Goal: Information Seeking & Learning: Learn about a topic

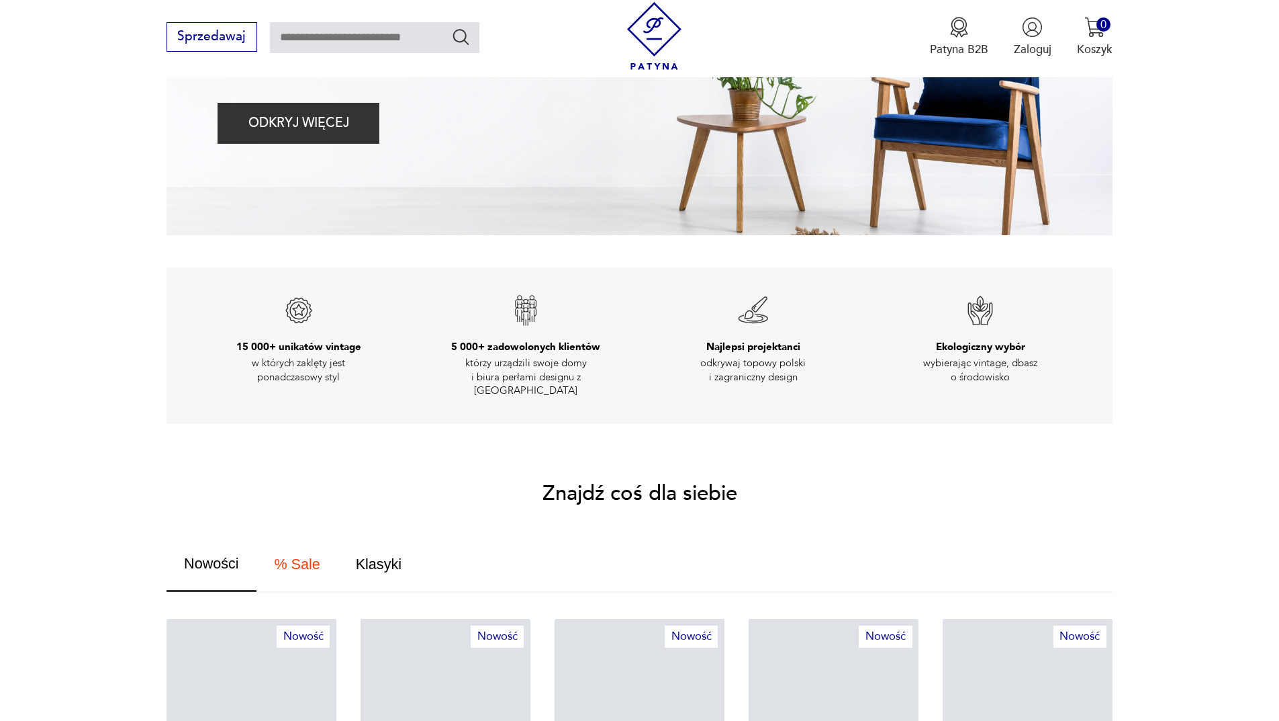
scroll to position [672, 0]
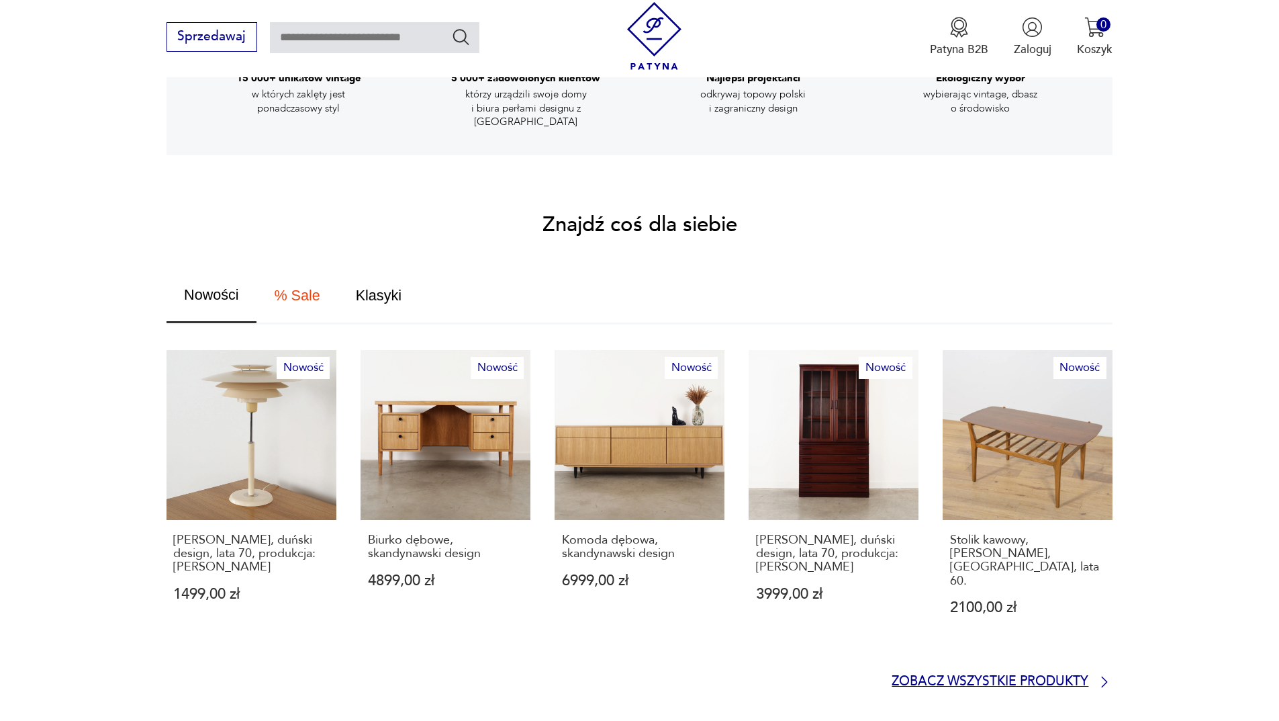
click at [1040, 676] on p "Zobacz wszystkie produkty" at bounding box center [990, 681] width 197 height 11
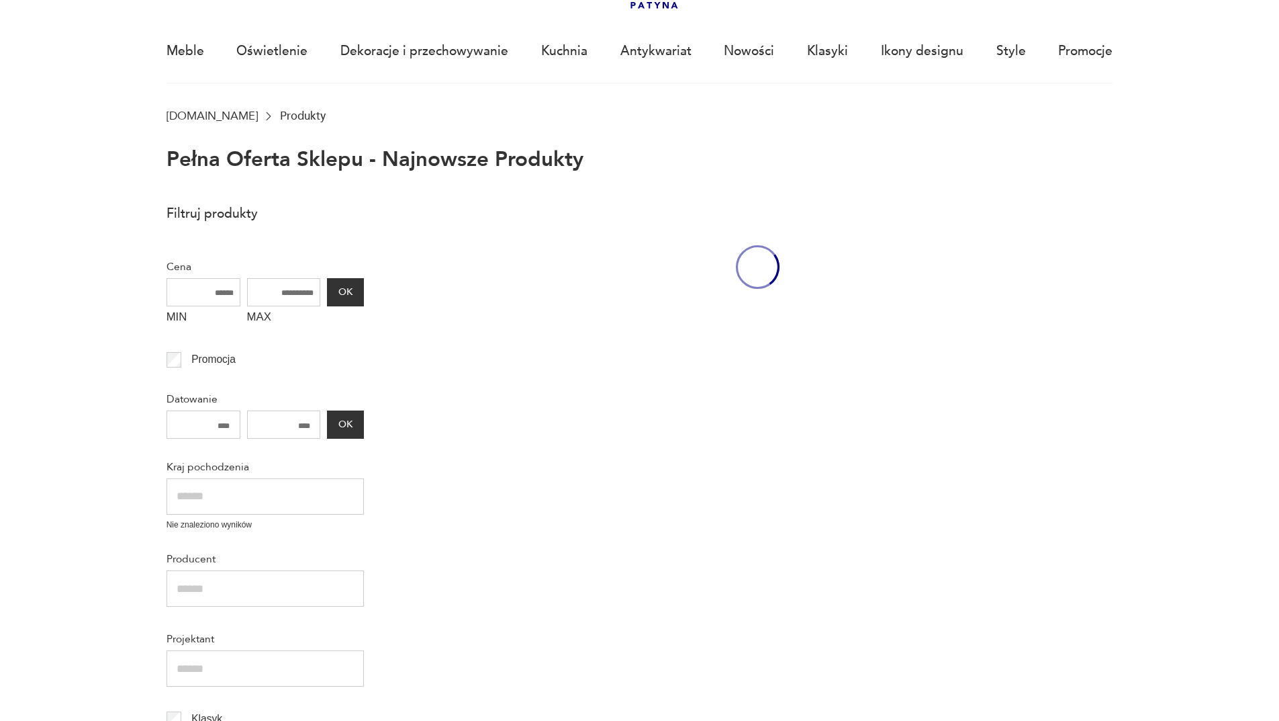
scroll to position [92, 0]
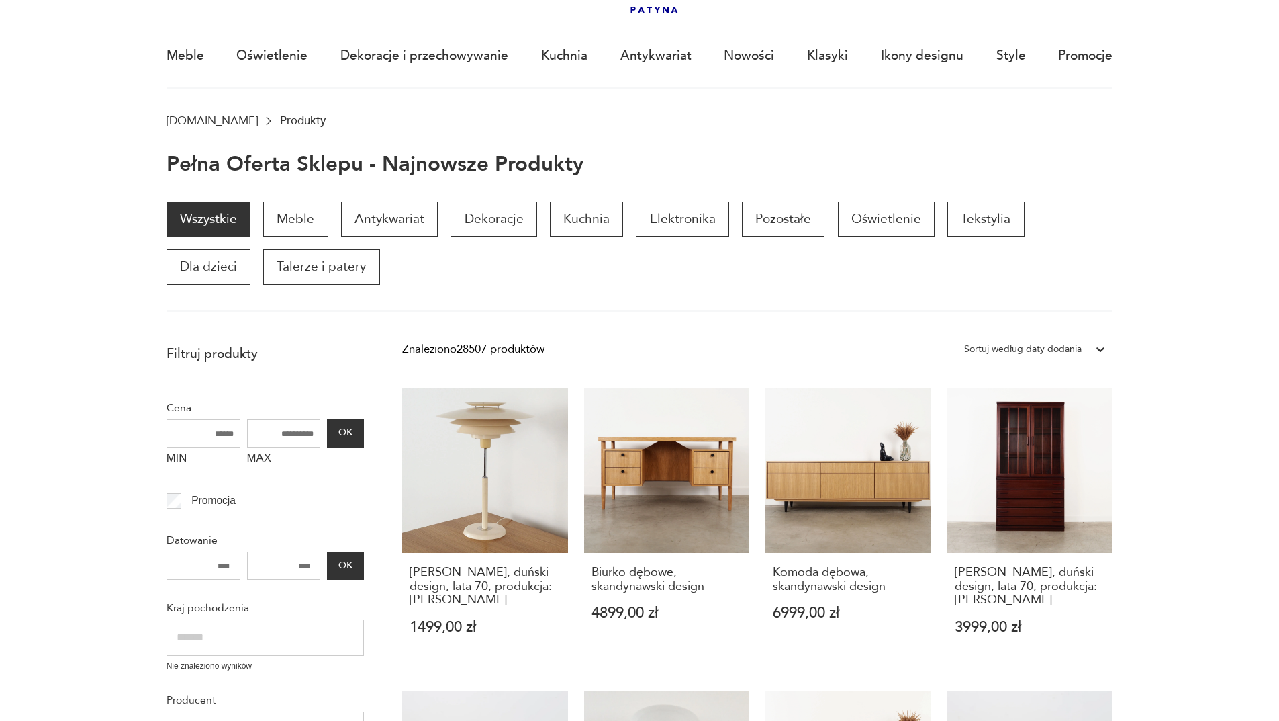
drag, startPoint x: 662, startPoint y: 459, endPoint x: 668, endPoint y: 463, distance: 7.3
click at [662, 459] on link "Biurko dębowe, skandynawski design 4899,00 zł" at bounding box center [667, 527] width 166 height 278
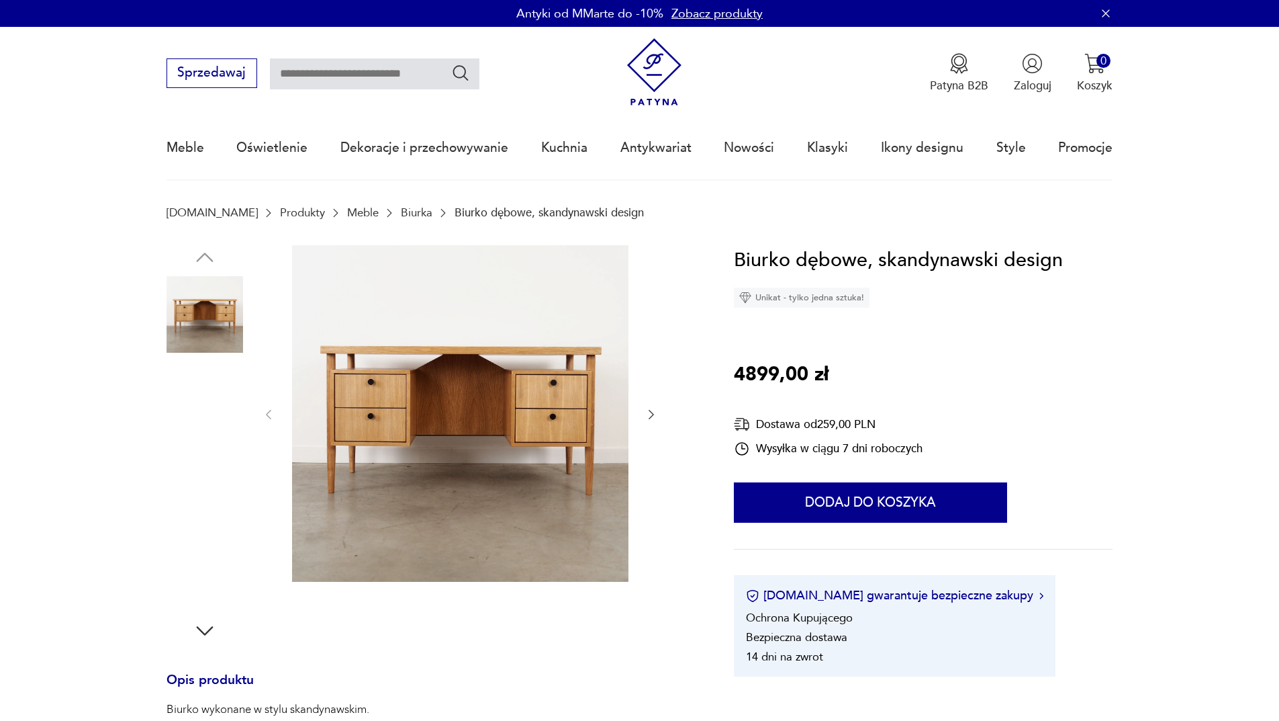
click at [204, 576] on img at bounding box center [205, 571] width 77 height 77
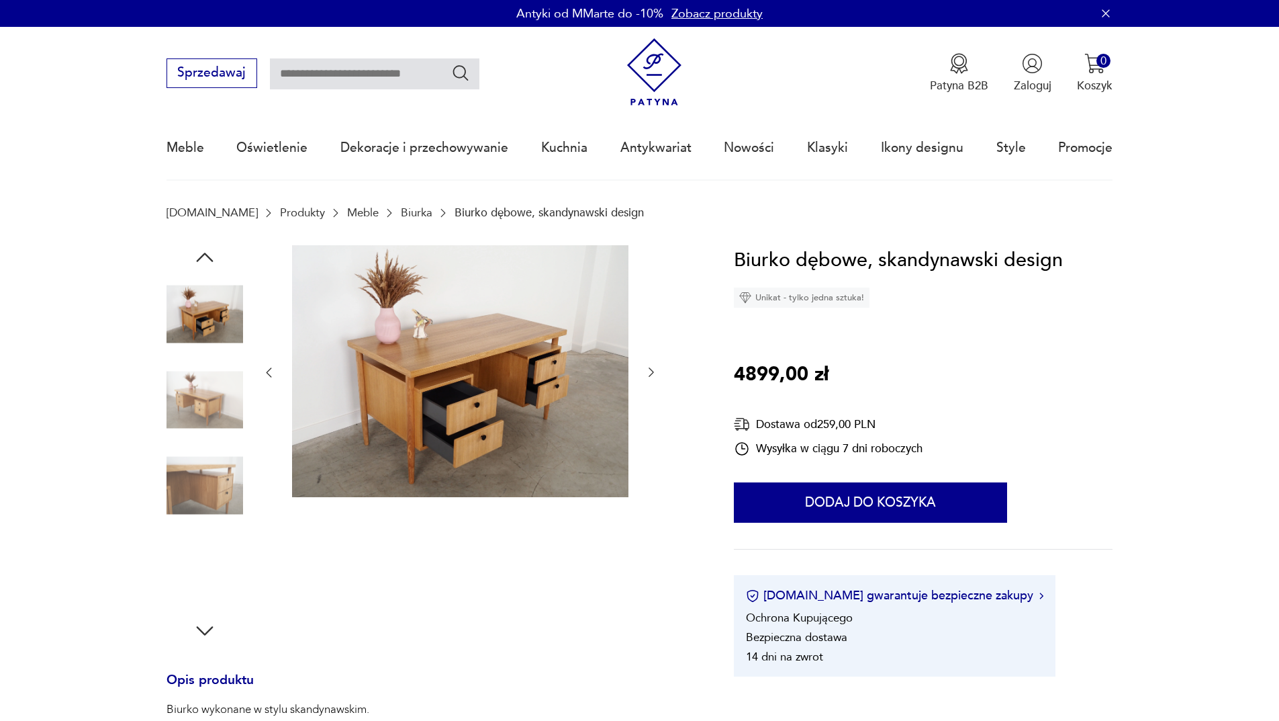
click at [208, 316] on img at bounding box center [205, 314] width 77 height 77
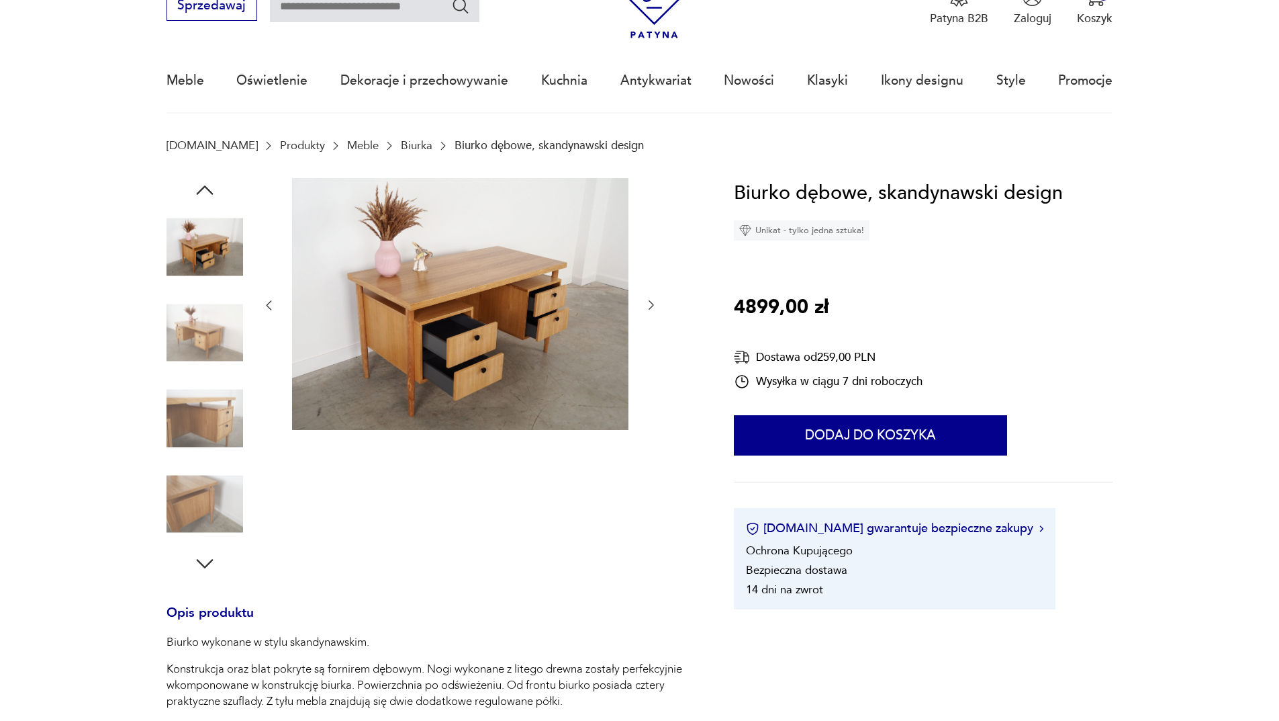
scroll to position [269, 0]
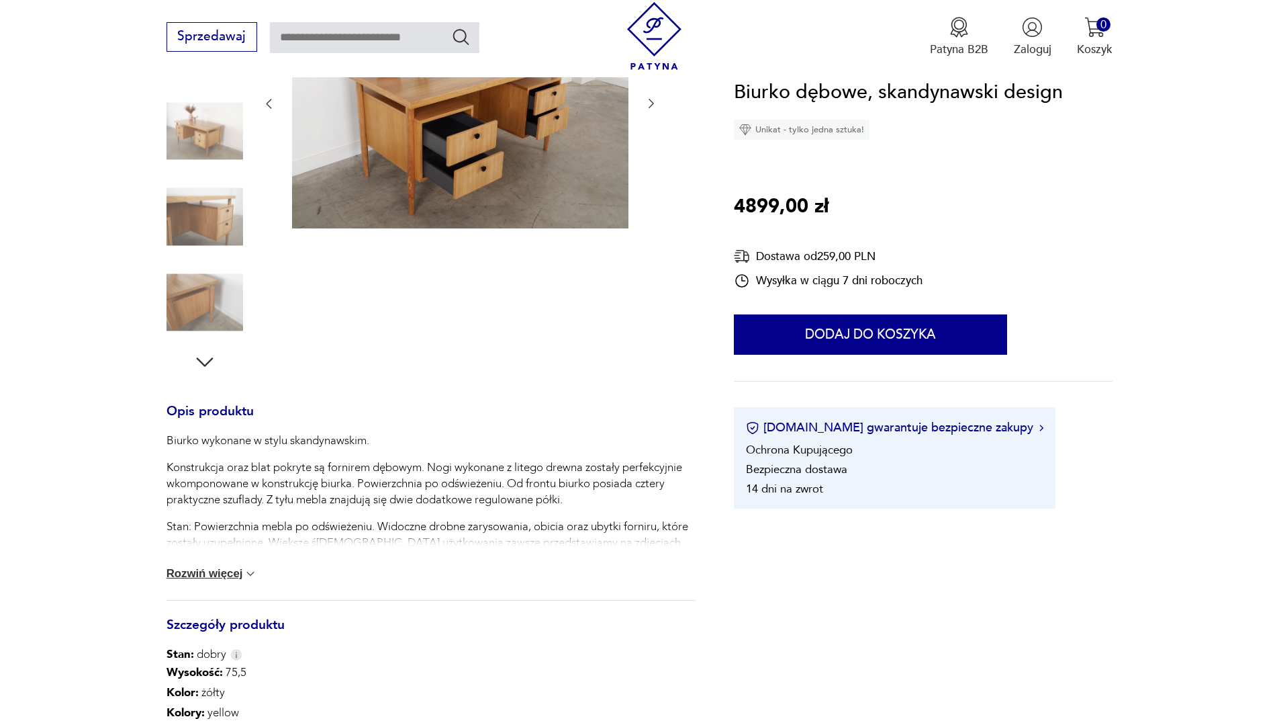
click at [231, 568] on button "Rozwiń więcej" at bounding box center [212, 573] width 91 height 13
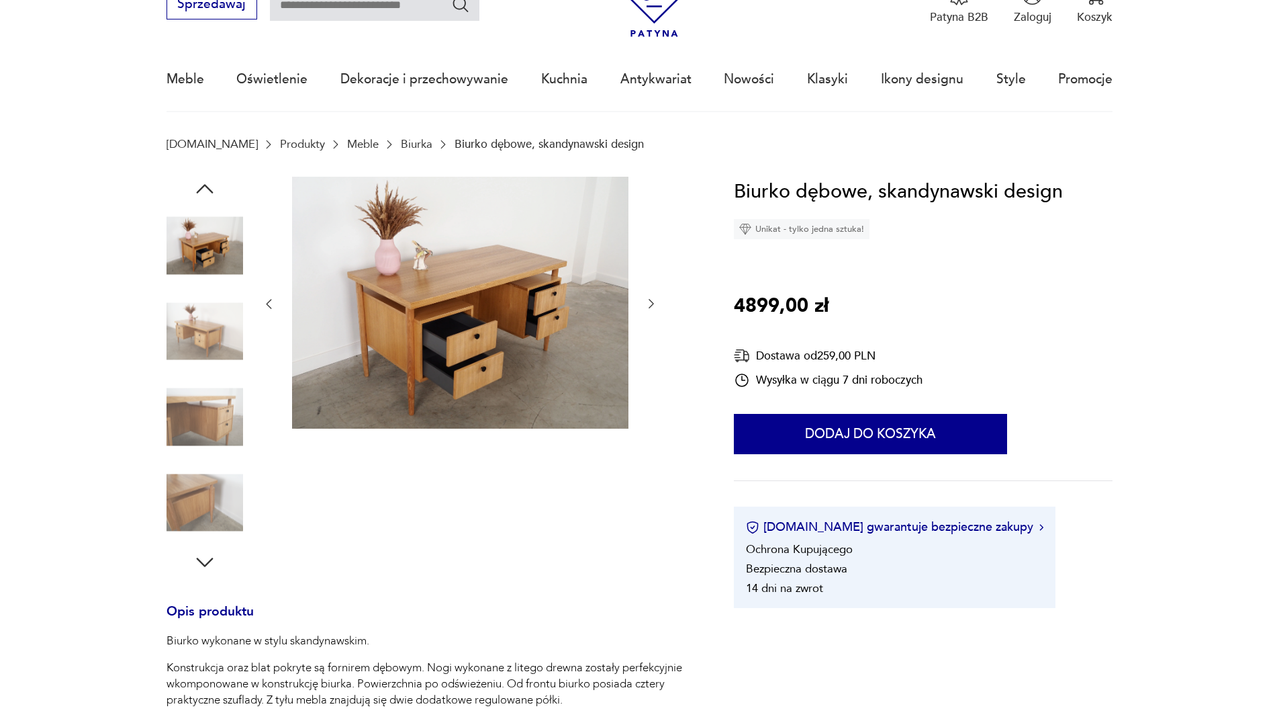
scroll to position [67, 0]
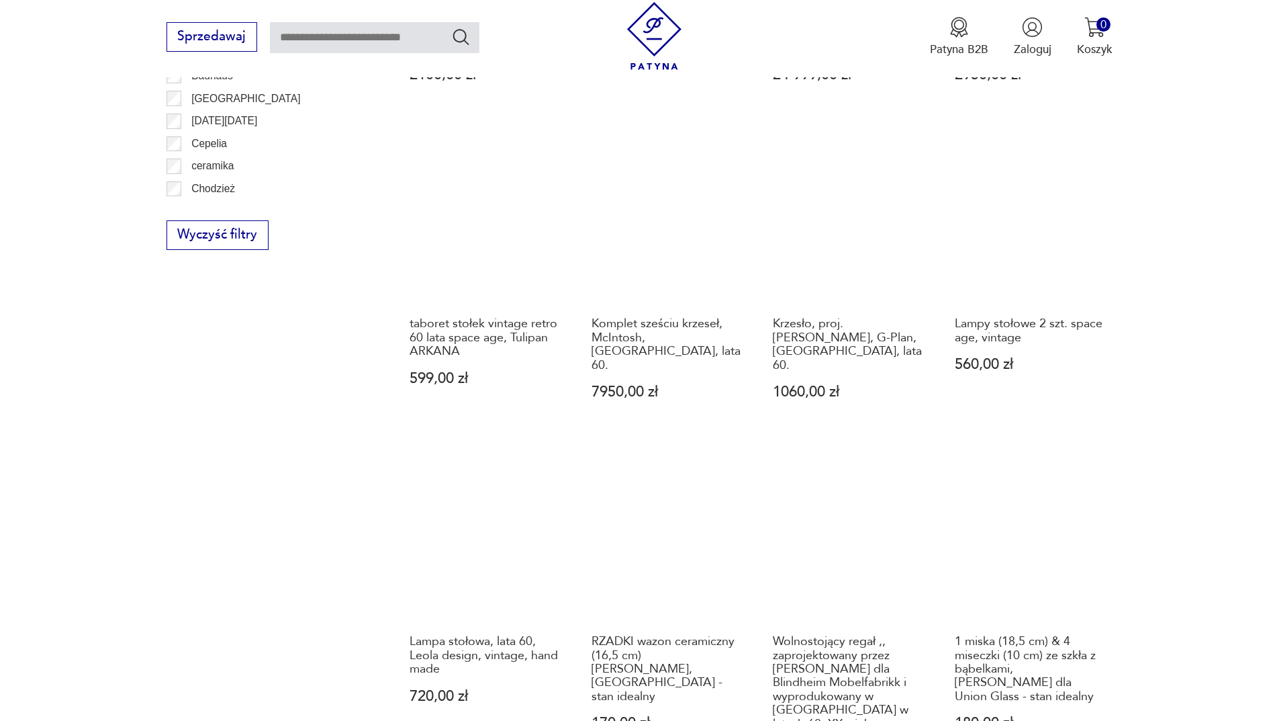
scroll to position [1099, 0]
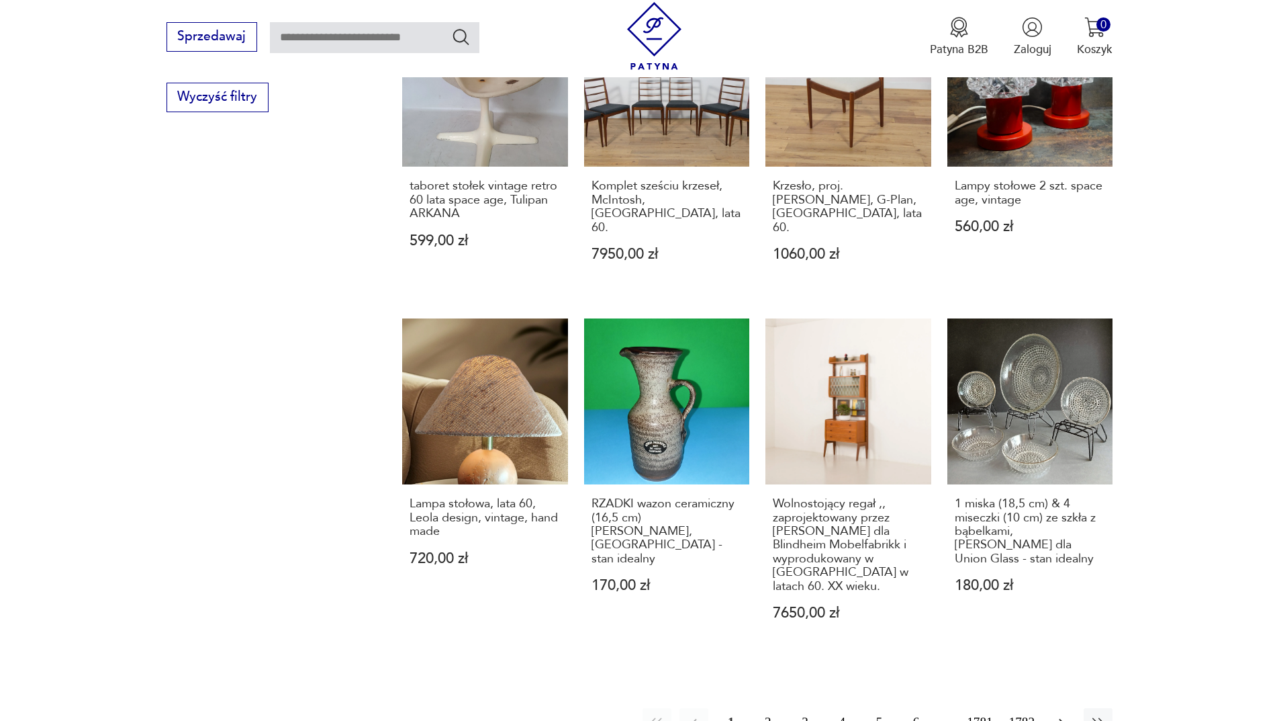
click at [1069, 715] on icon "button" at bounding box center [1062, 723] width 16 height 16
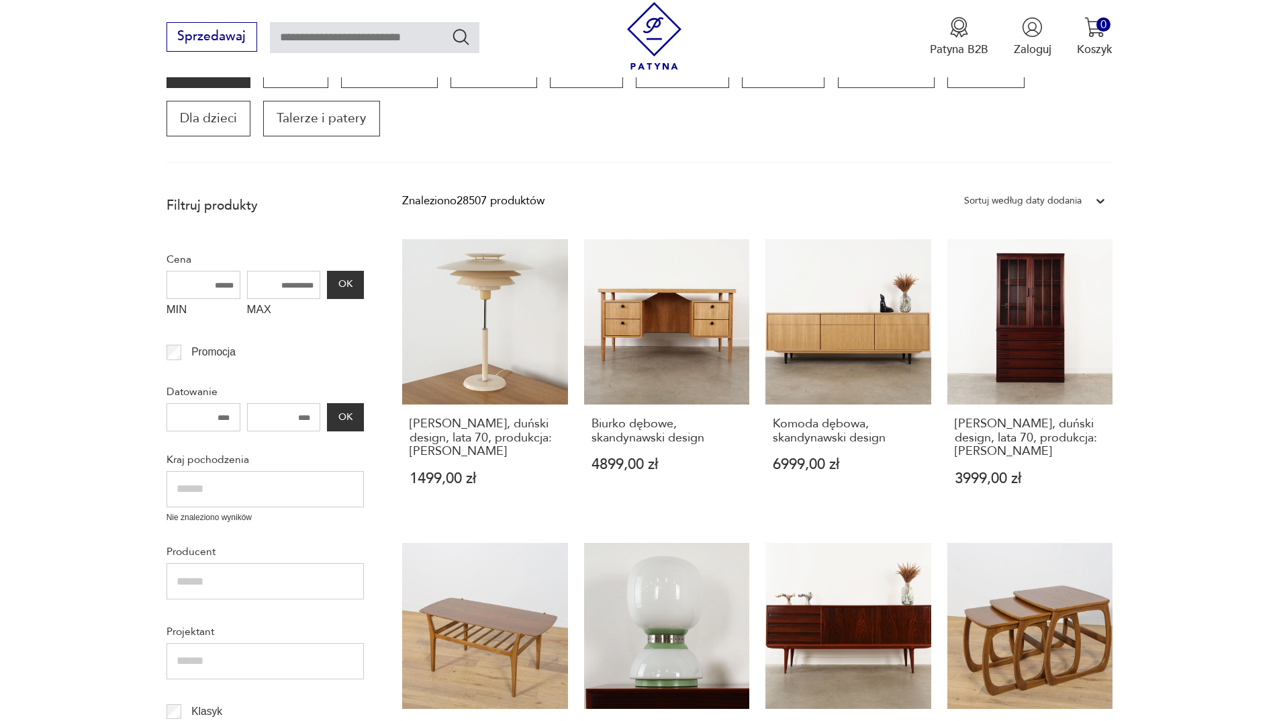
scroll to position [228, 0]
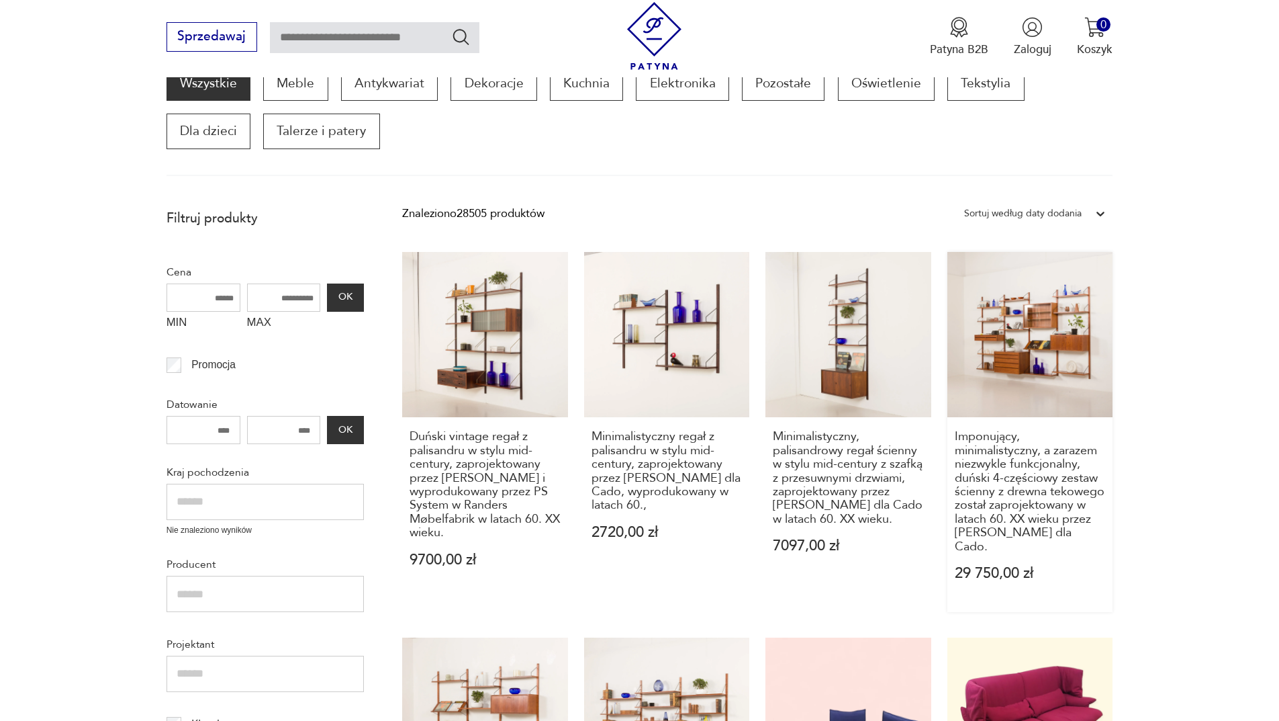
click at [1046, 379] on link "Imponujący, minimalistyczny, a zarazem niezwykle funkcjonalny, duński 4-częścio…" at bounding box center [1031, 432] width 166 height 360
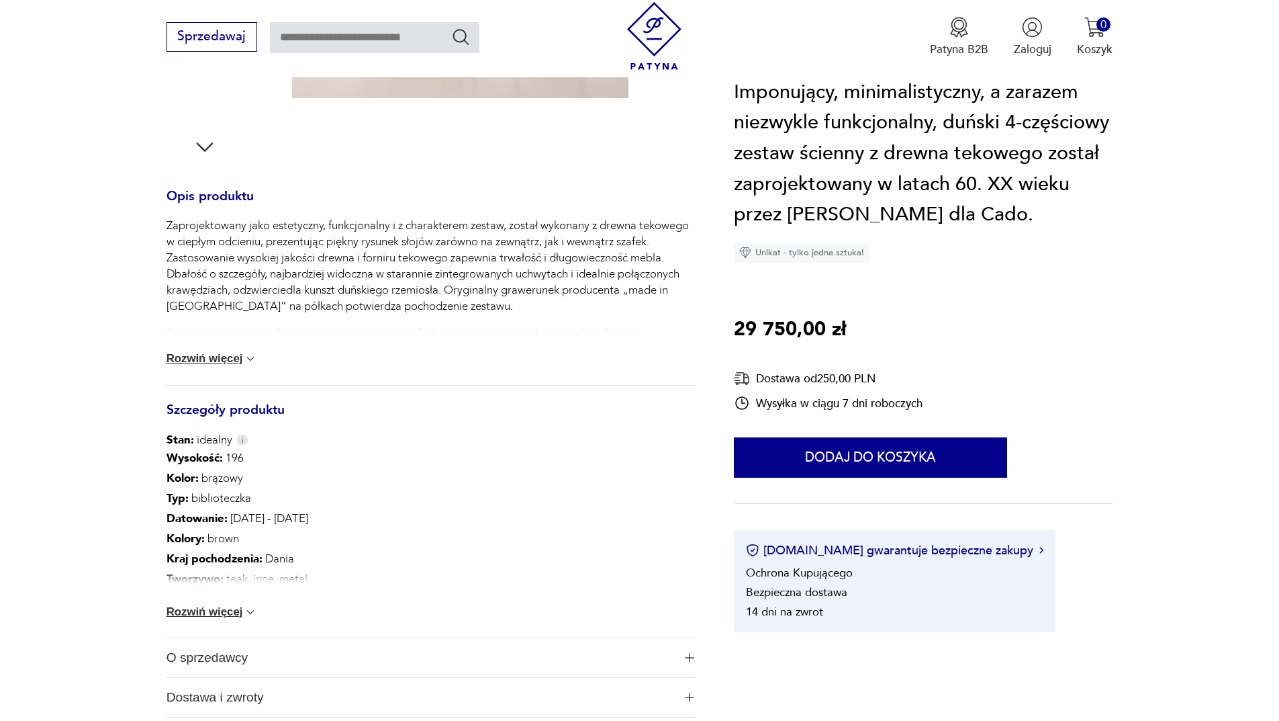
scroll to position [604, 0]
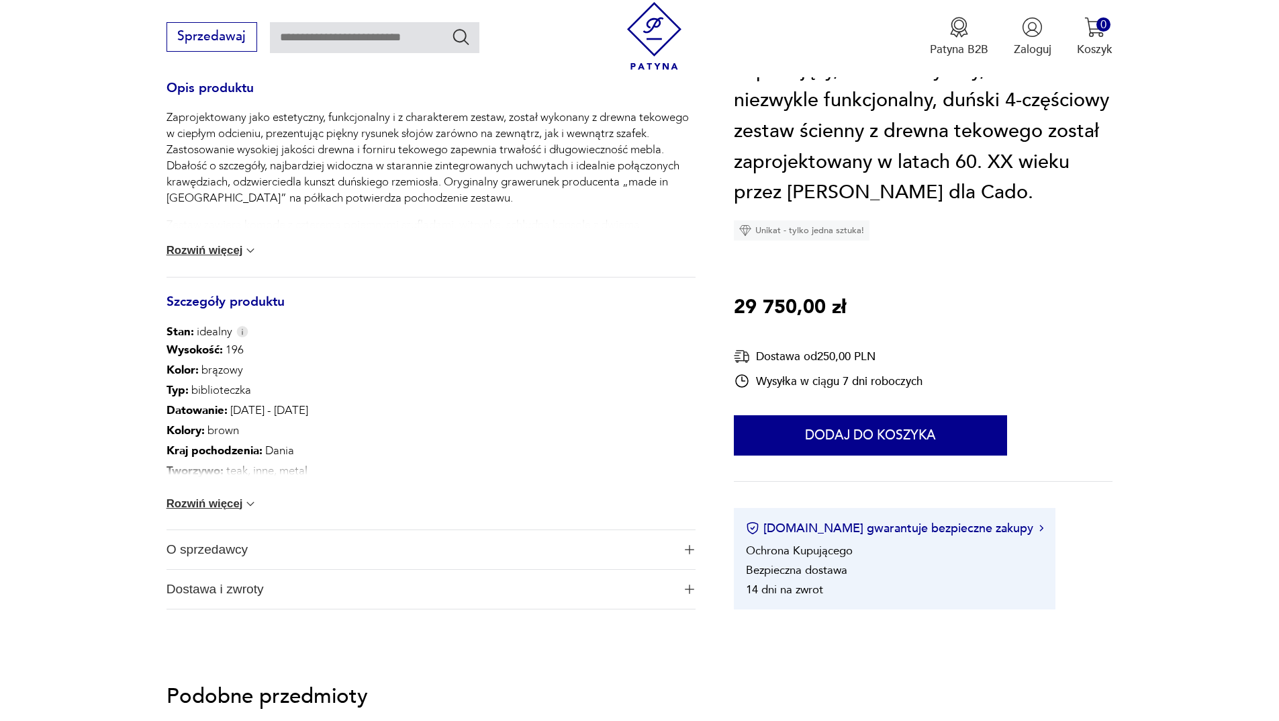
click at [246, 502] on img at bounding box center [250, 503] width 13 height 13
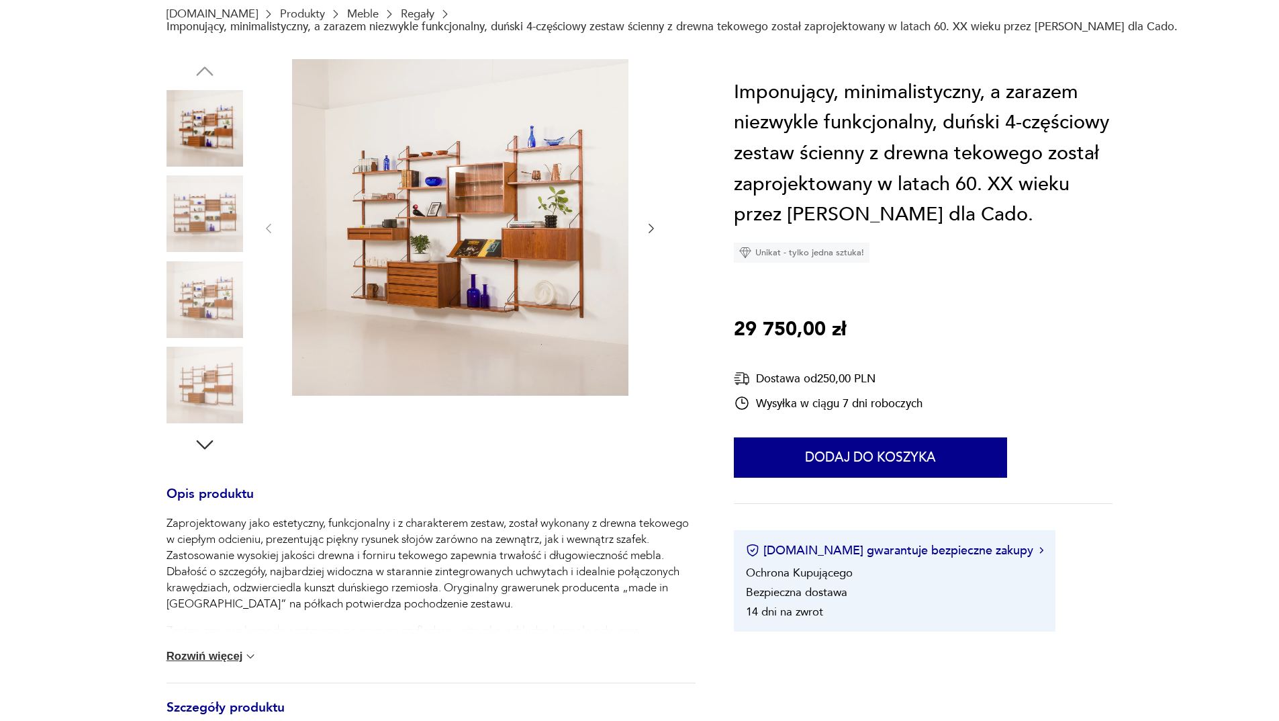
scroll to position [67, 0]
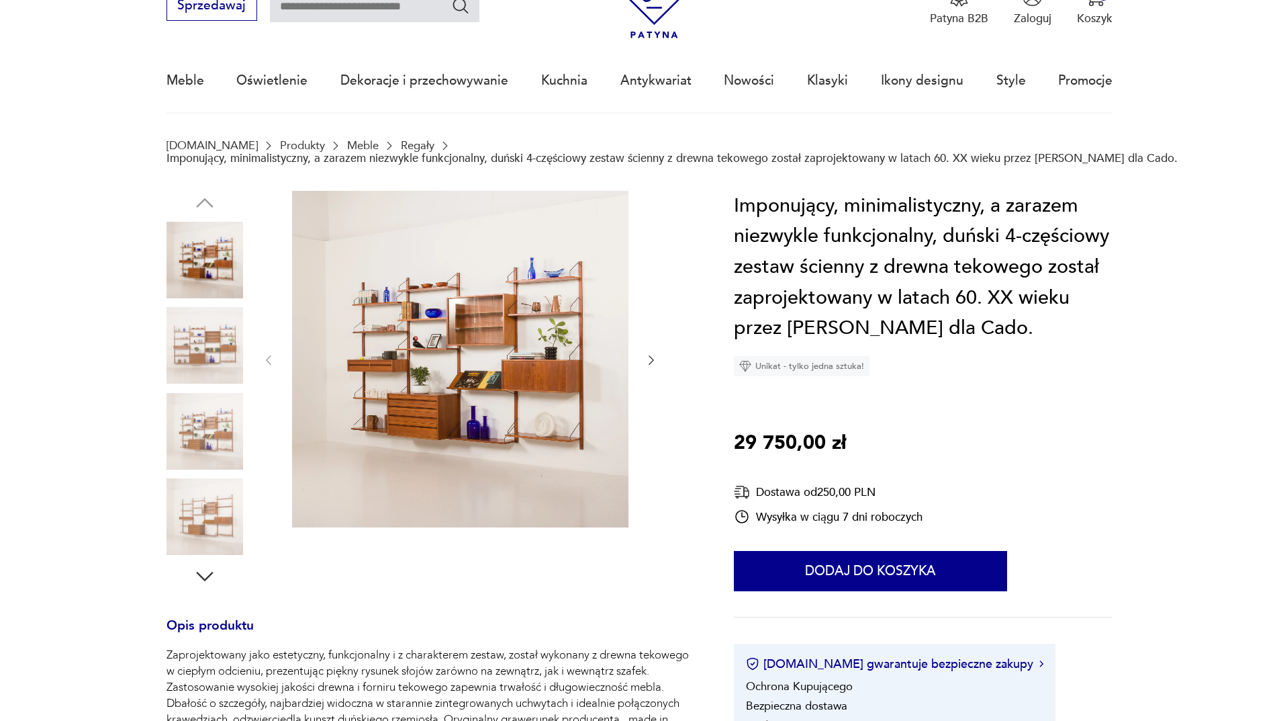
click at [218, 350] on img at bounding box center [205, 345] width 77 height 77
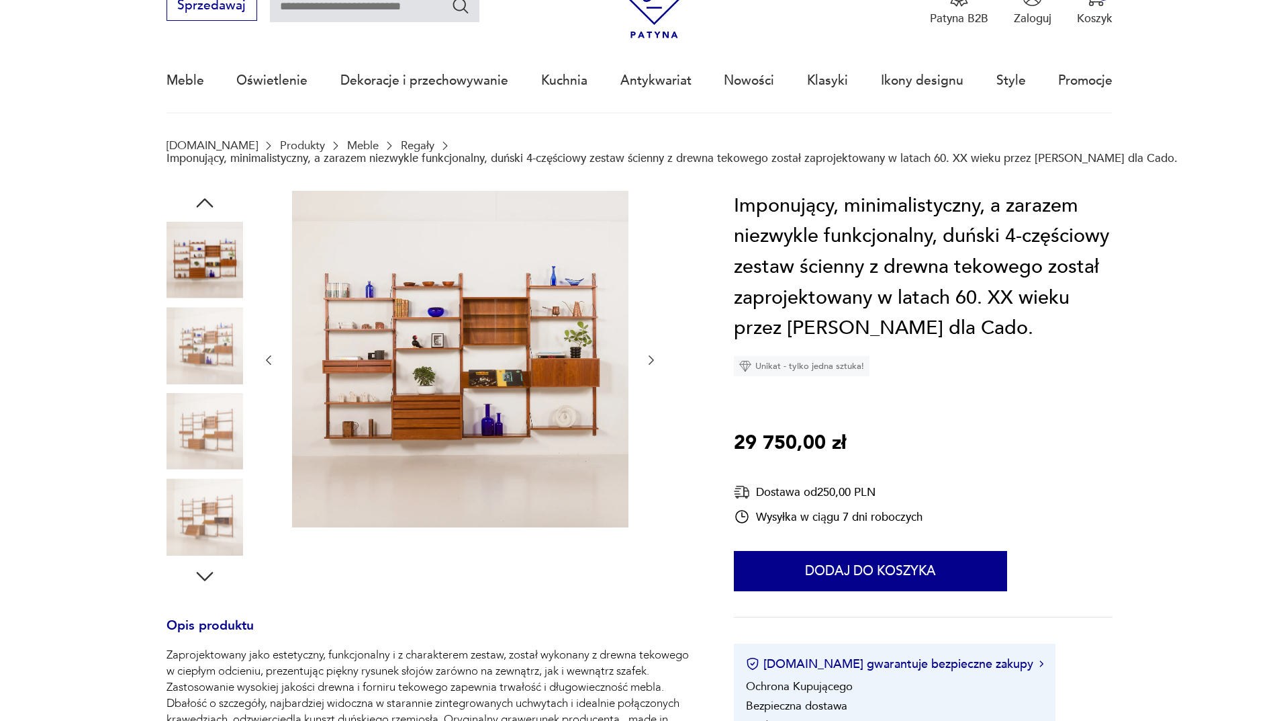
click at [211, 414] on img at bounding box center [205, 431] width 77 height 77
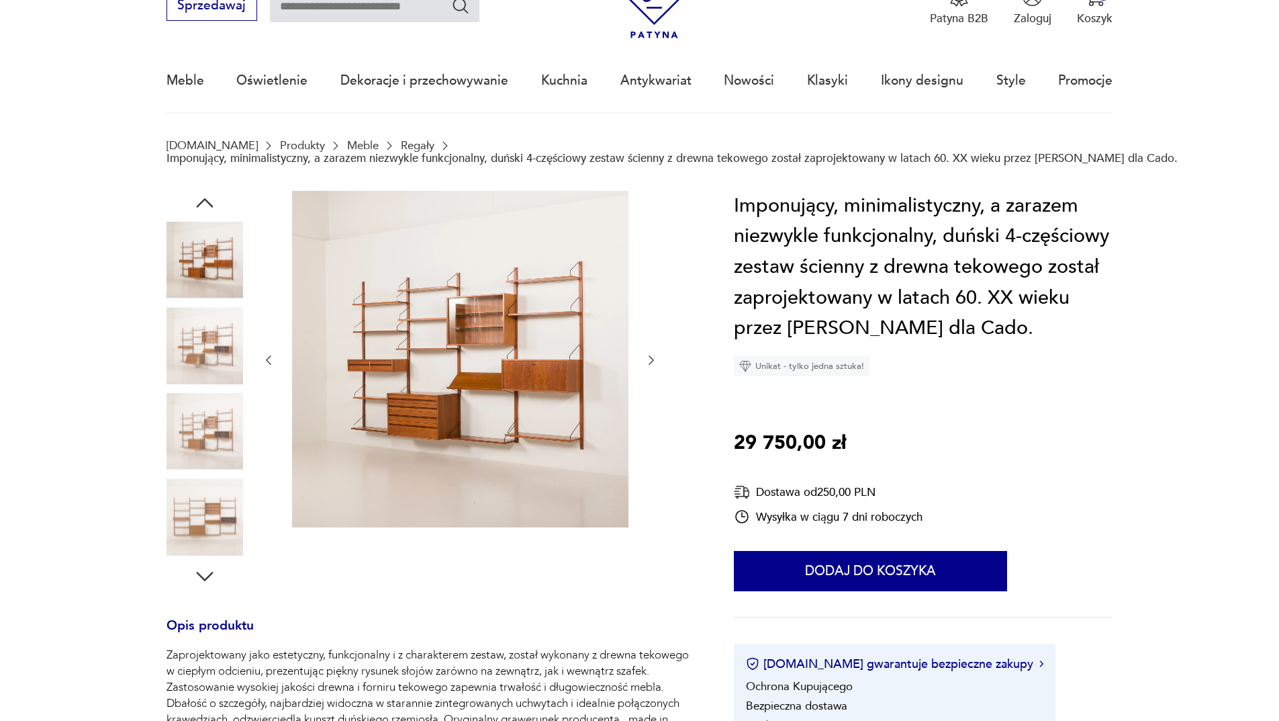
click at [206, 511] on img at bounding box center [205, 516] width 77 height 77
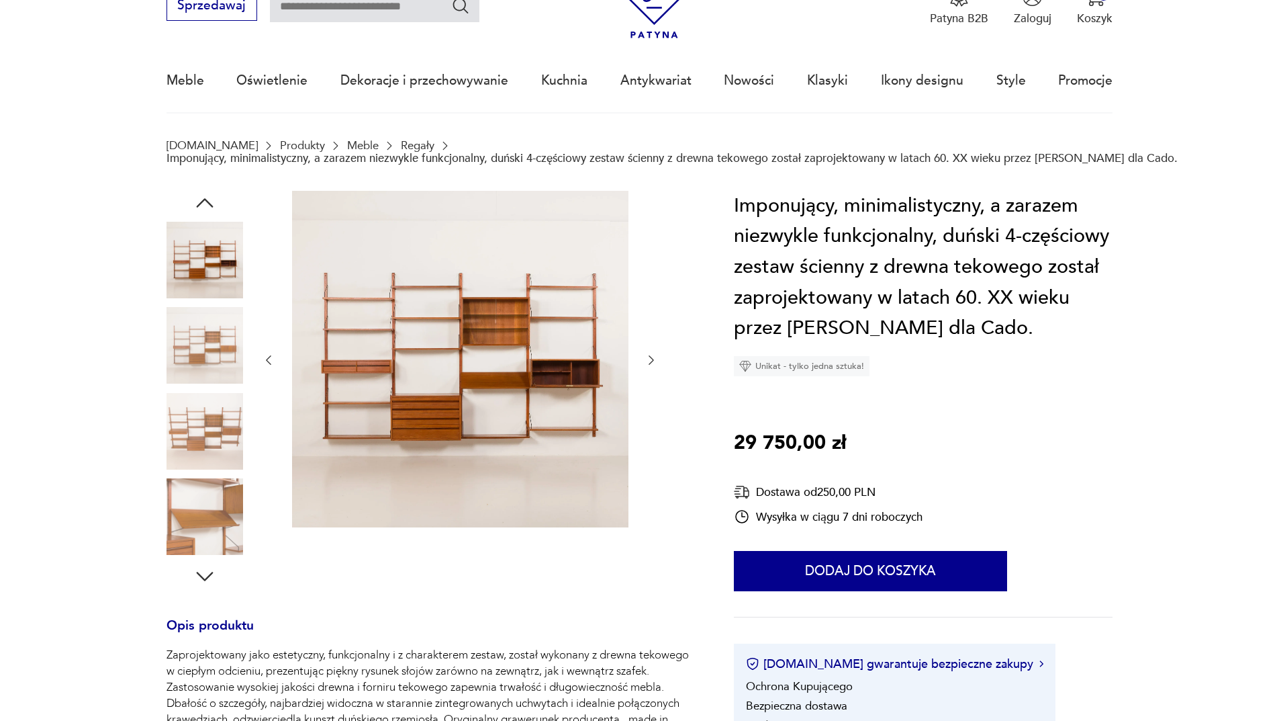
click at [205, 576] on icon "button" at bounding box center [205, 576] width 24 height 24
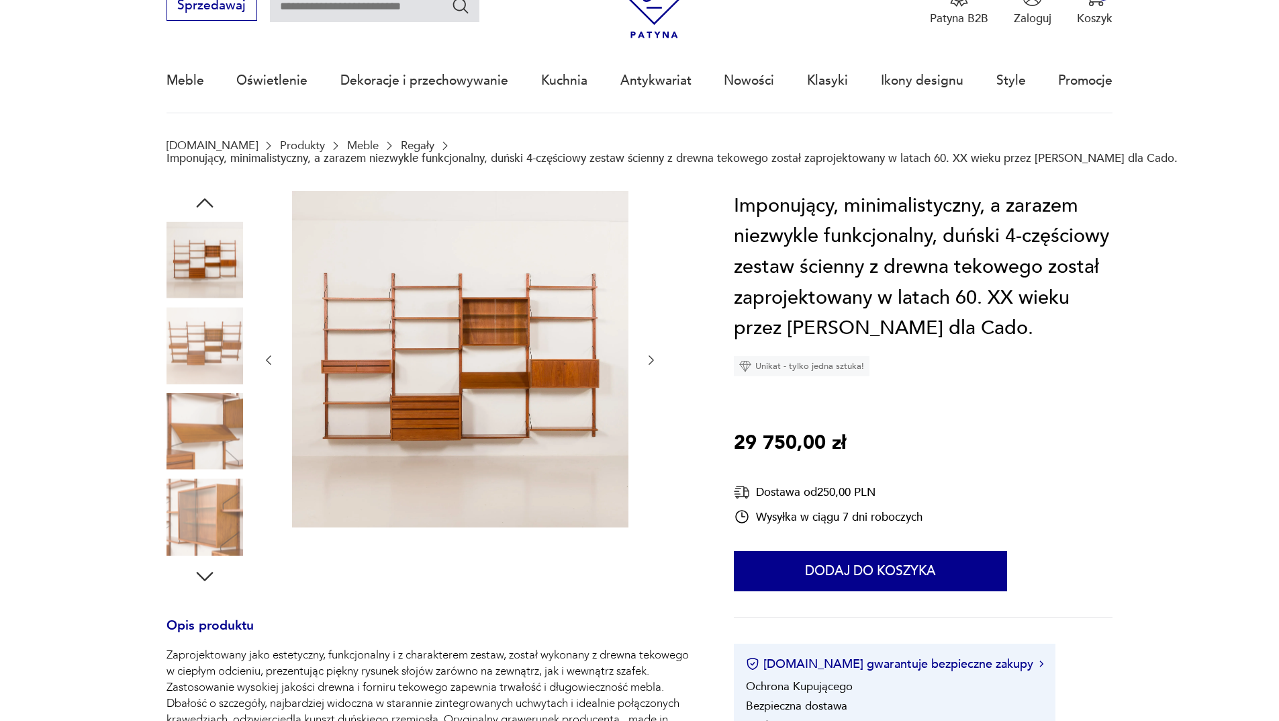
click at [218, 416] on img at bounding box center [205, 431] width 77 height 77
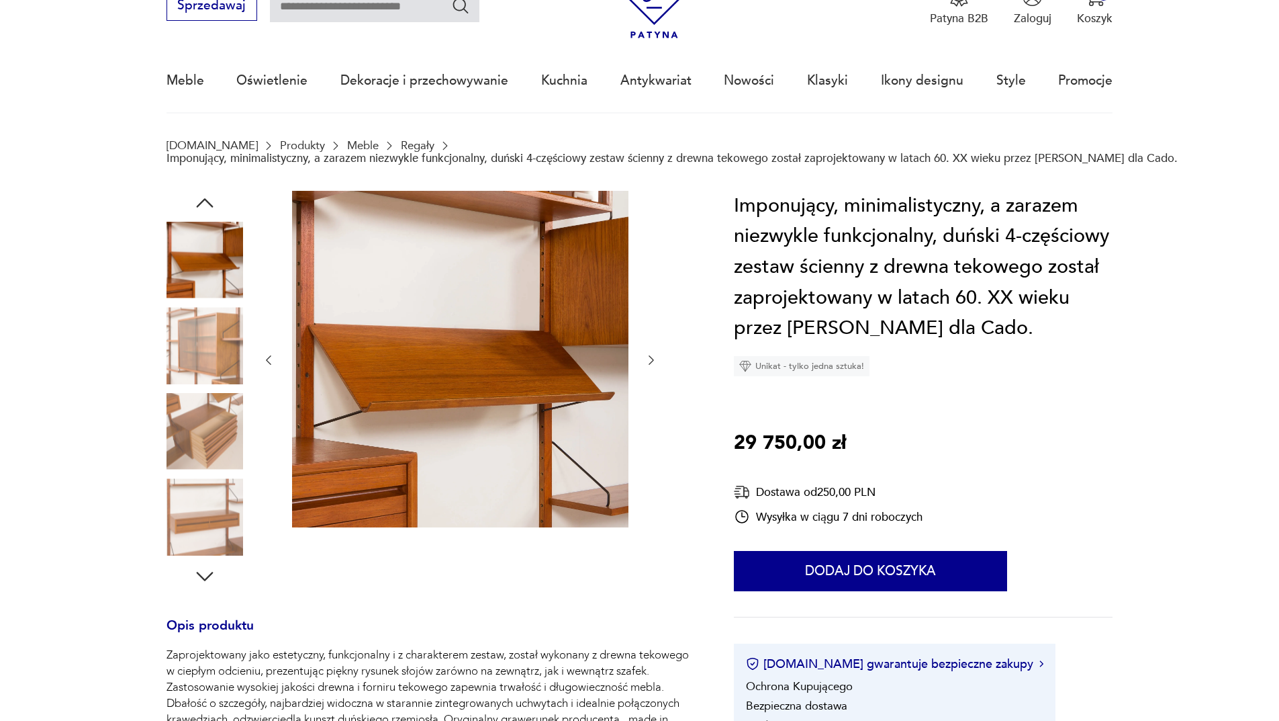
click at [208, 422] on img at bounding box center [205, 431] width 77 height 77
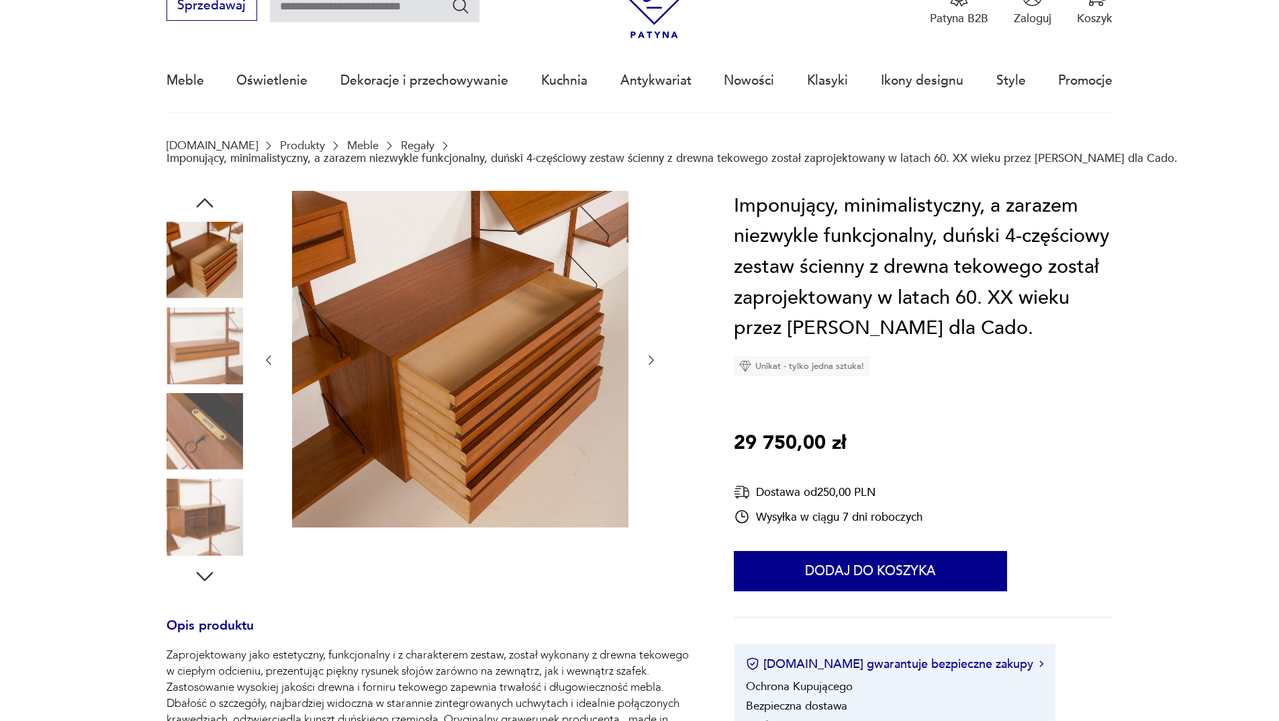
click at [202, 446] on img at bounding box center [205, 431] width 77 height 77
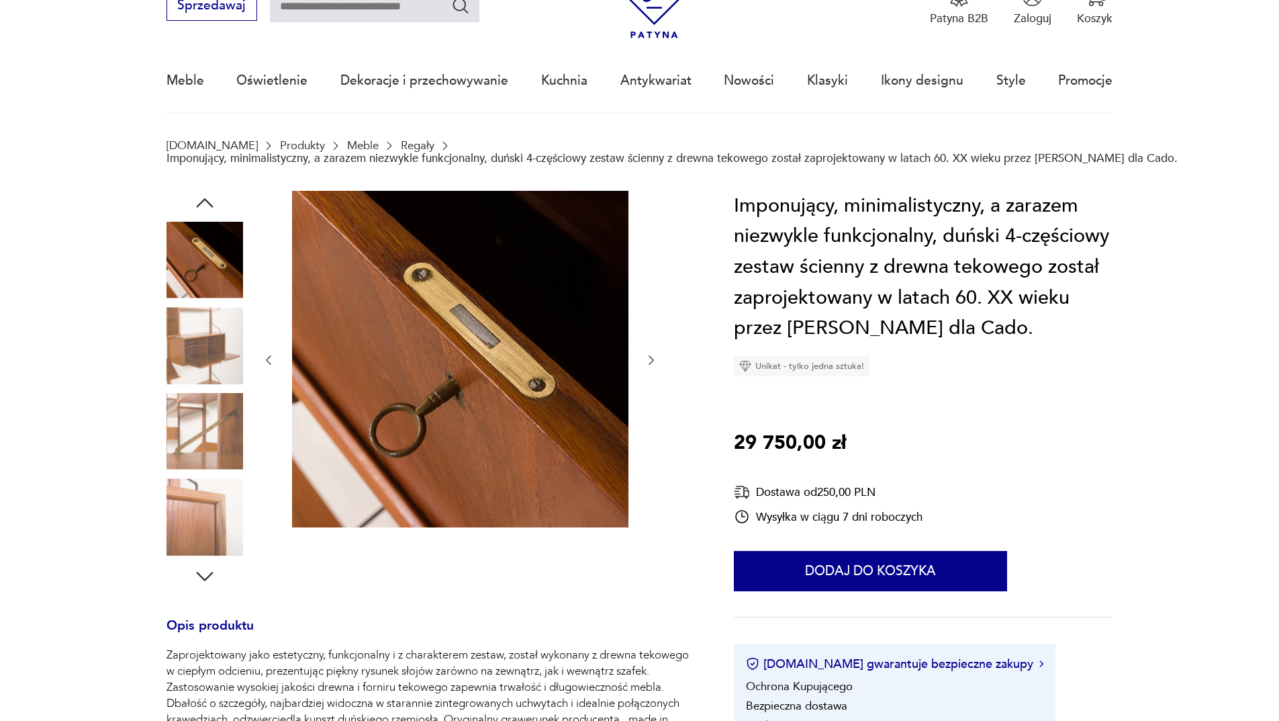
click at [204, 514] on img at bounding box center [205, 516] width 77 height 77
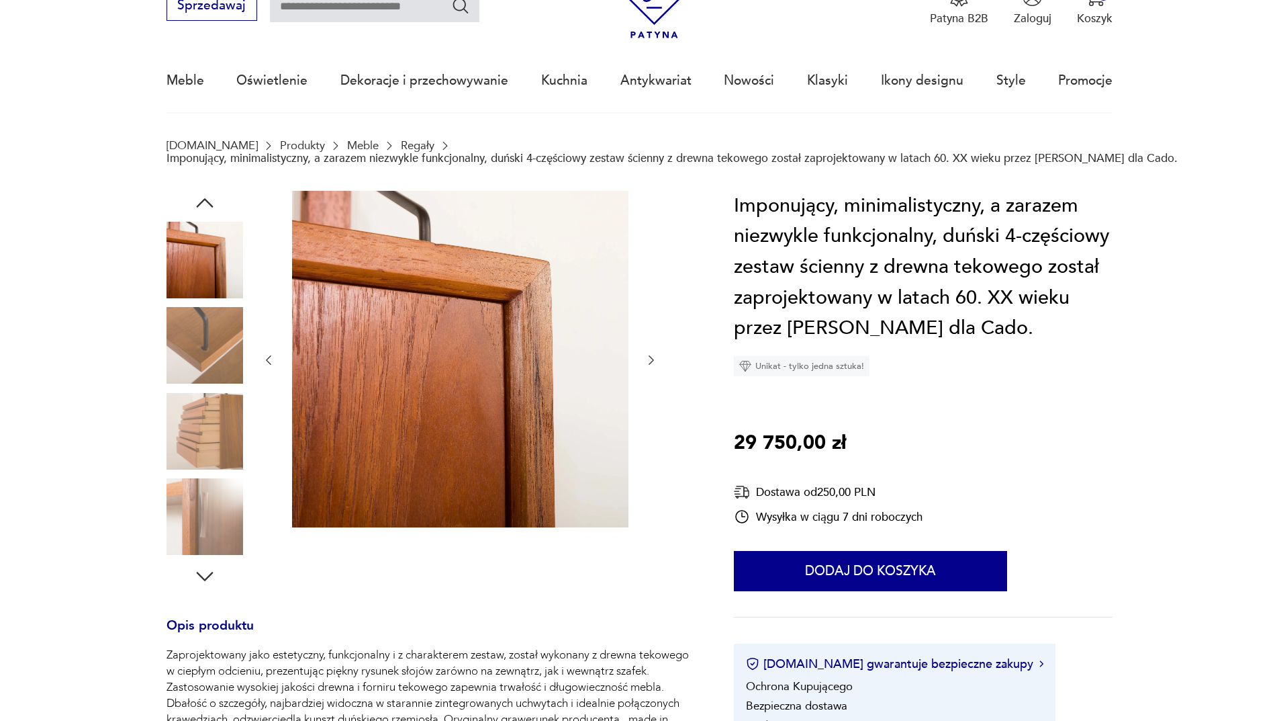
click at [208, 576] on icon "button" at bounding box center [204, 576] width 17 height 9
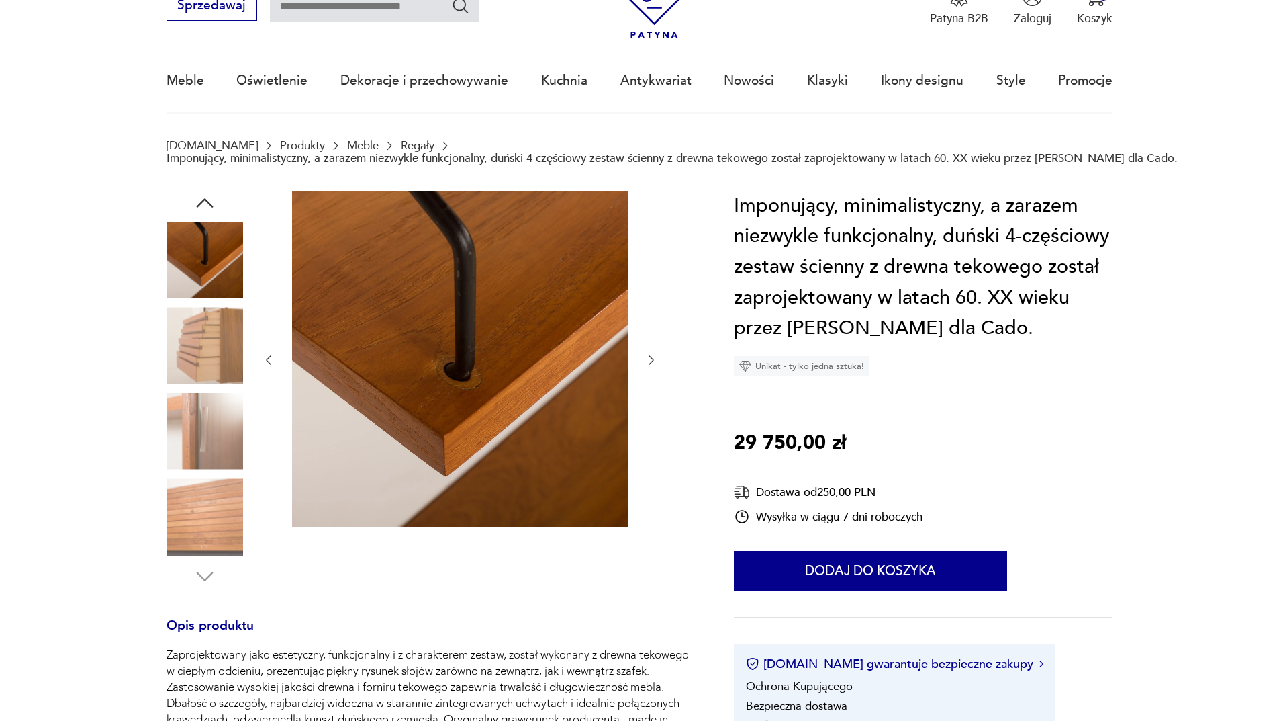
click at [218, 506] on img at bounding box center [205, 516] width 77 height 77
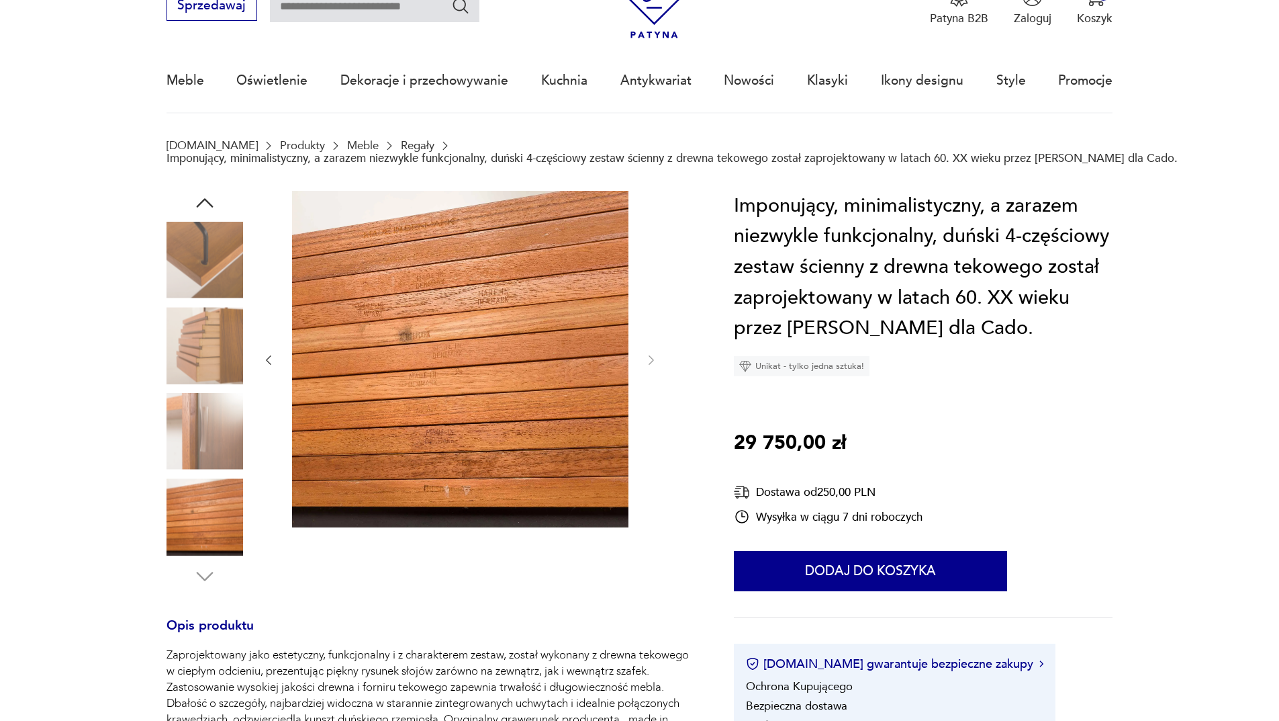
click at [234, 347] on img at bounding box center [205, 345] width 77 height 77
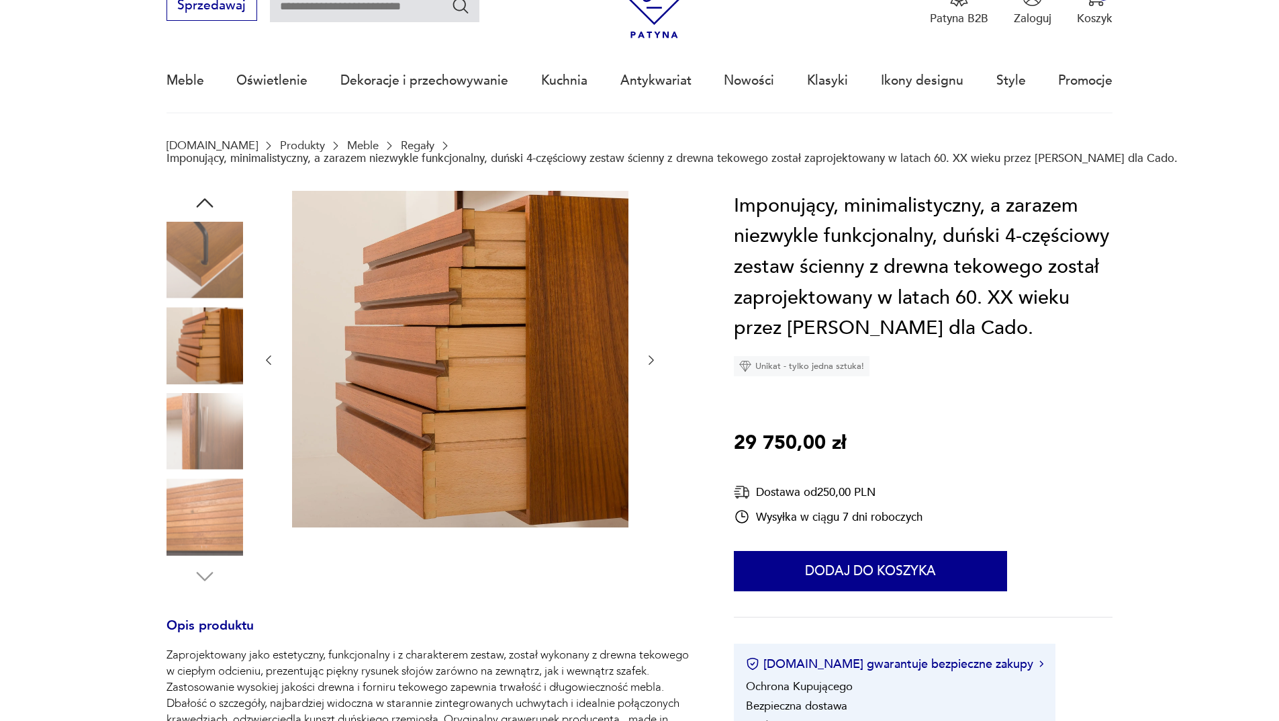
click at [206, 197] on icon "button" at bounding box center [205, 203] width 24 height 24
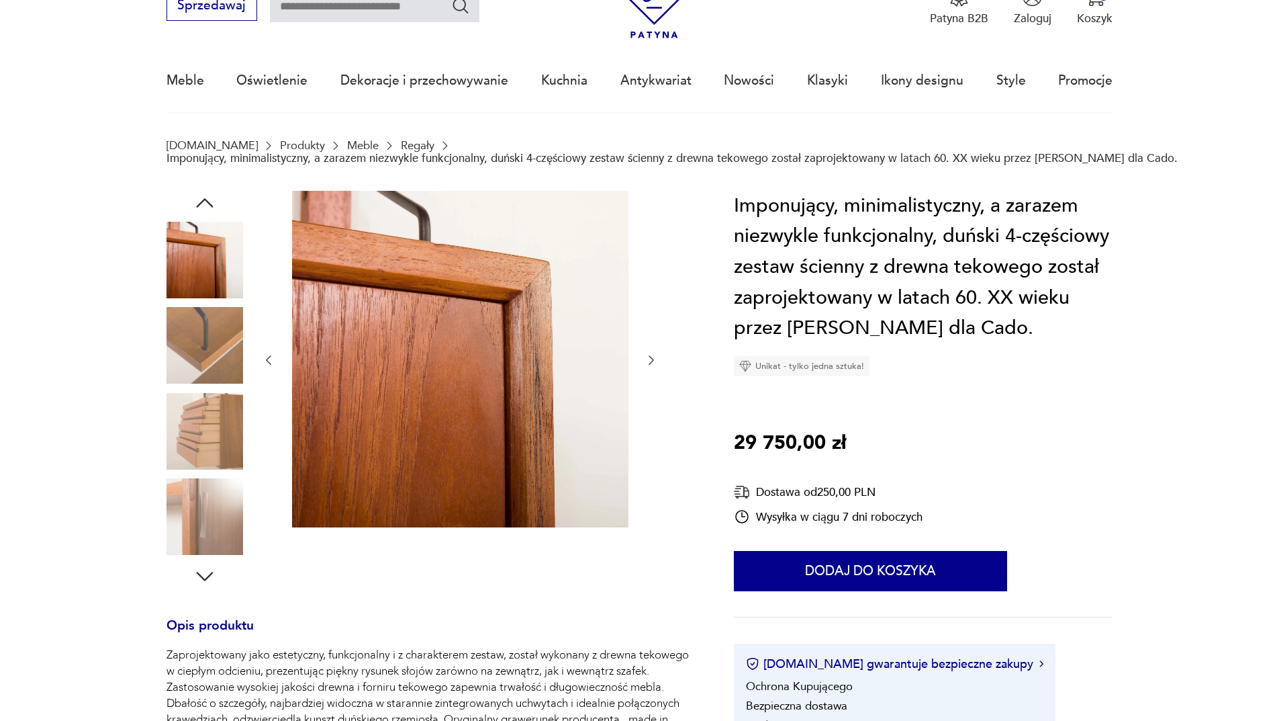
click at [206, 197] on icon "button" at bounding box center [205, 203] width 24 height 24
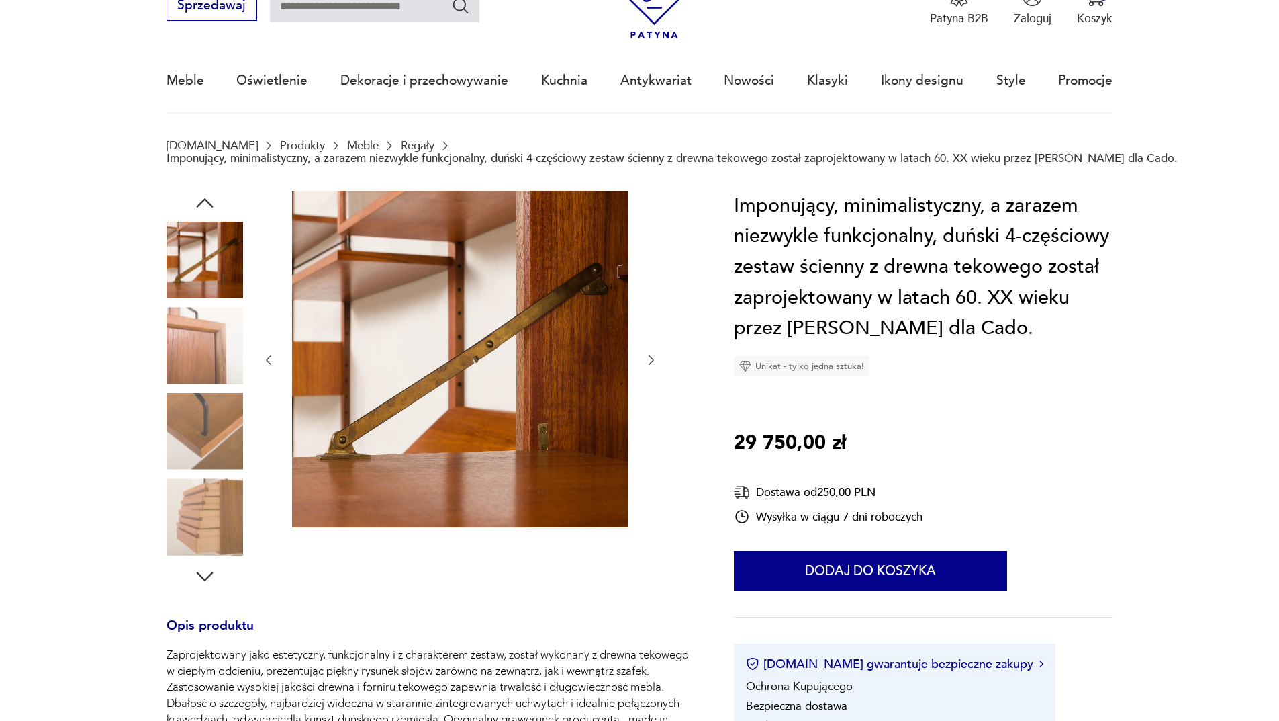
click at [206, 197] on icon "button" at bounding box center [205, 203] width 24 height 24
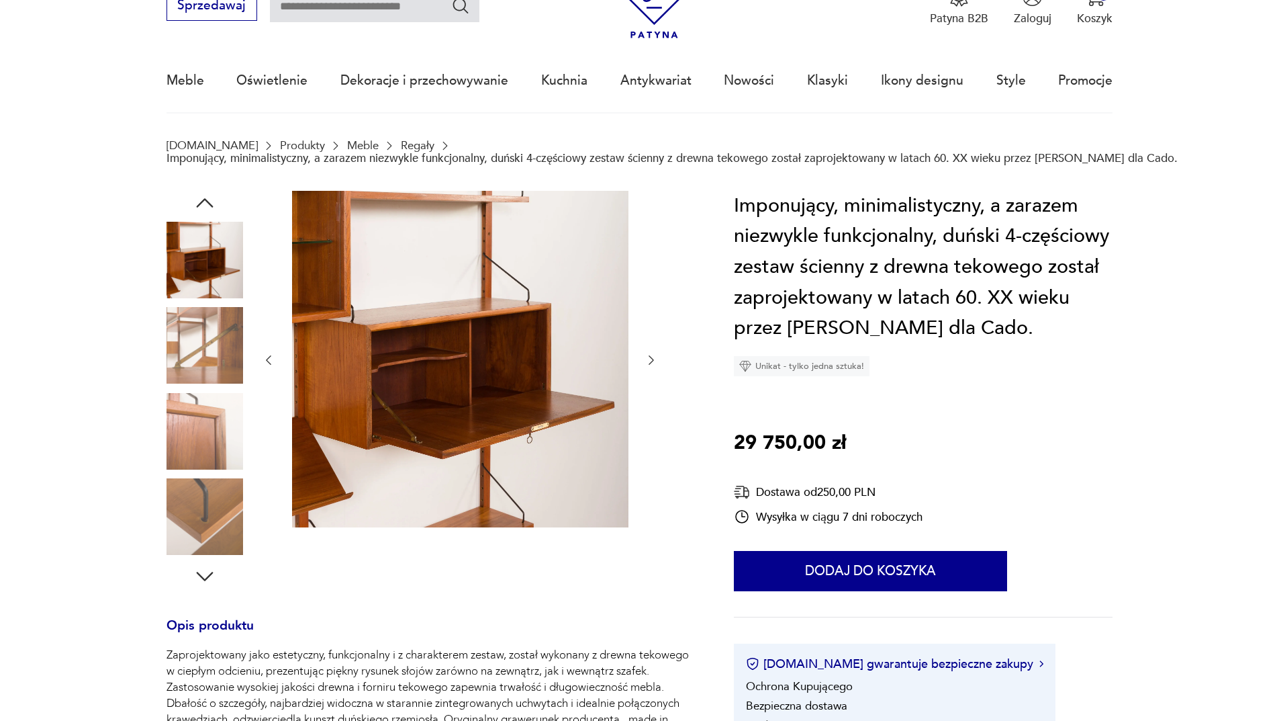
click at [206, 197] on icon "button" at bounding box center [205, 203] width 24 height 24
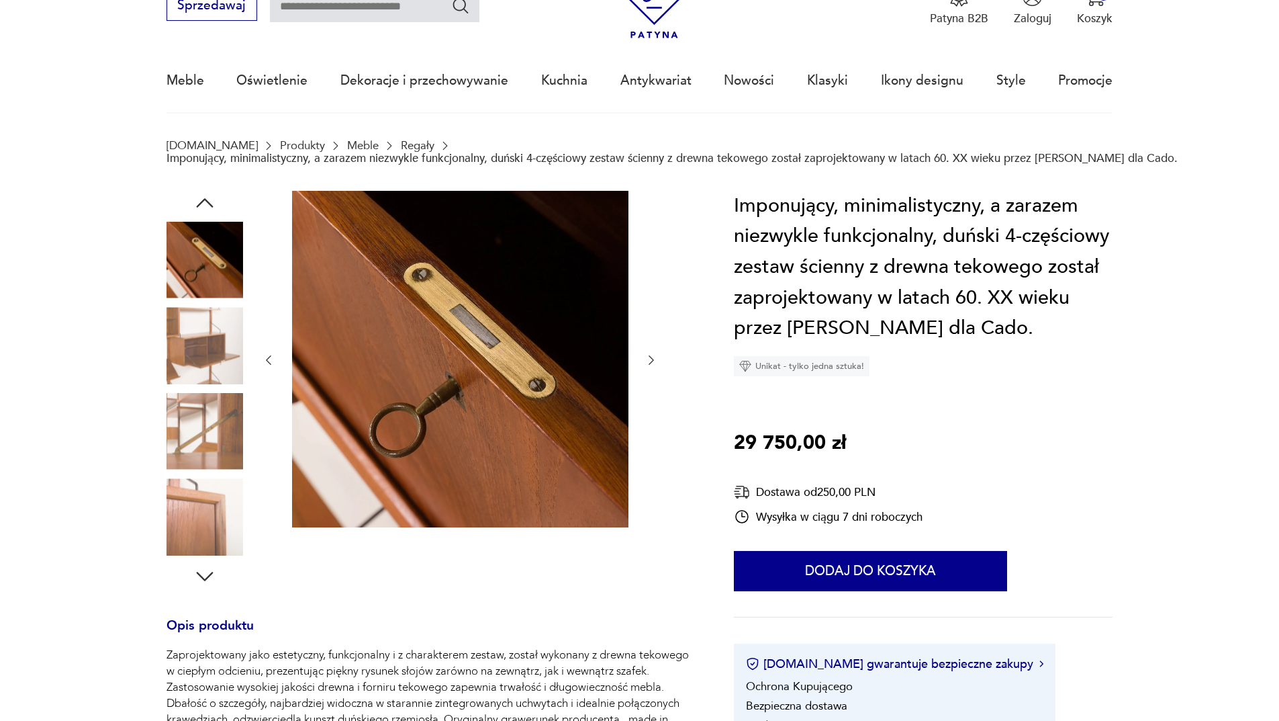
click at [206, 197] on icon "button" at bounding box center [205, 203] width 24 height 24
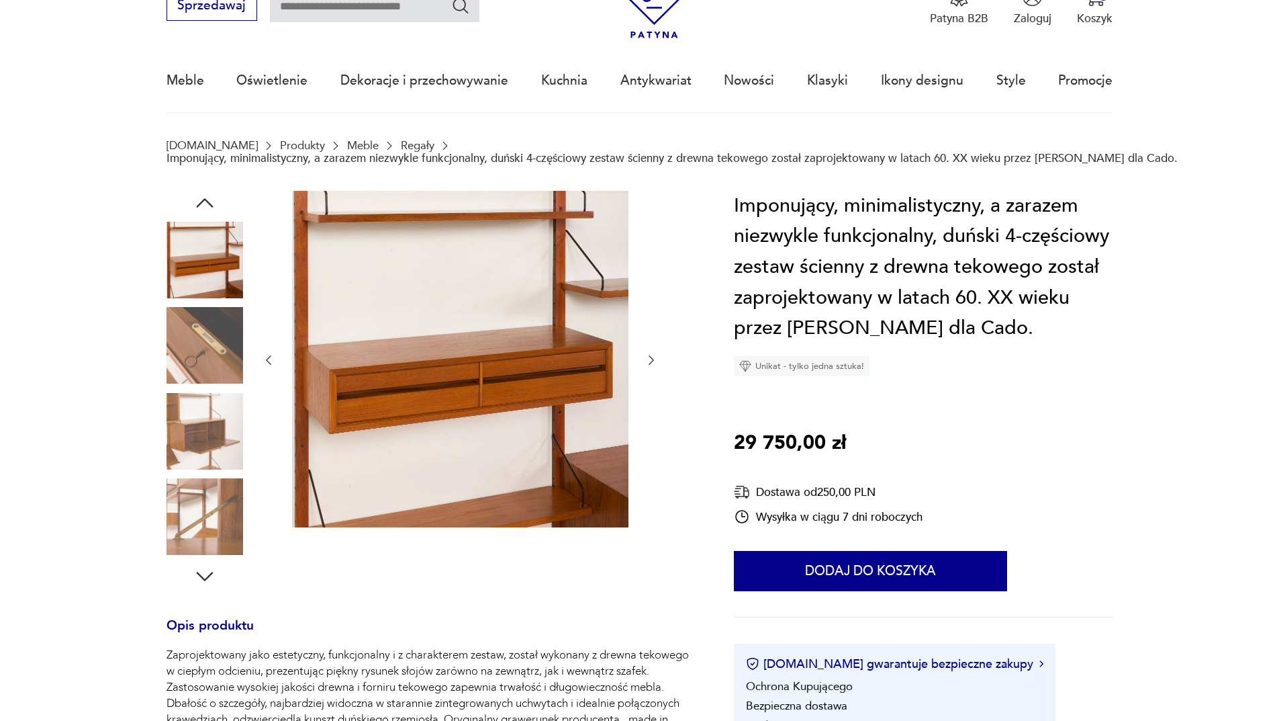
click at [204, 199] on icon "button" at bounding box center [204, 202] width 17 height 9
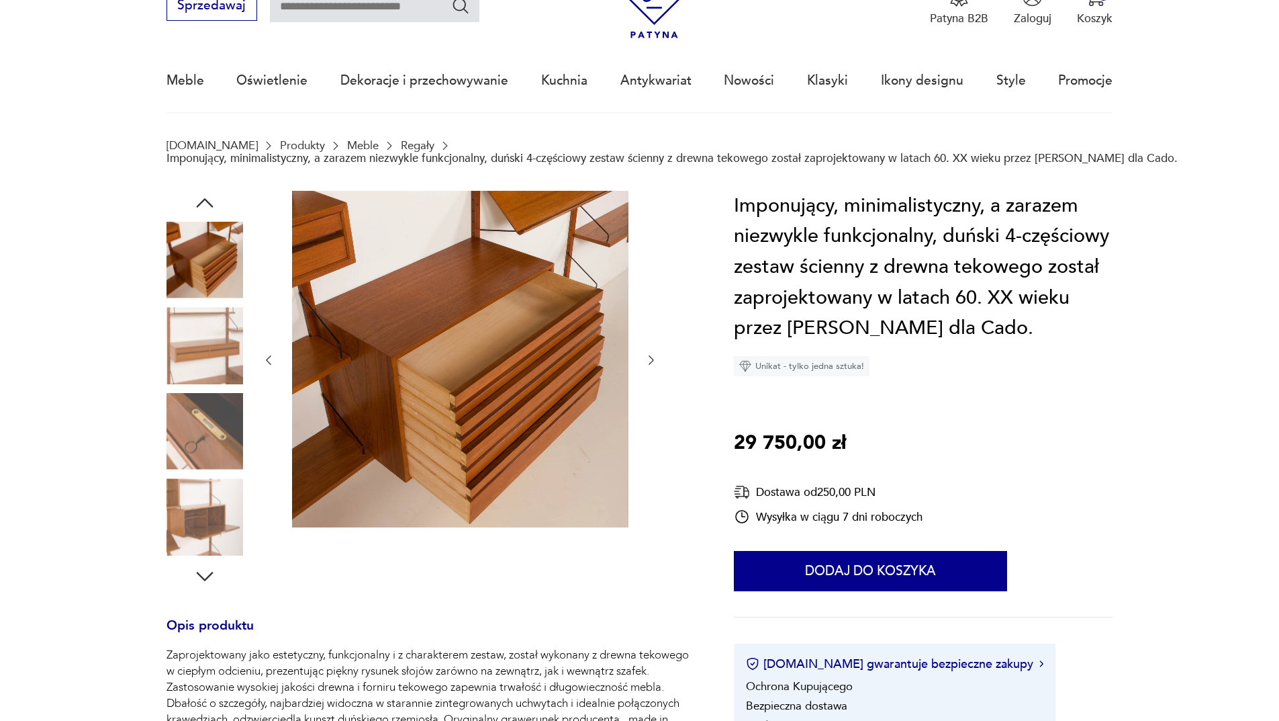
click at [204, 199] on icon "button" at bounding box center [204, 202] width 17 height 9
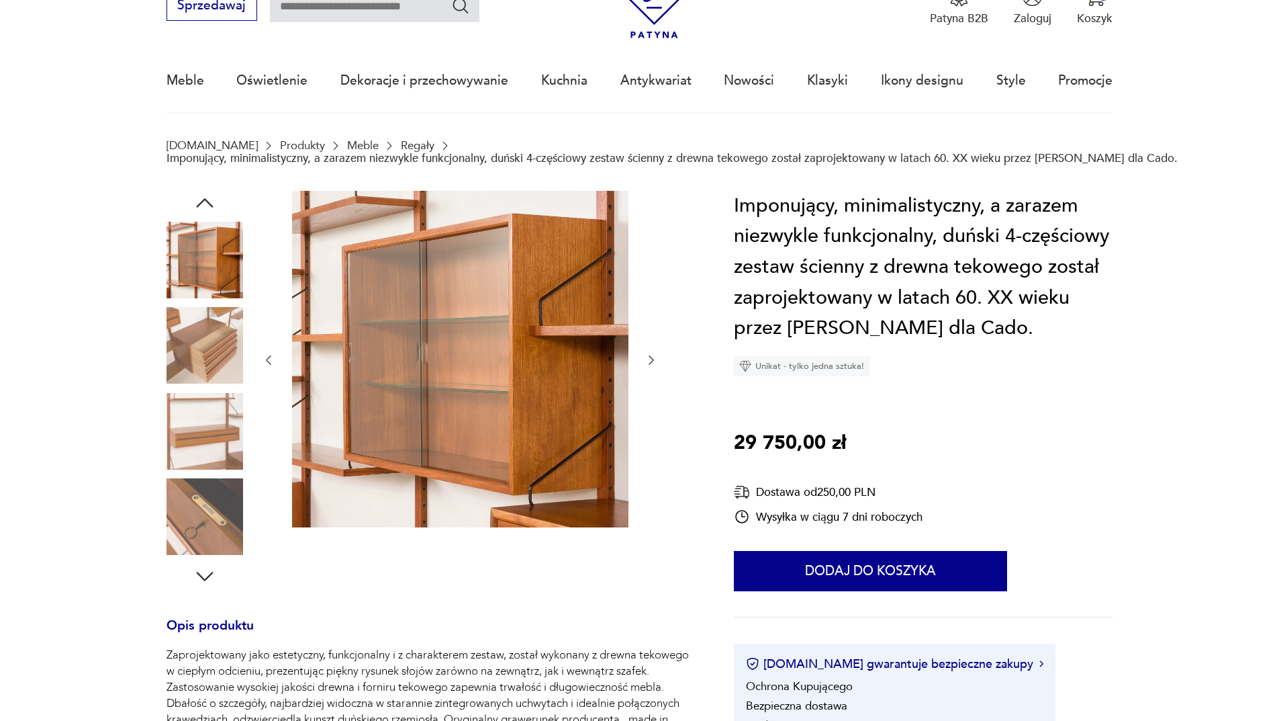
click at [204, 199] on icon "button" at bounding box center [204, 202] width 17 height 9
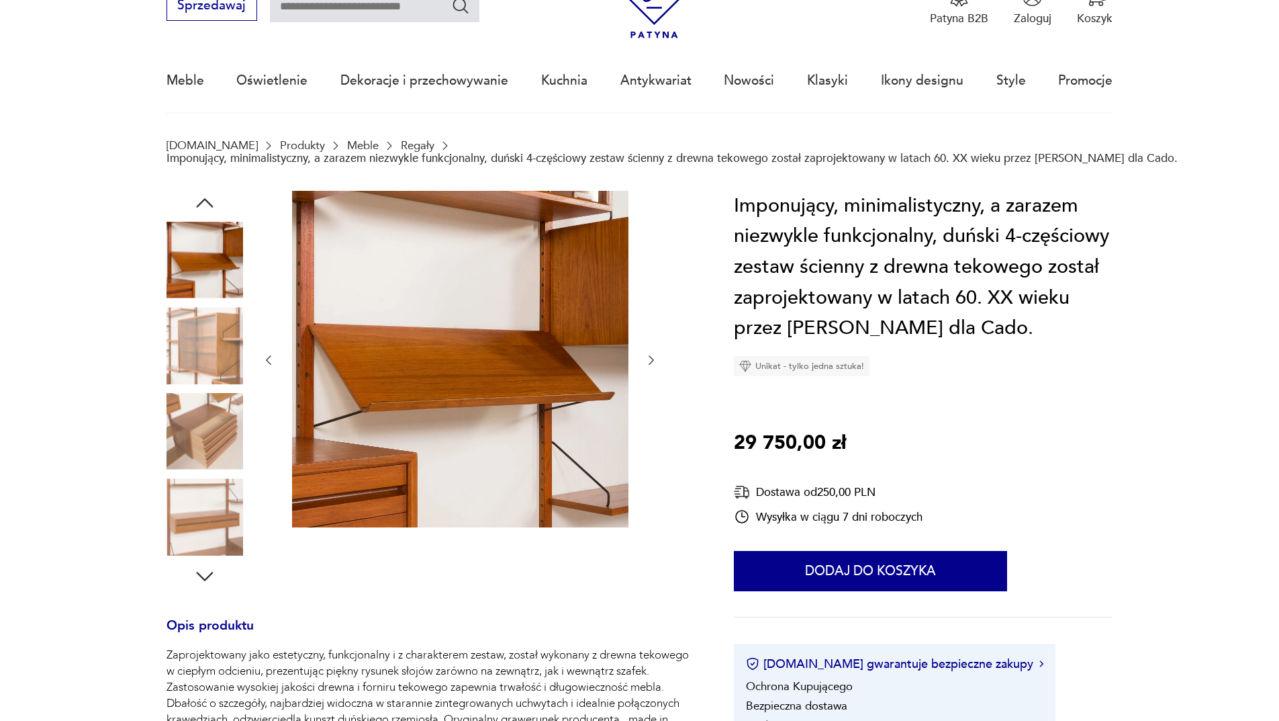
click at [204, 199] on icon "button" at bounding box center [204, 202] width 17 height 9
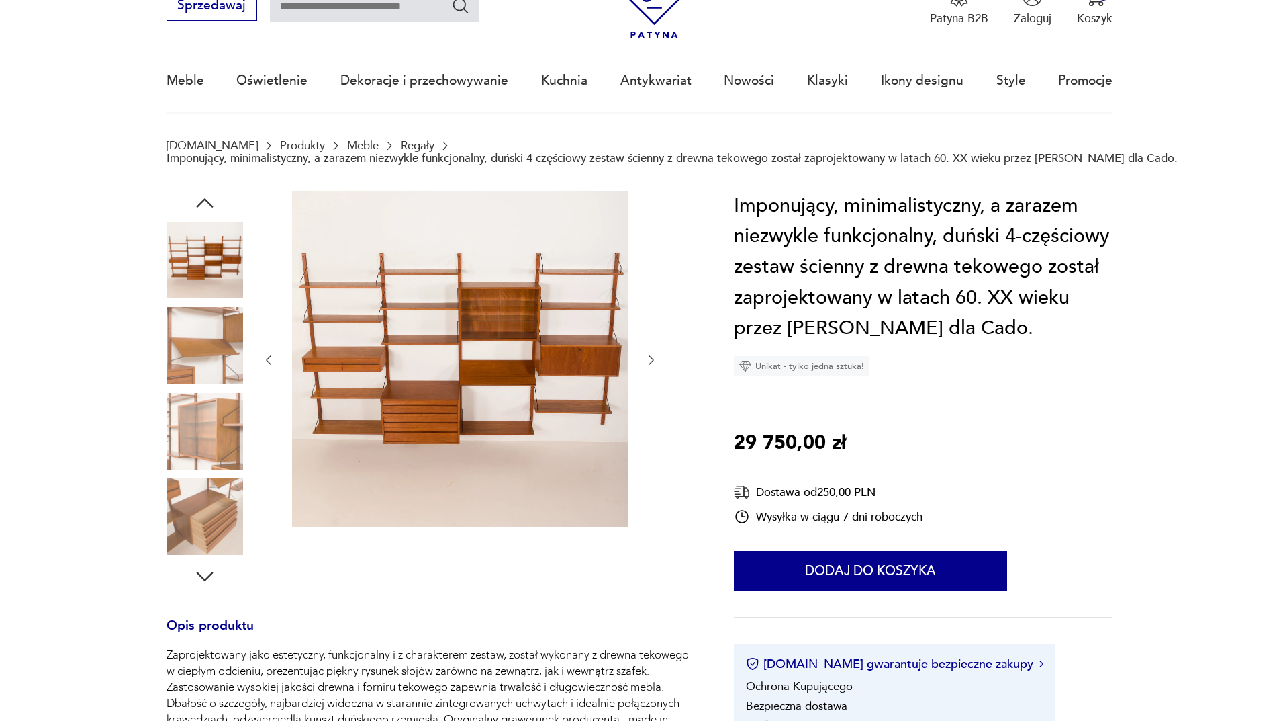
click at [204, 199] on icon "button" at bounding box center [204, 202] width 17 height 9
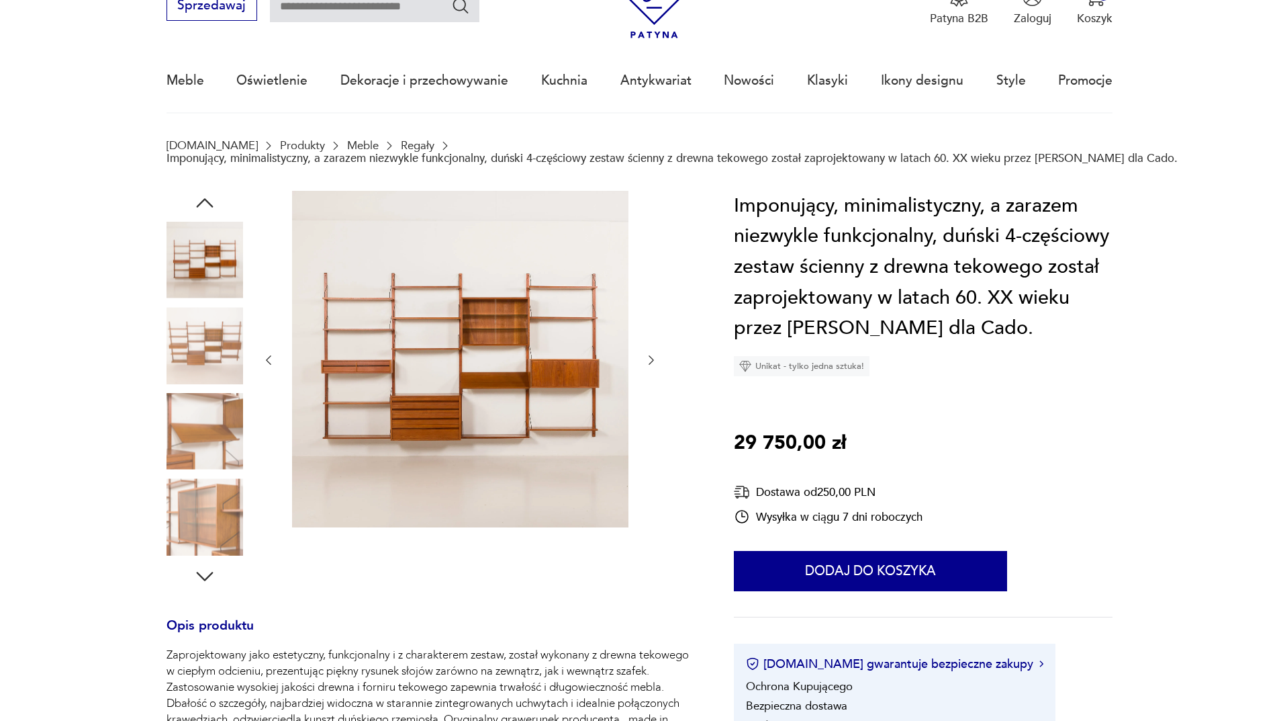
click at [204, 199] on icon "button" at bounding box center [204, 202] width 17 height 9
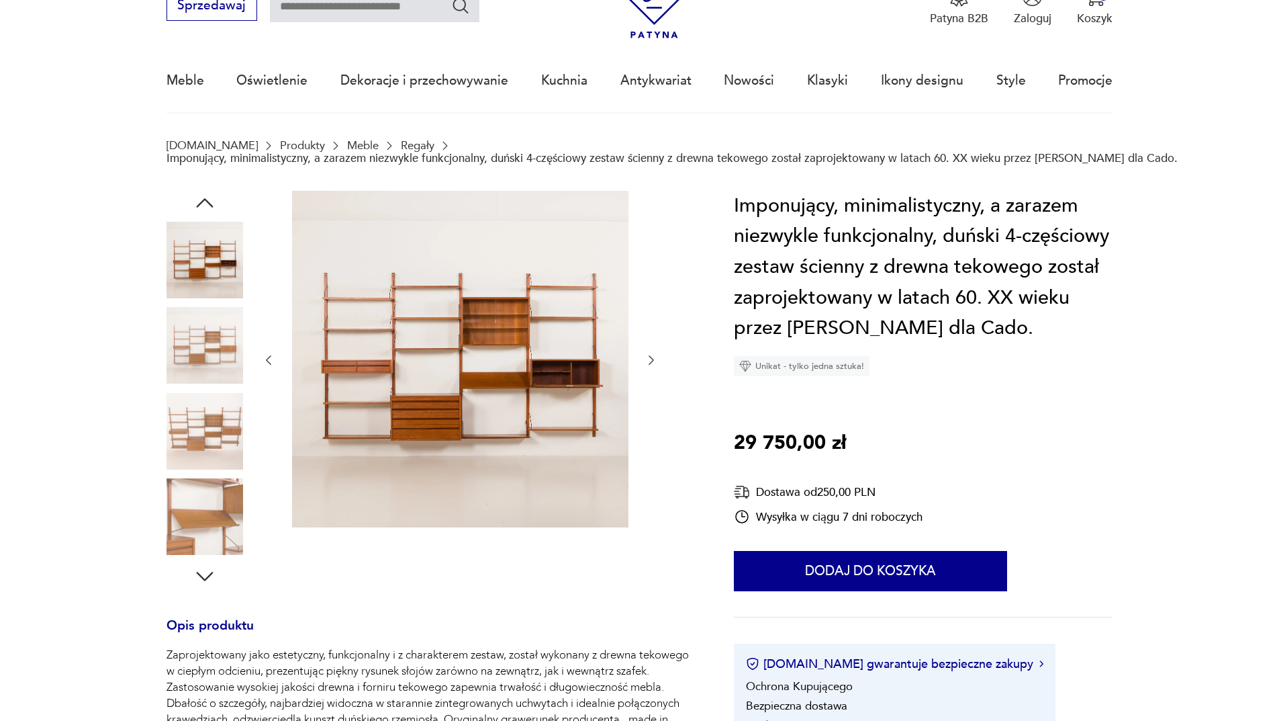
click at [204, 199] on icon "button" at bounding box center [204, 202] width 17 height 9
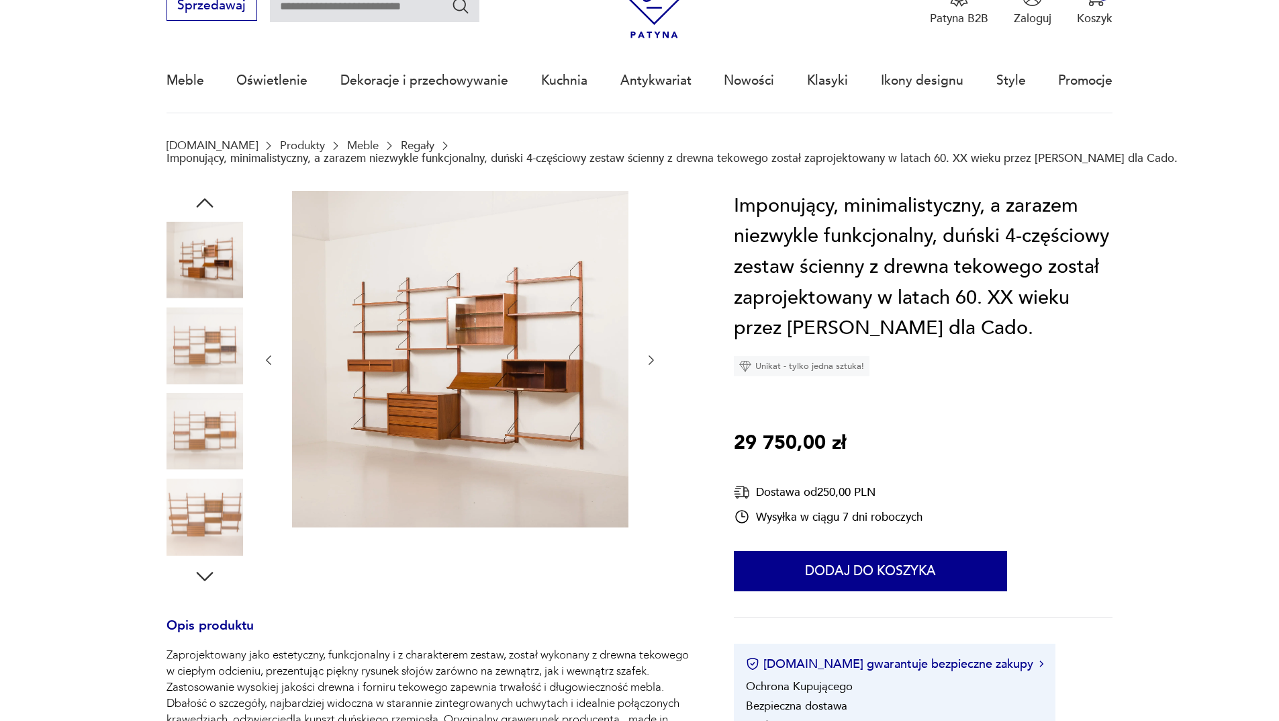
click at [204, 199] on icon "button" at bounding box center [204, 202] width 17 height 9
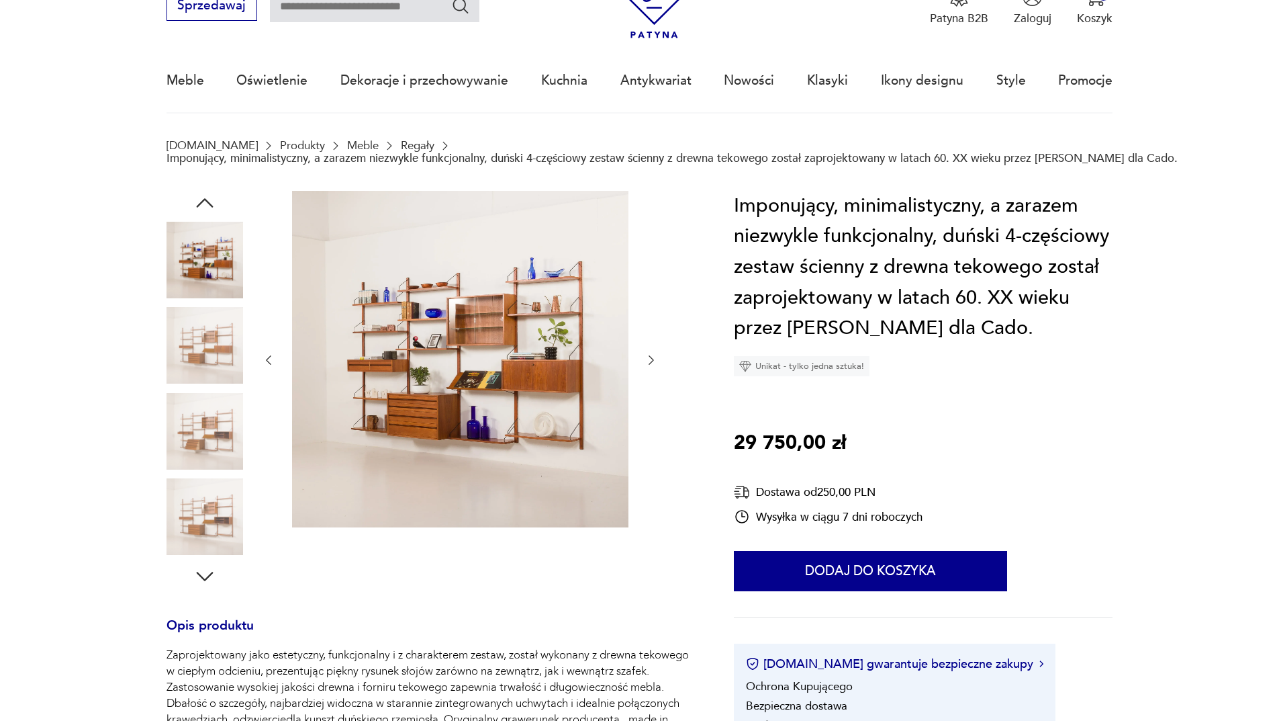
click at [204, 199] on icon "button" at bounding box center [204, 202] width 17 height 9
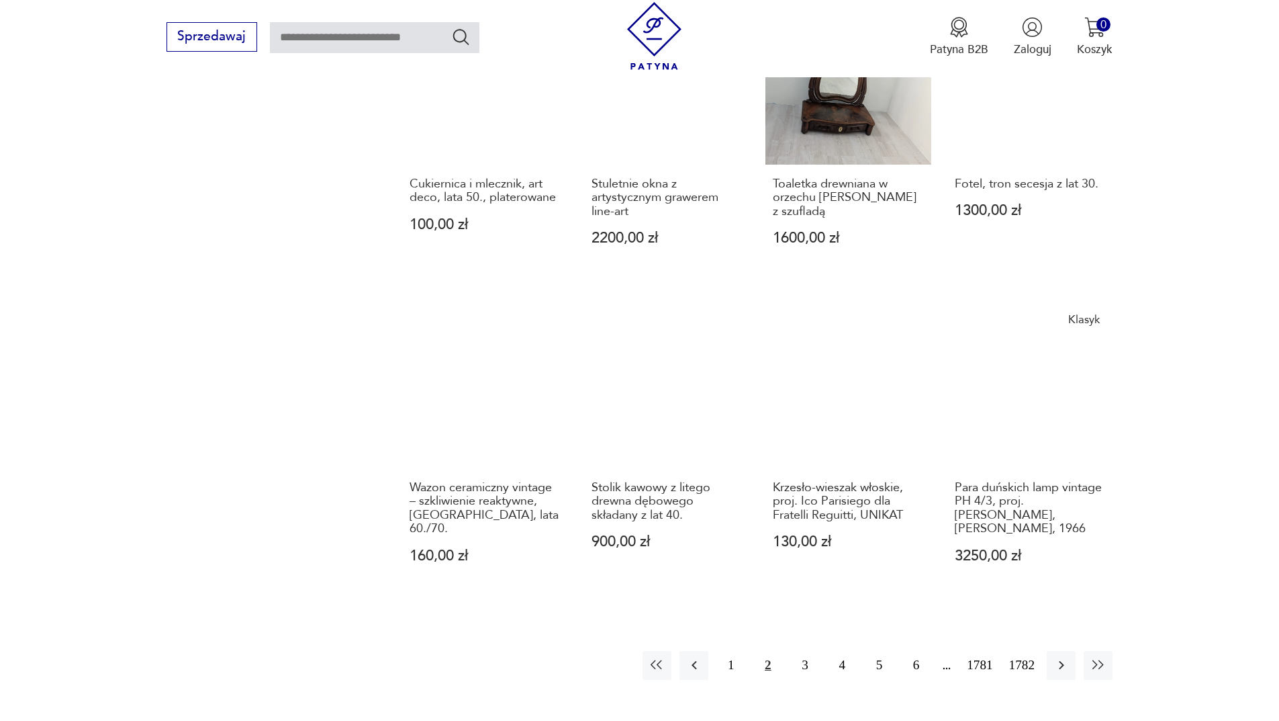
scroll to position [1235, 0]
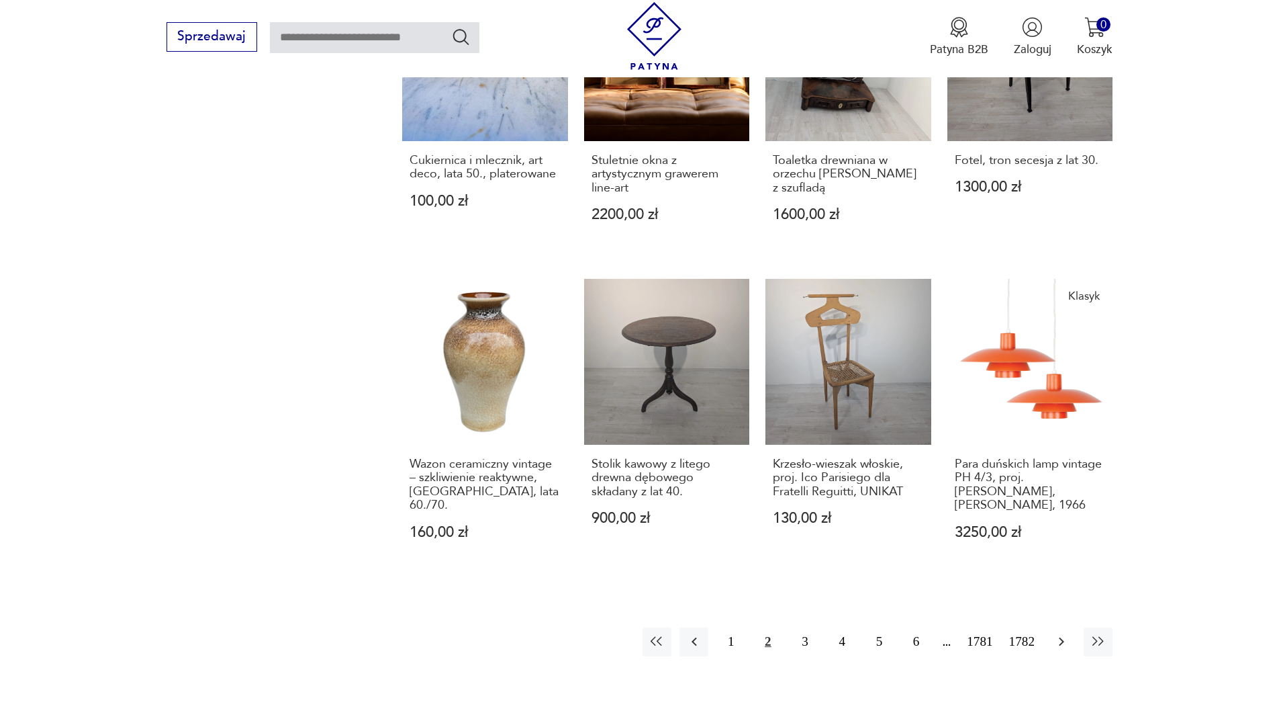
click at [1068, 633] on icon "button" at bounding box center [1062, 641] width 16 height 16
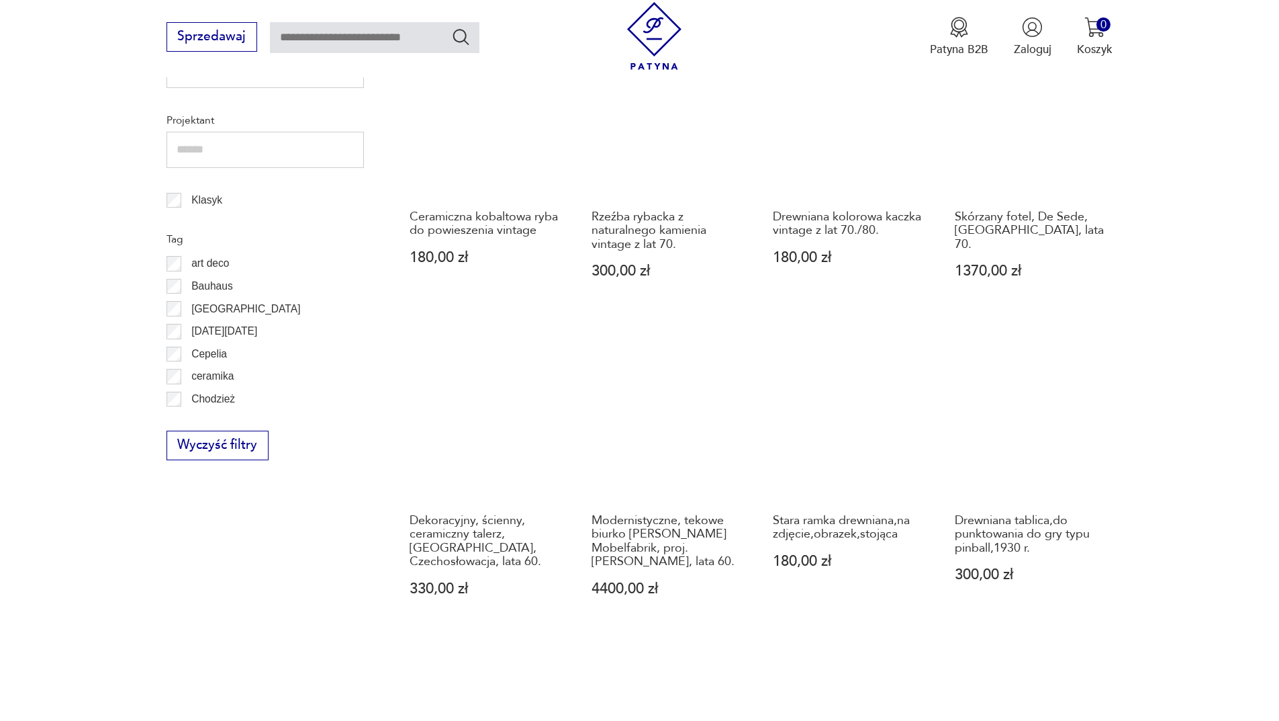
scroll to position [765, 0]
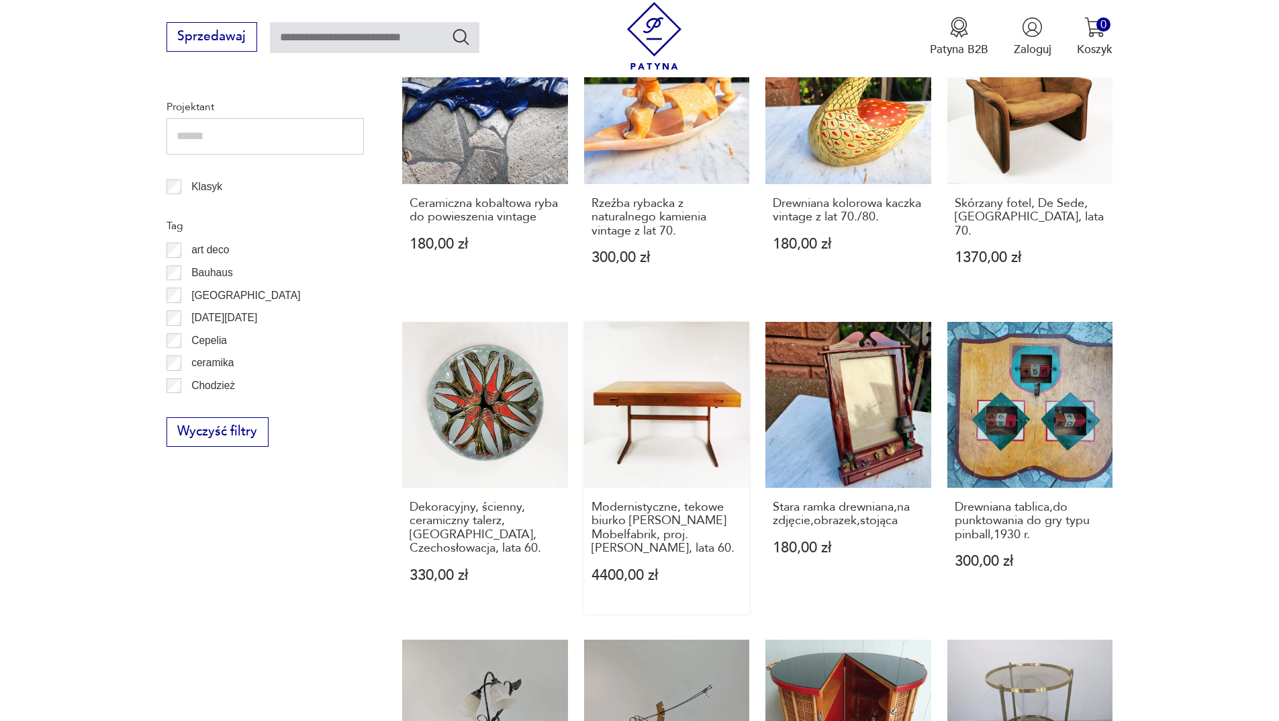
click at [653, 406] on link "Modernistyczne, tekowe biurko [PERSON_NAME] Mobelfabrik, proj. [PERSON_NAME], l…" at bounding box center [667, 467] width 166 height 291
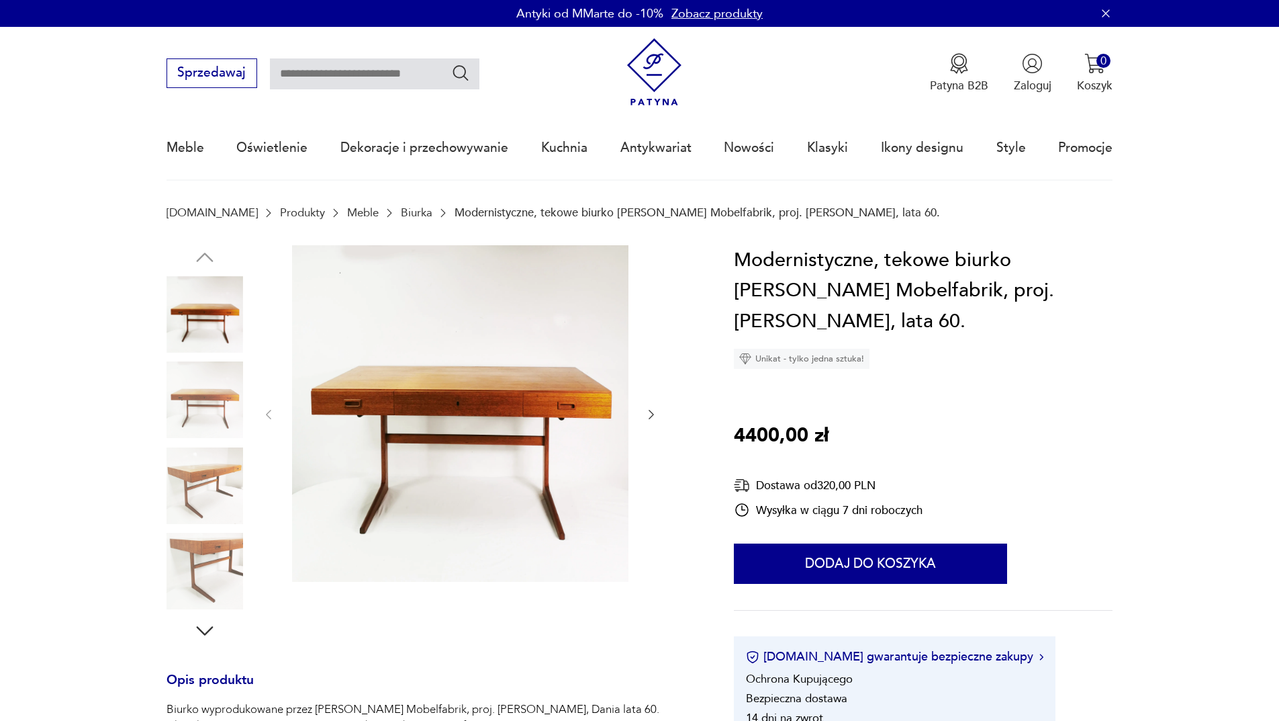
click at [205, 372] on img at bounding box center [205, 399] width 77 height 77
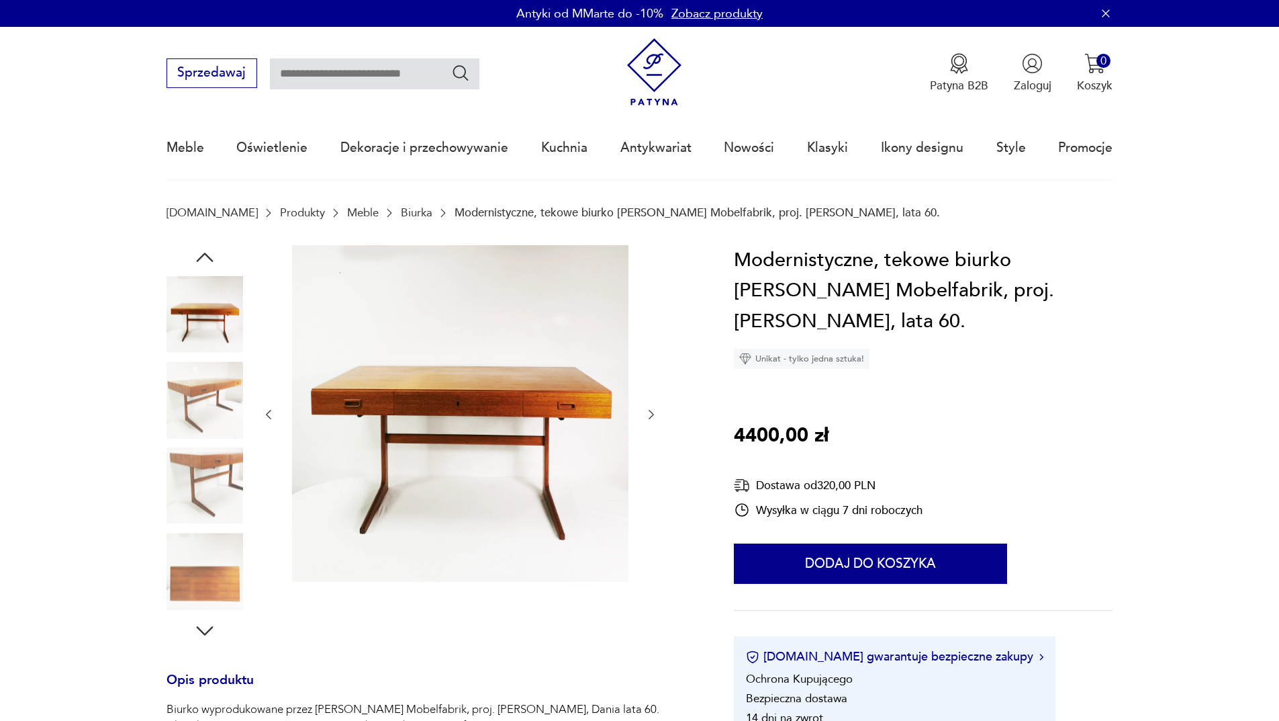
click at [206, 457] on img at bounding box center [205, 485] width 77 height 77
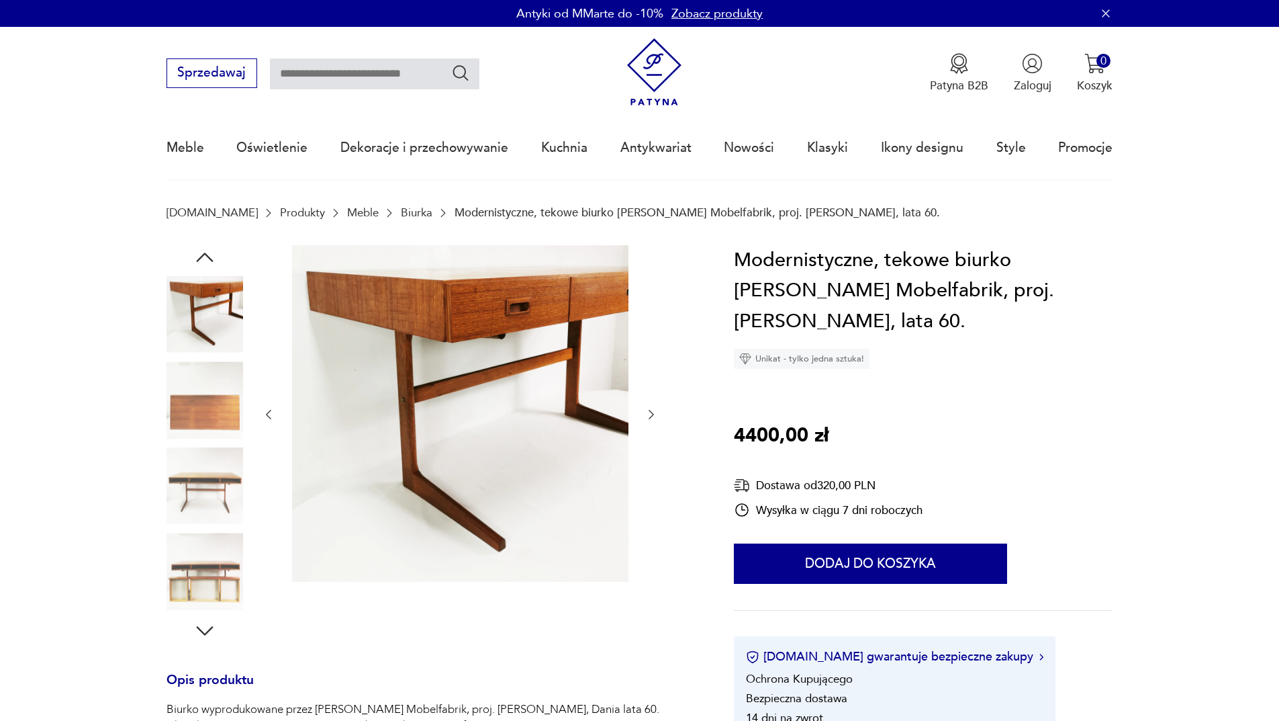
click at [225, 567] on img at bounding box center [205, 571] width 77 height 77
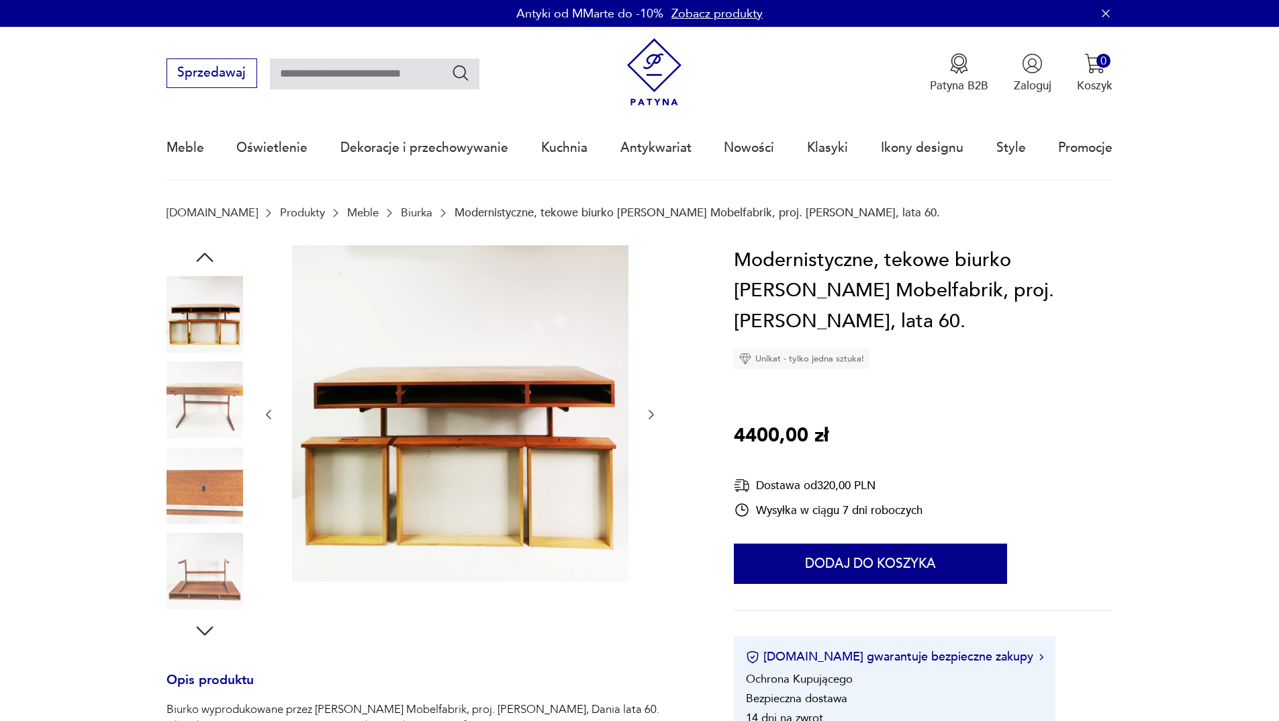
click at [205, 634] on icon "button" at bounding box center [204, 630] width 17 height 9
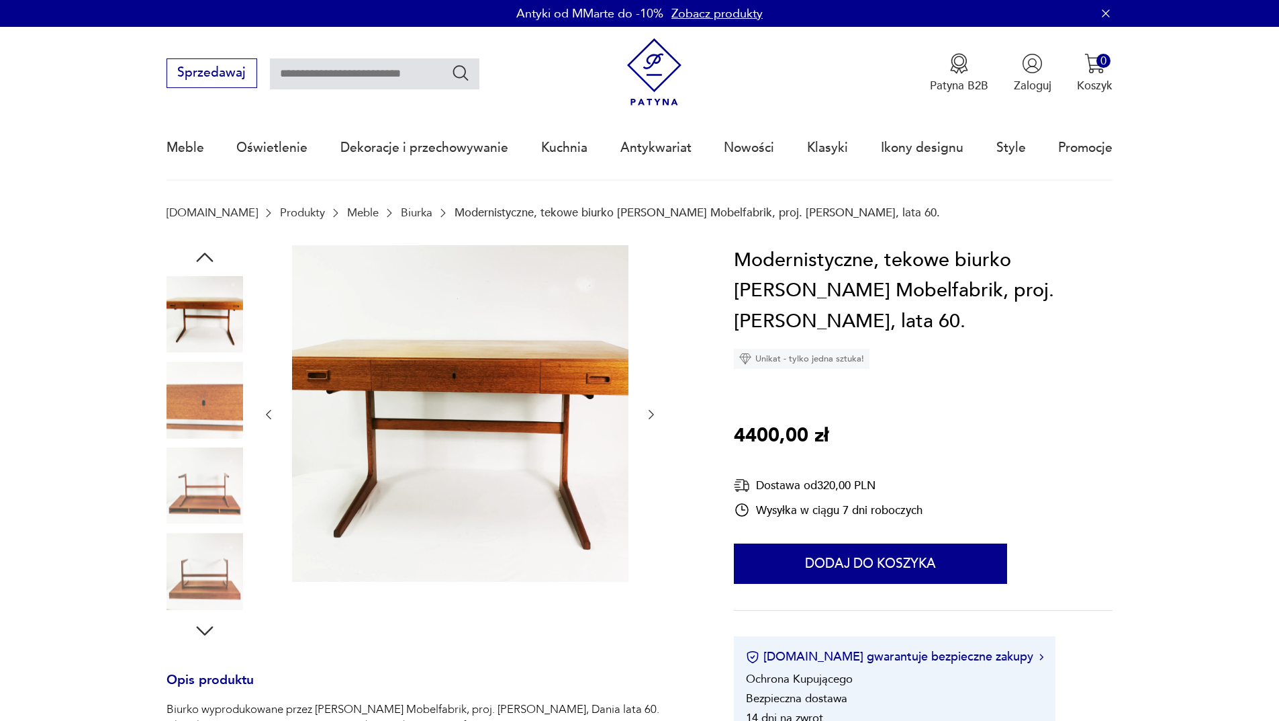
click at [212, 604] on img at bounding box center [205, 571] width 77 height 77
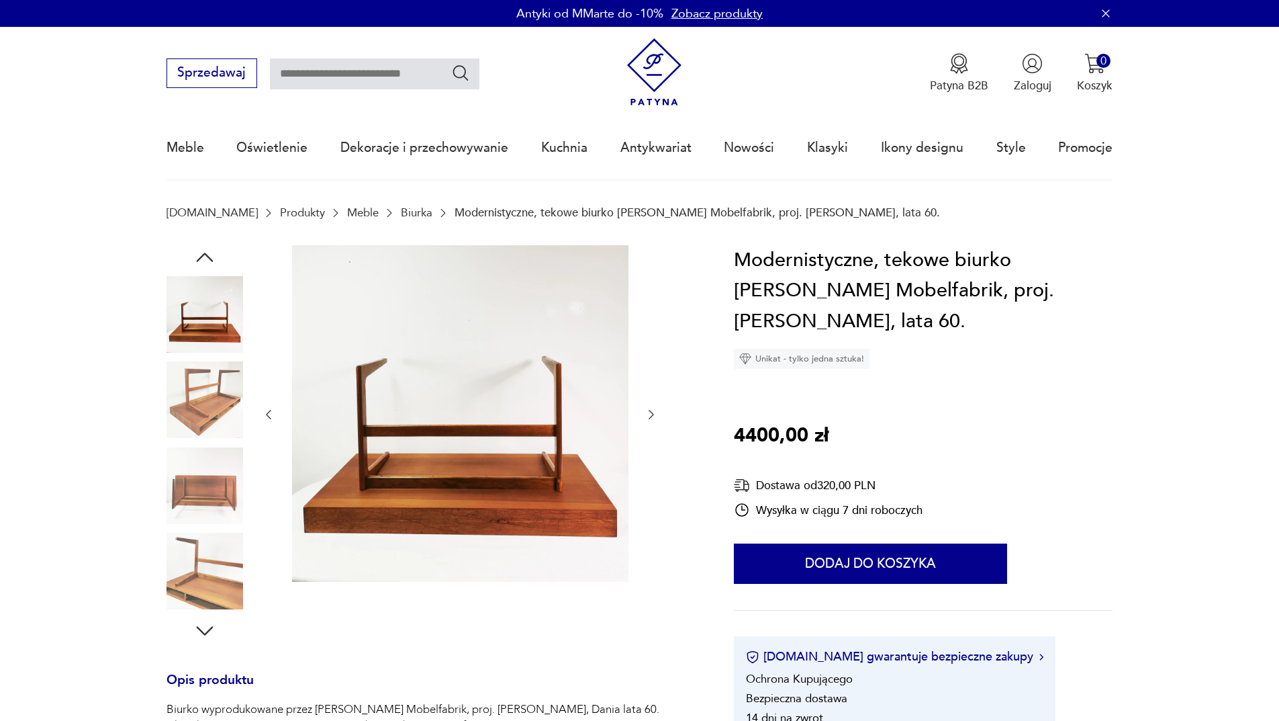
click at [212, 627] on icon "button" at bounding box center [204, 630] width 17 height 9
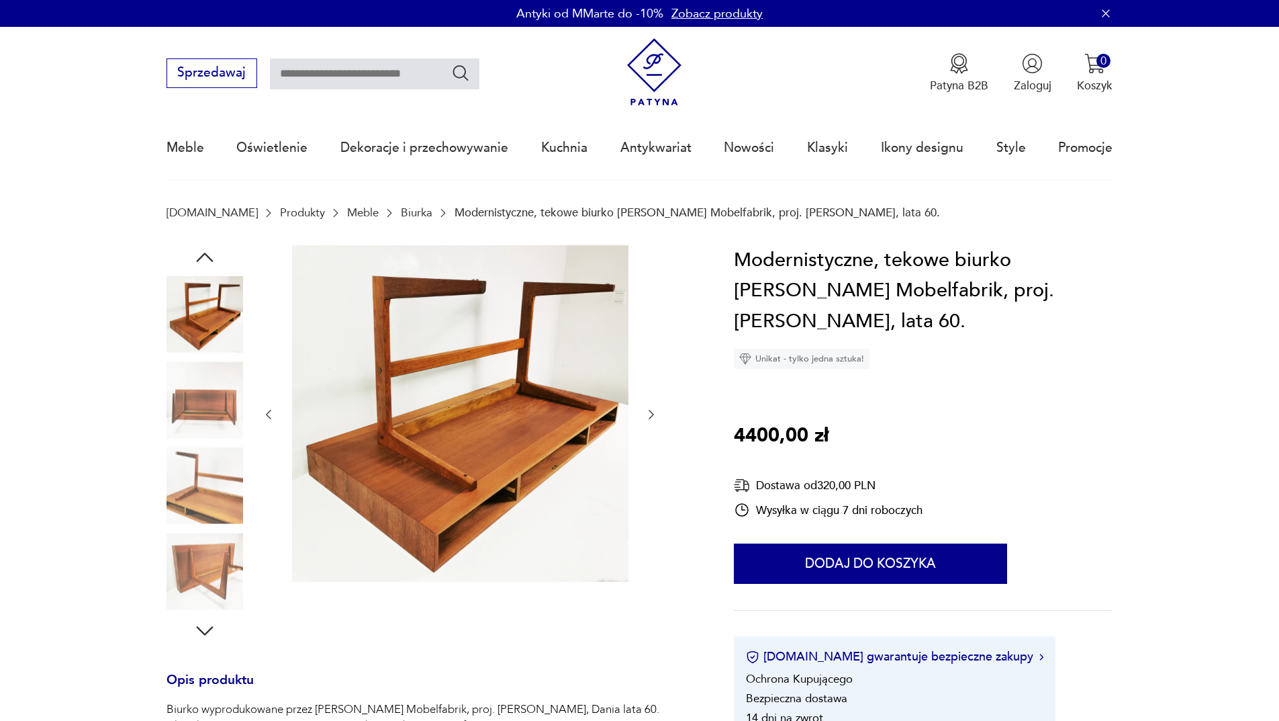
click at [212, 627] on icon "button" at bounding box center [204, 630] width 17 height 9
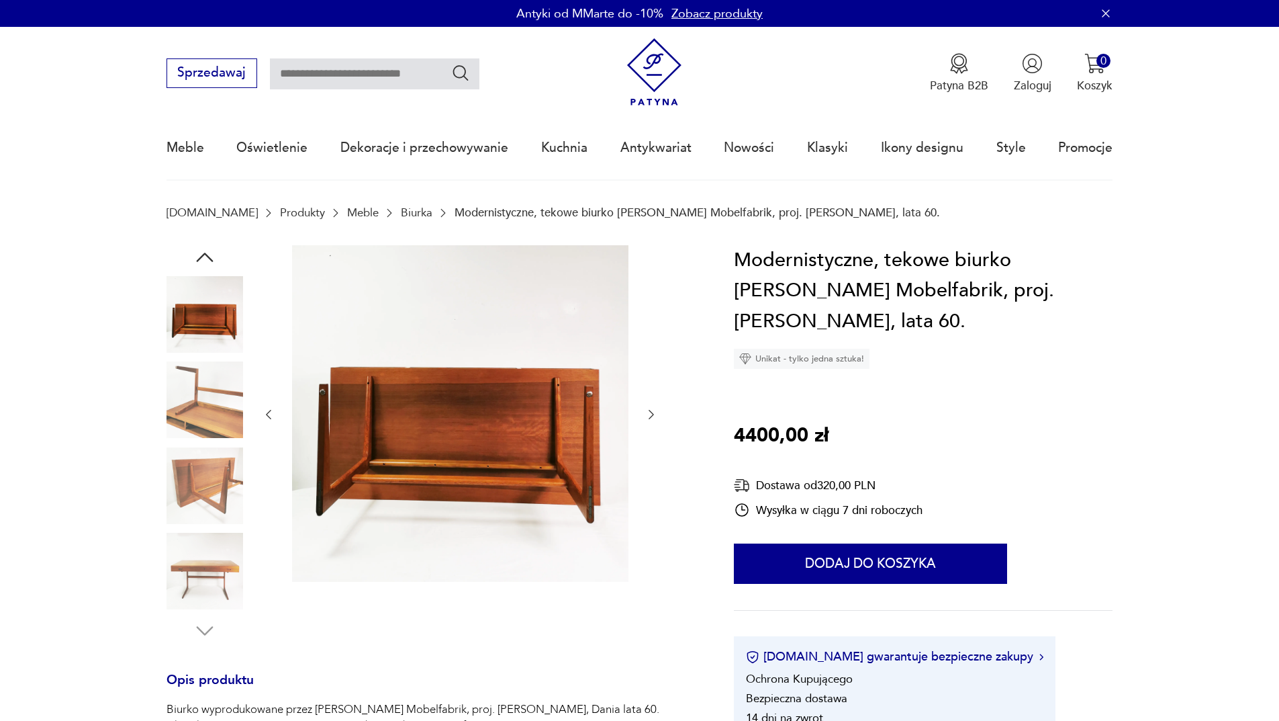
click at [203, 257] on icon "button" at bounding box center [205, 257] width 24 height 24
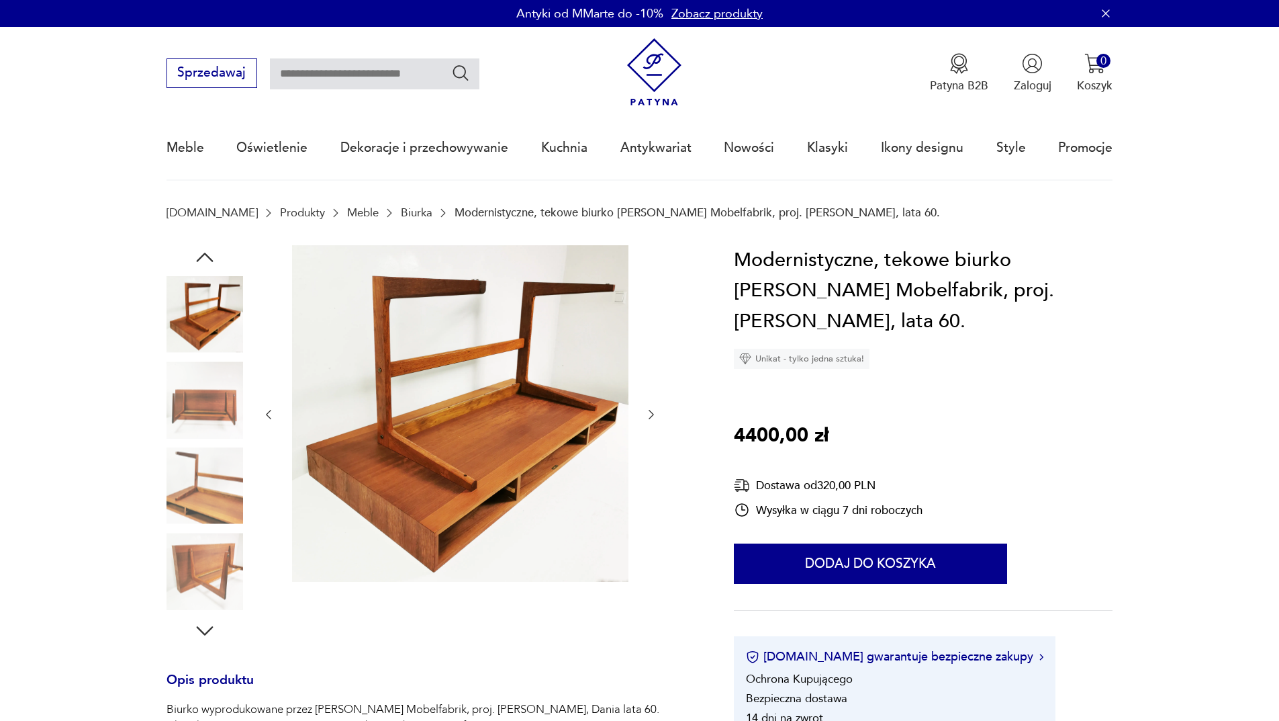
click at [203, 257] on icon "button" at bounding box center [205, 257] width 24 height 24
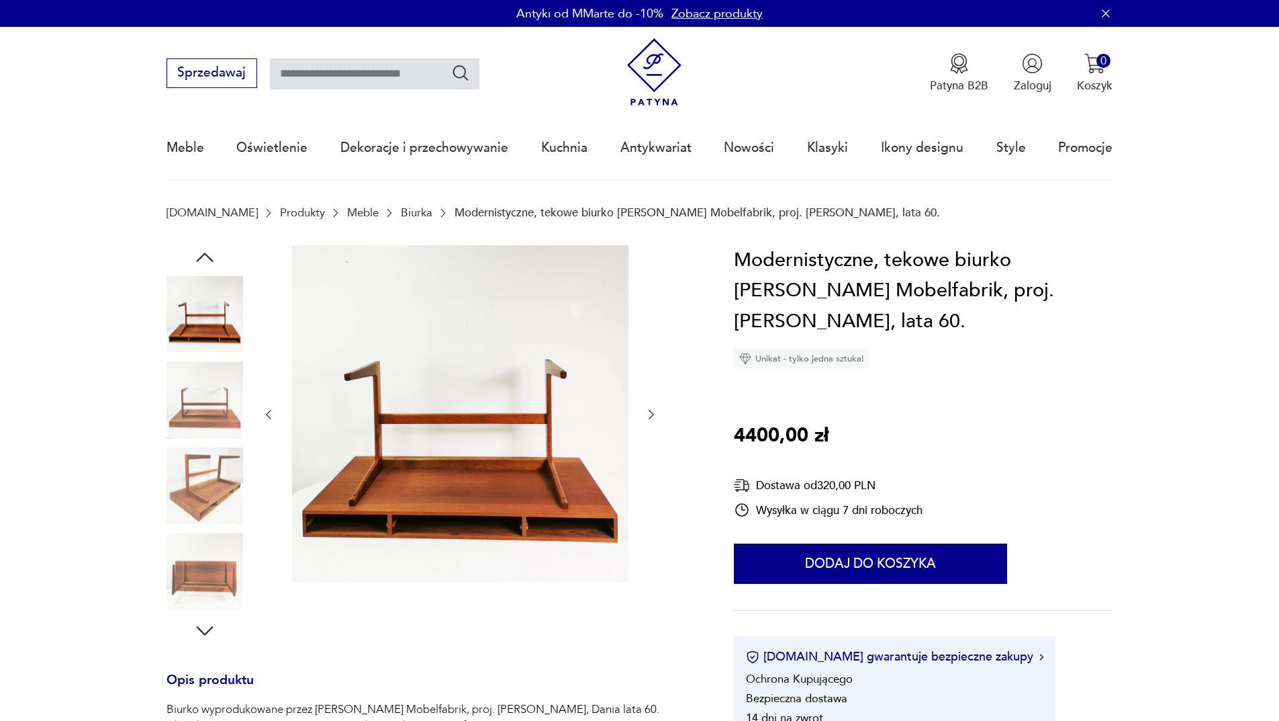
click at [203, 257] on icon "button" at bounding box center [205, 257] width 24 height 24
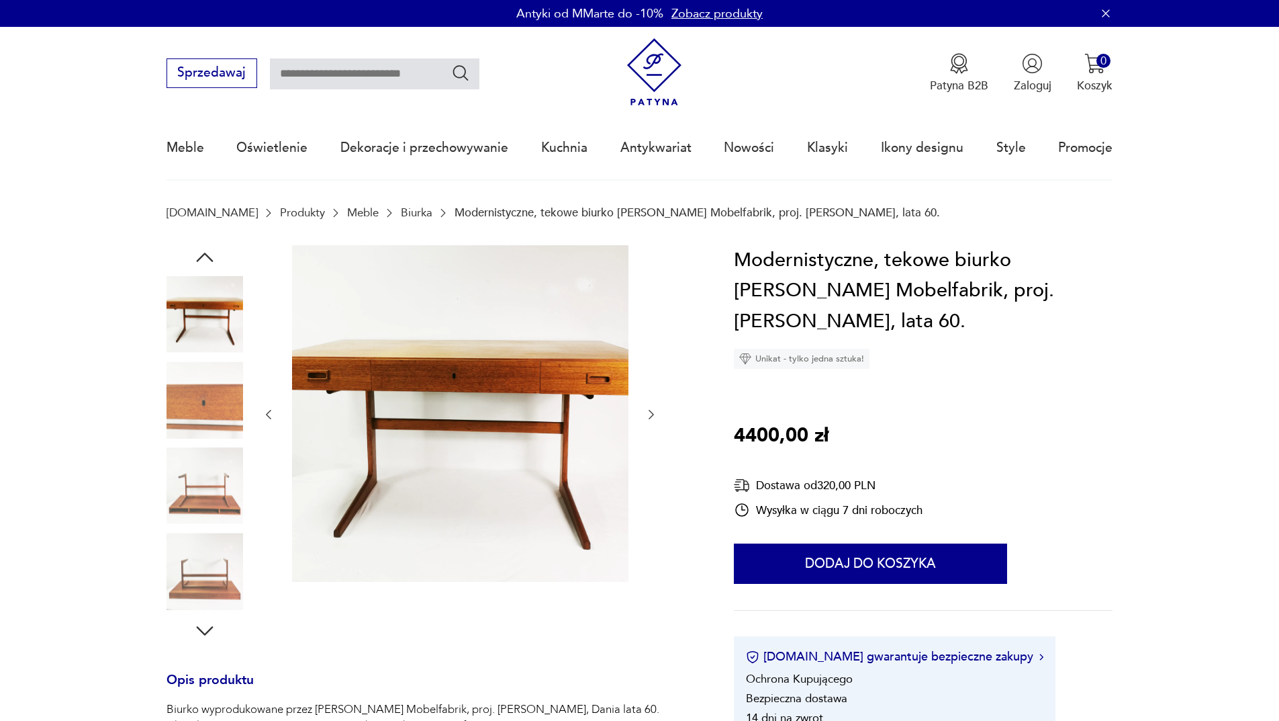
click at [203, 257] on icon "button" at bounding box center [205, 257] width 24 height 24
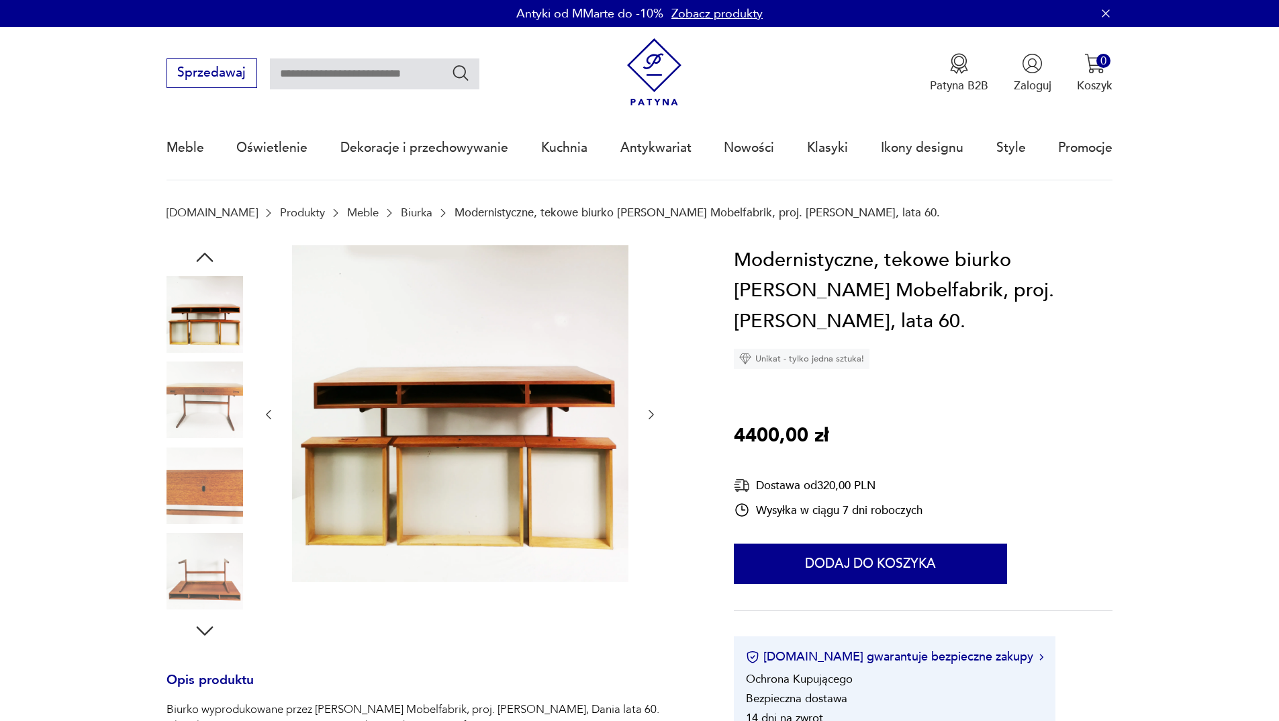
click at [203, 257] on icon "button" at bounding box center [205, 257] width 24 height 24
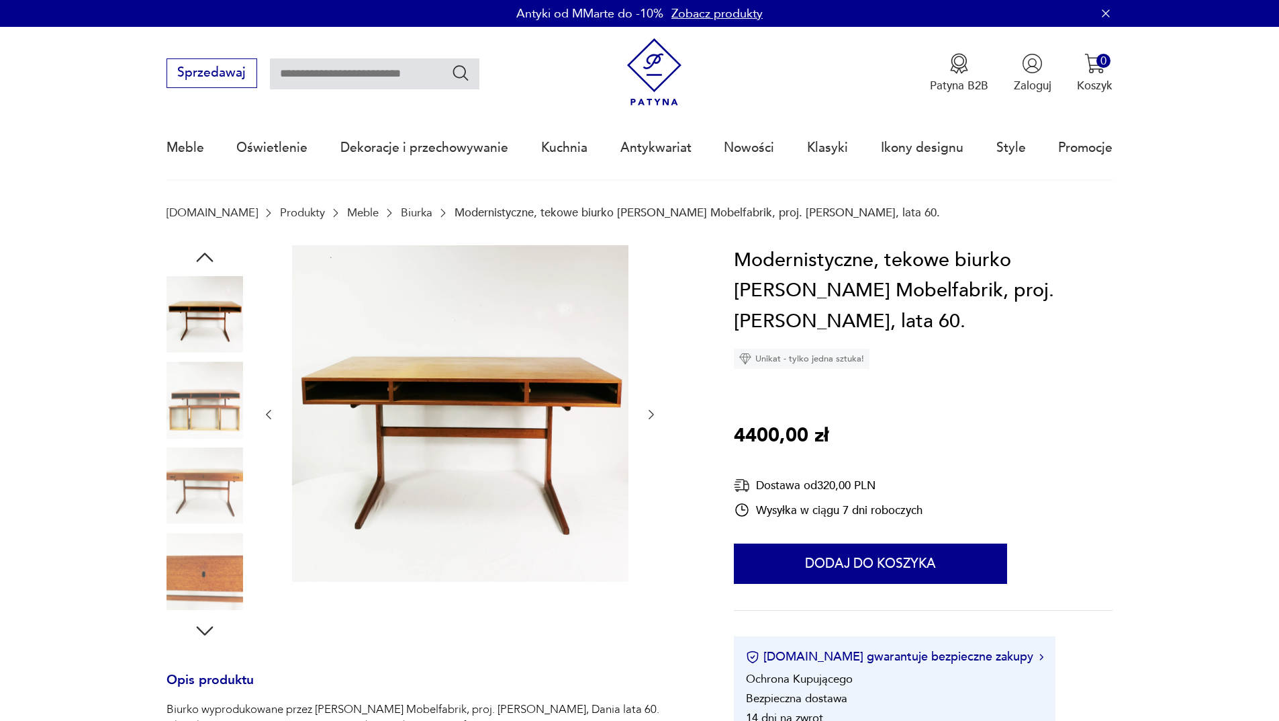
click at [203, 257] on icon "button" at bounding box center [205, 257] width 24 height 24
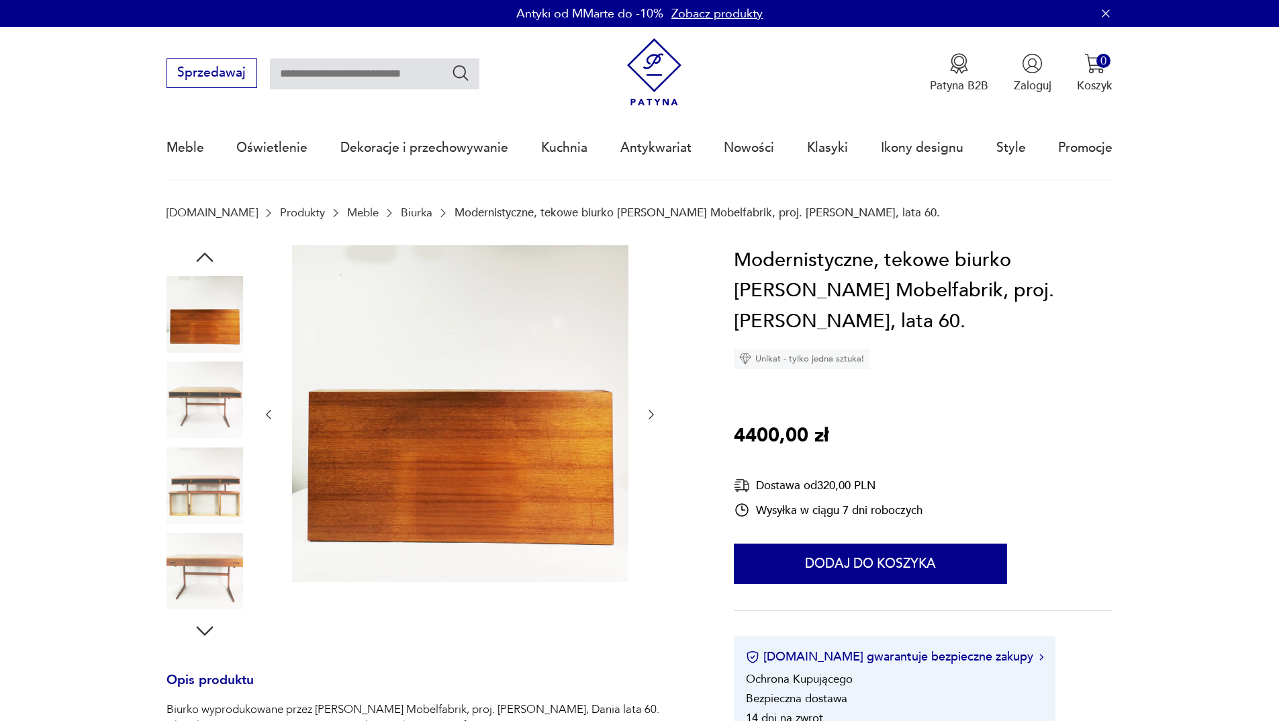
click at [203, 257] on icon "button" at bounding box center [205, 257] width 24 height 24
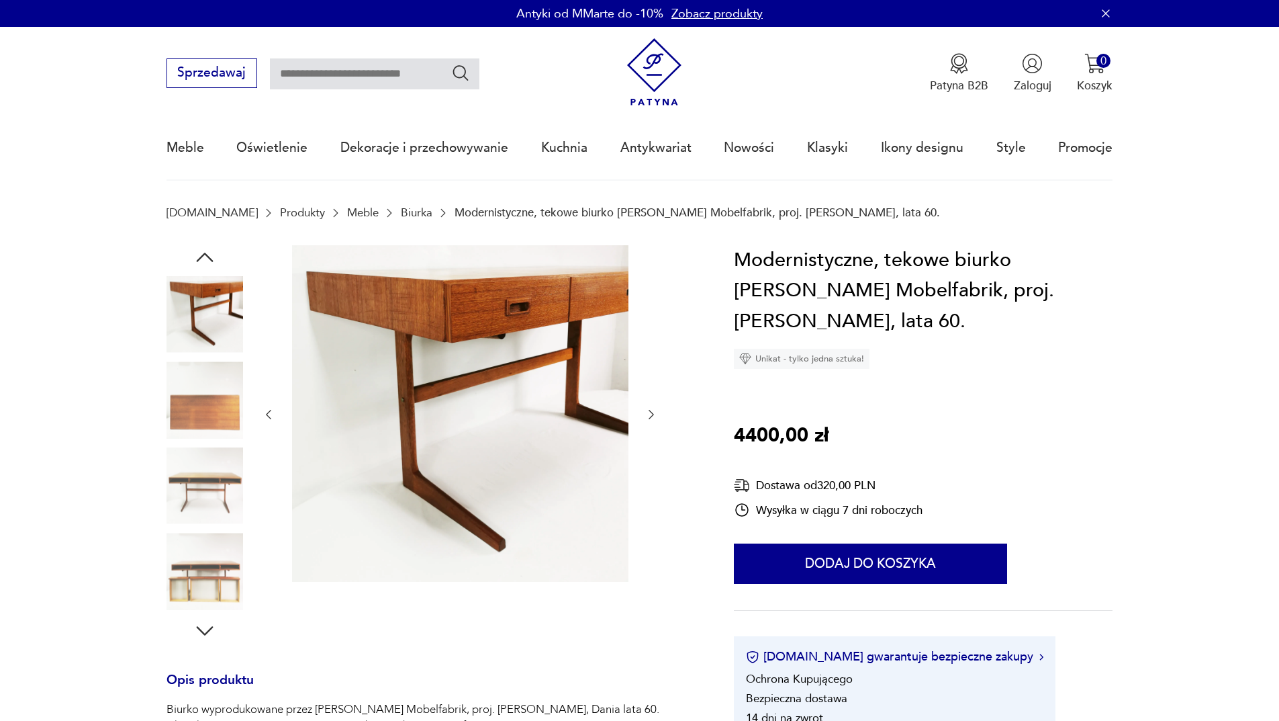
click at [203, 257] on icon "button" at bounding box center [205, 257] width 24 height 24
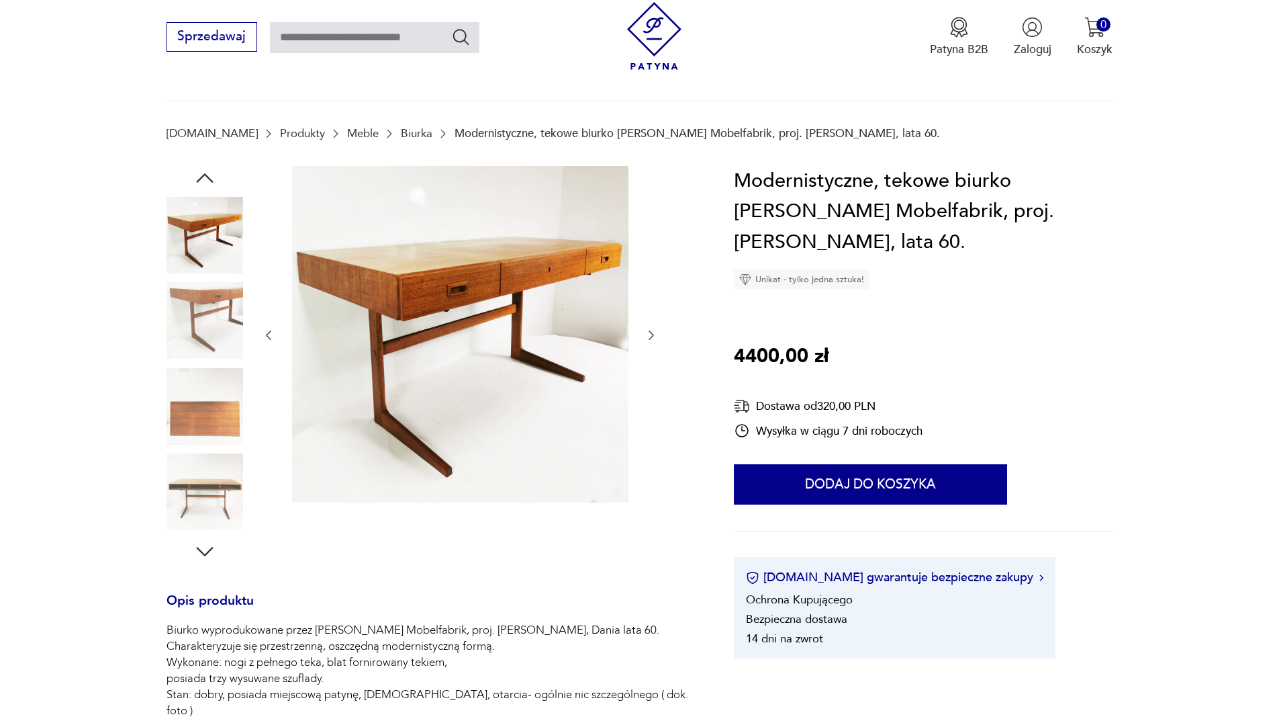
scroll to position [201, 0]
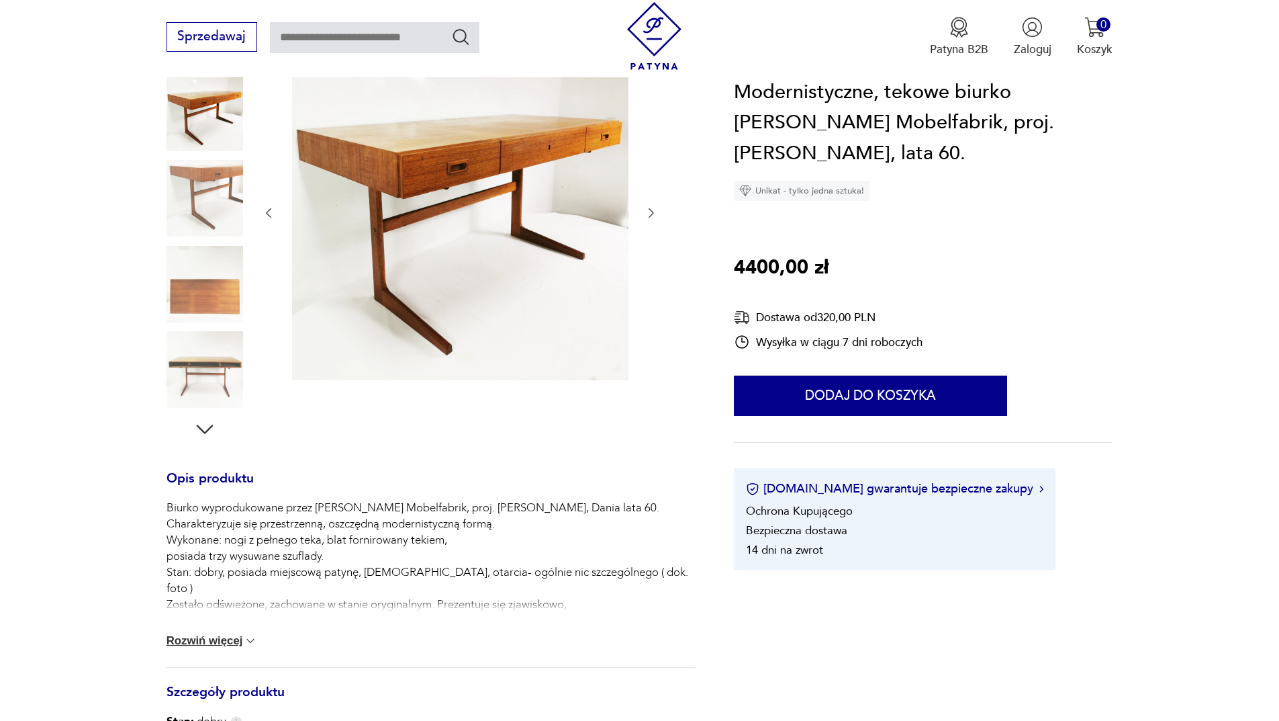
click at [219, 647] on button "Rozwiń więcej" at bounding box center [212, 640] width 91 height 13
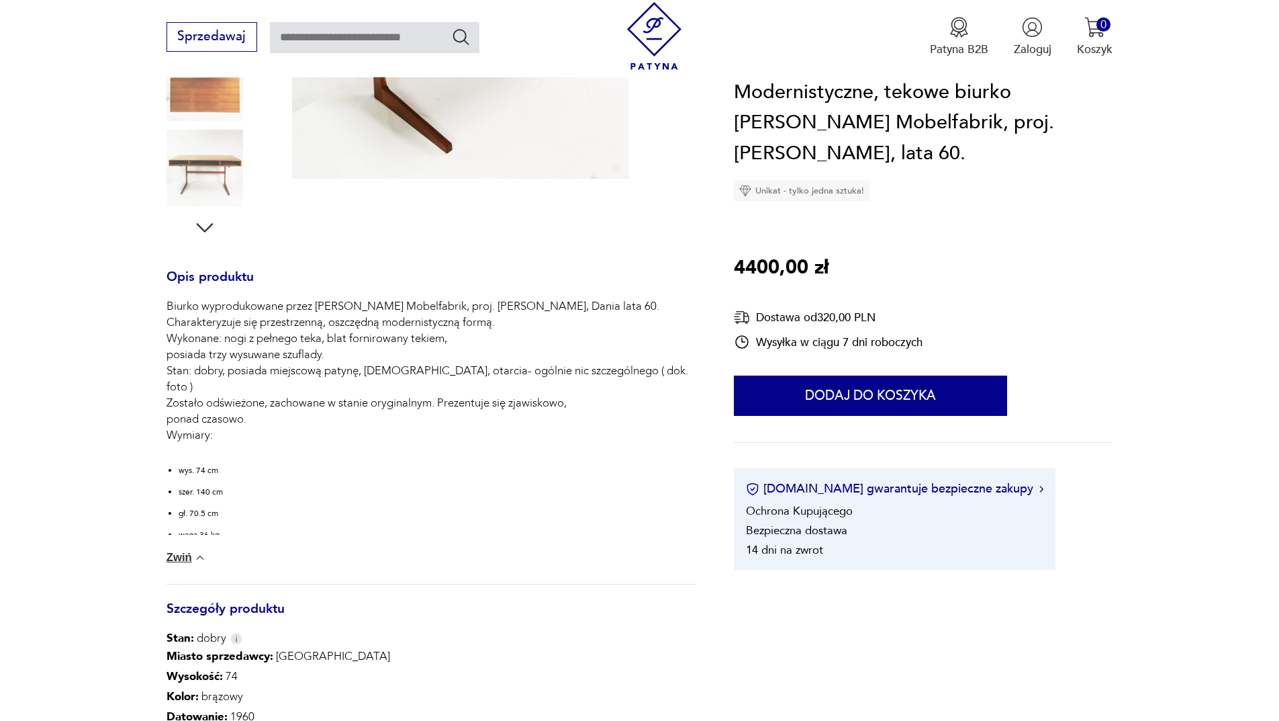
scroll to position [537, 0]
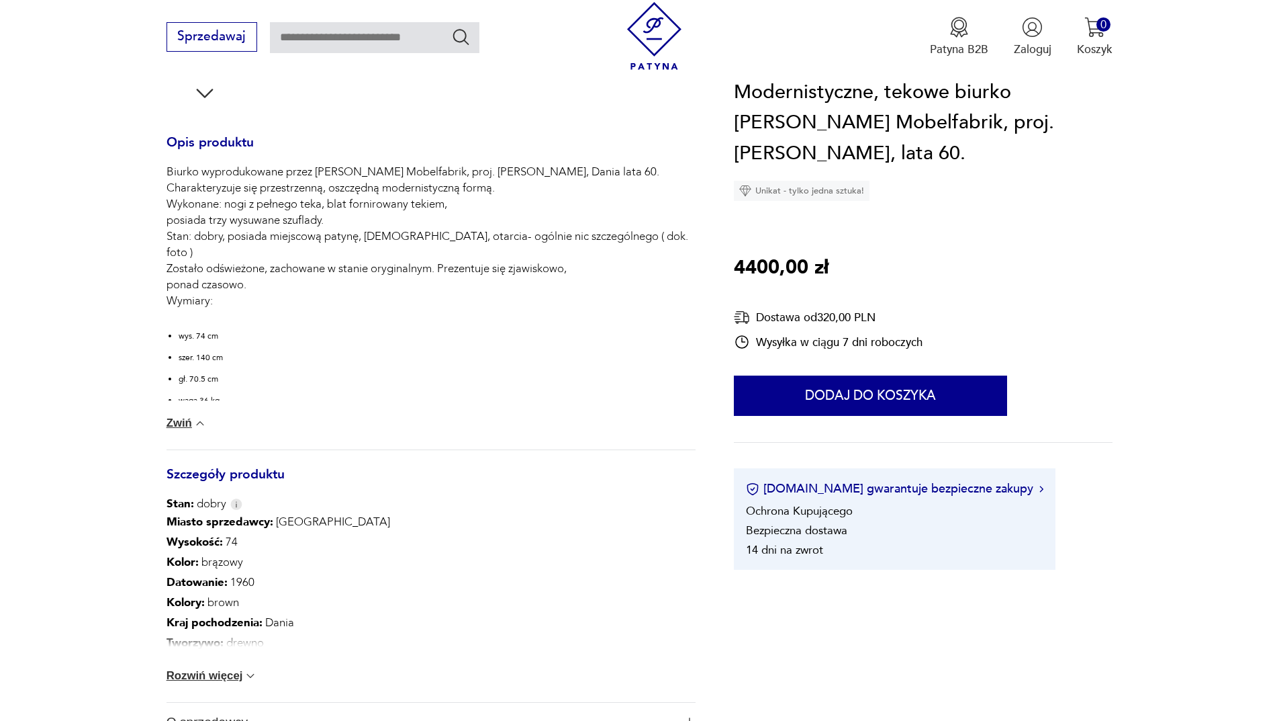
click at [246, 674] on img at bounding box center [250, 675] width 13 height 13
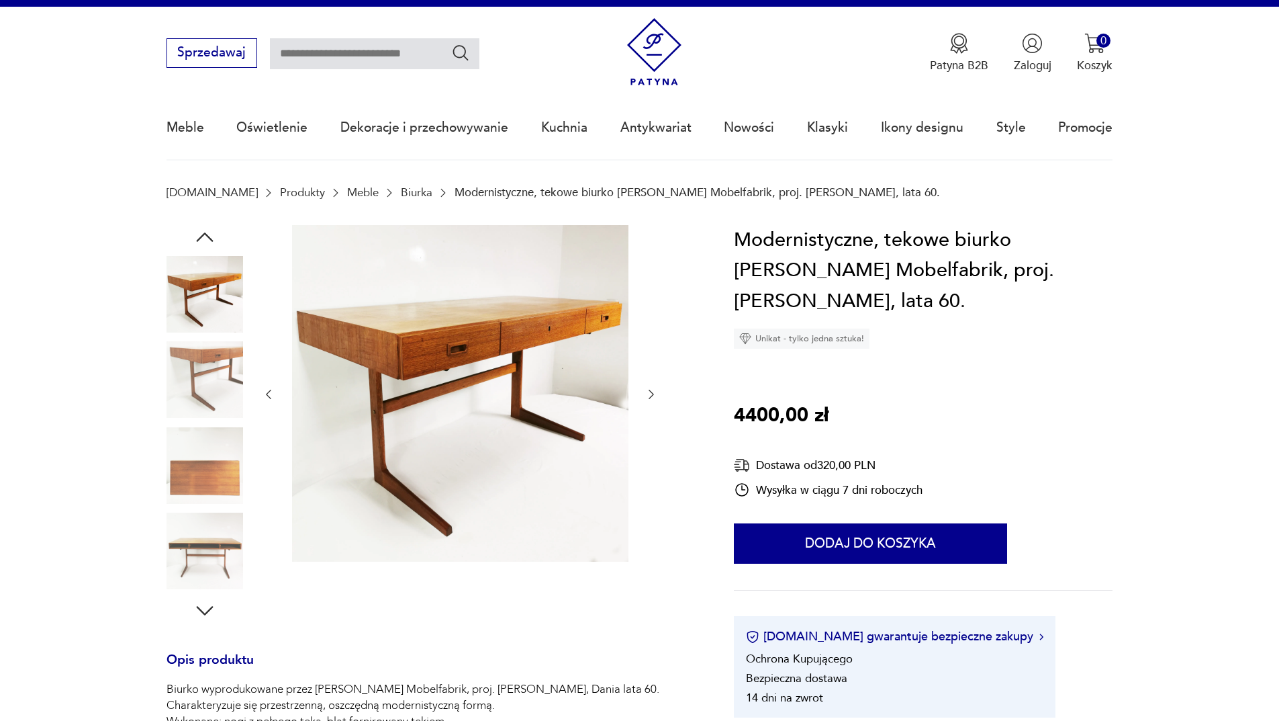
scroll to position [0, 0]
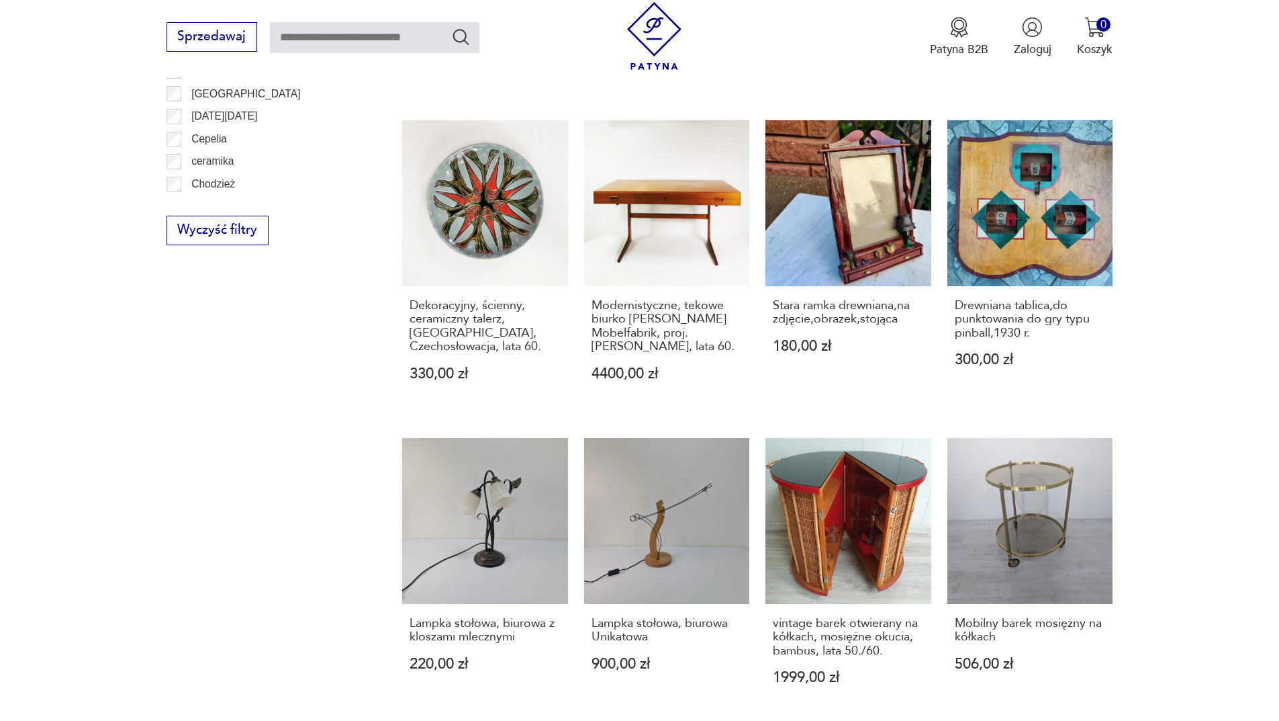
scroll to position [1235, 0]
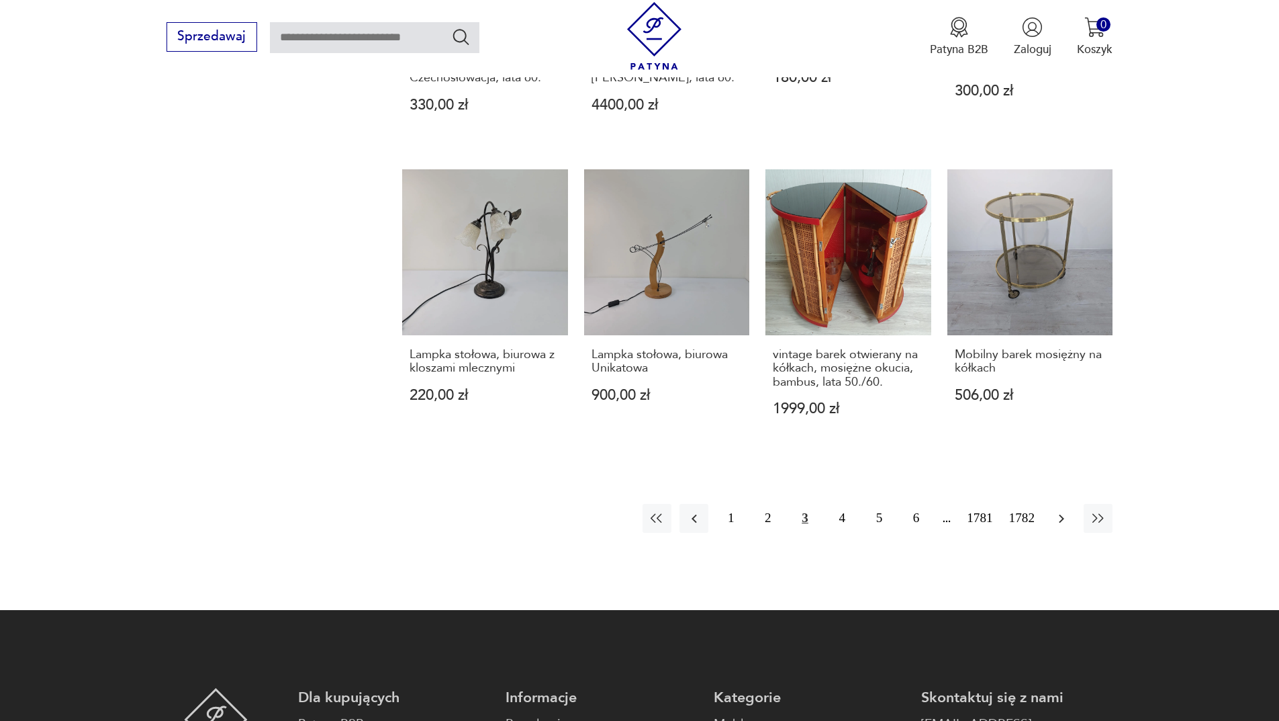
click at [1072, 512] on button "button" at bounding box center [1061, 518] width 29 height 29
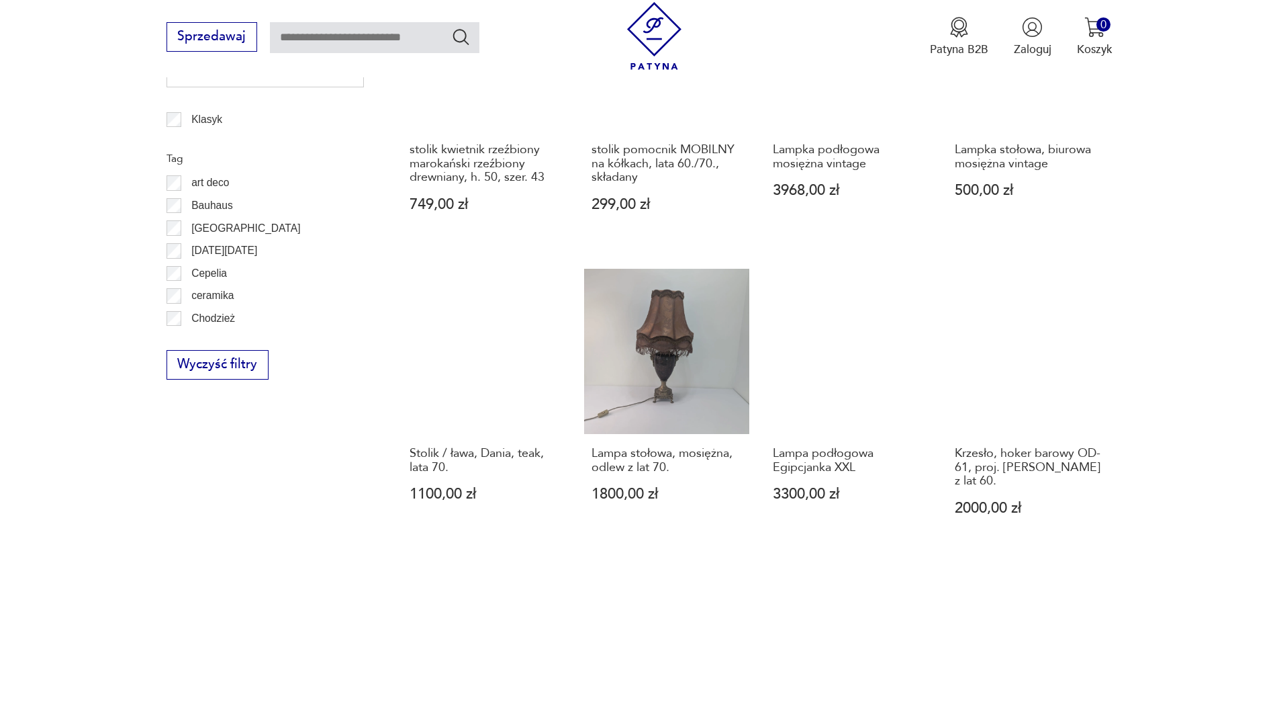
scroll to position [1101, 0]
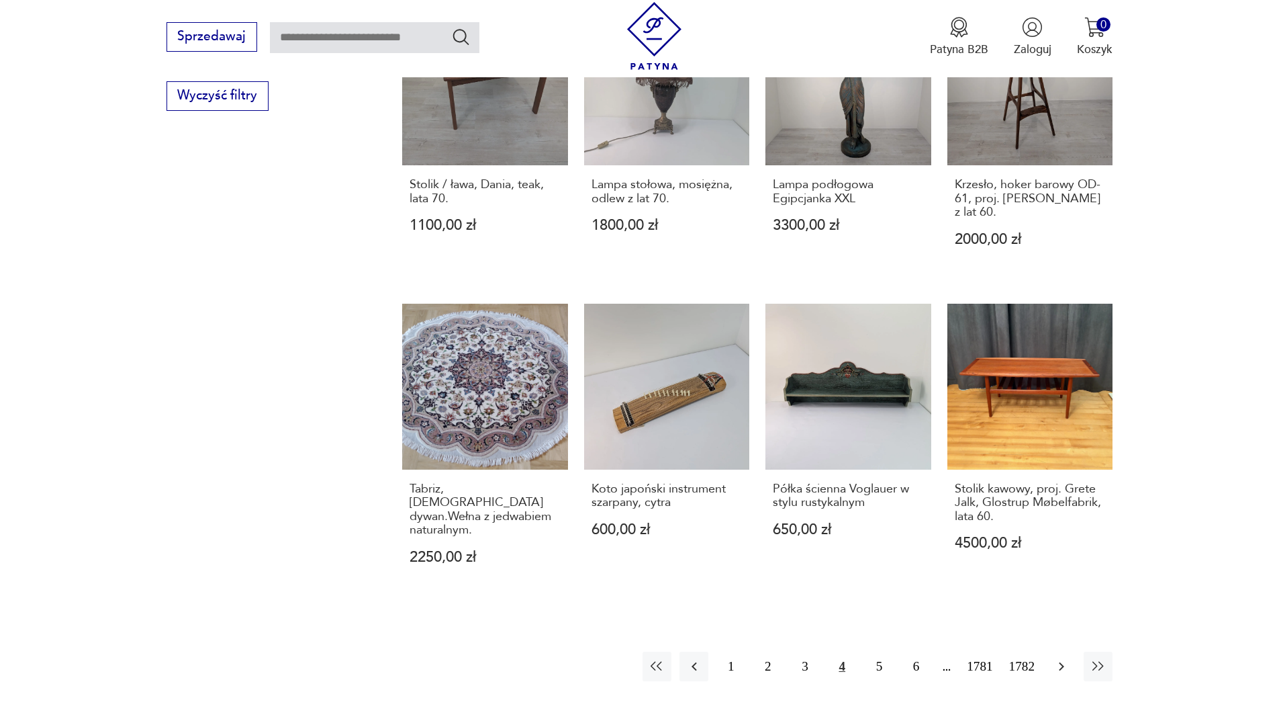
click at [1059, 662] on button "button" at bounding box center [1061, 665] width 29 height 29
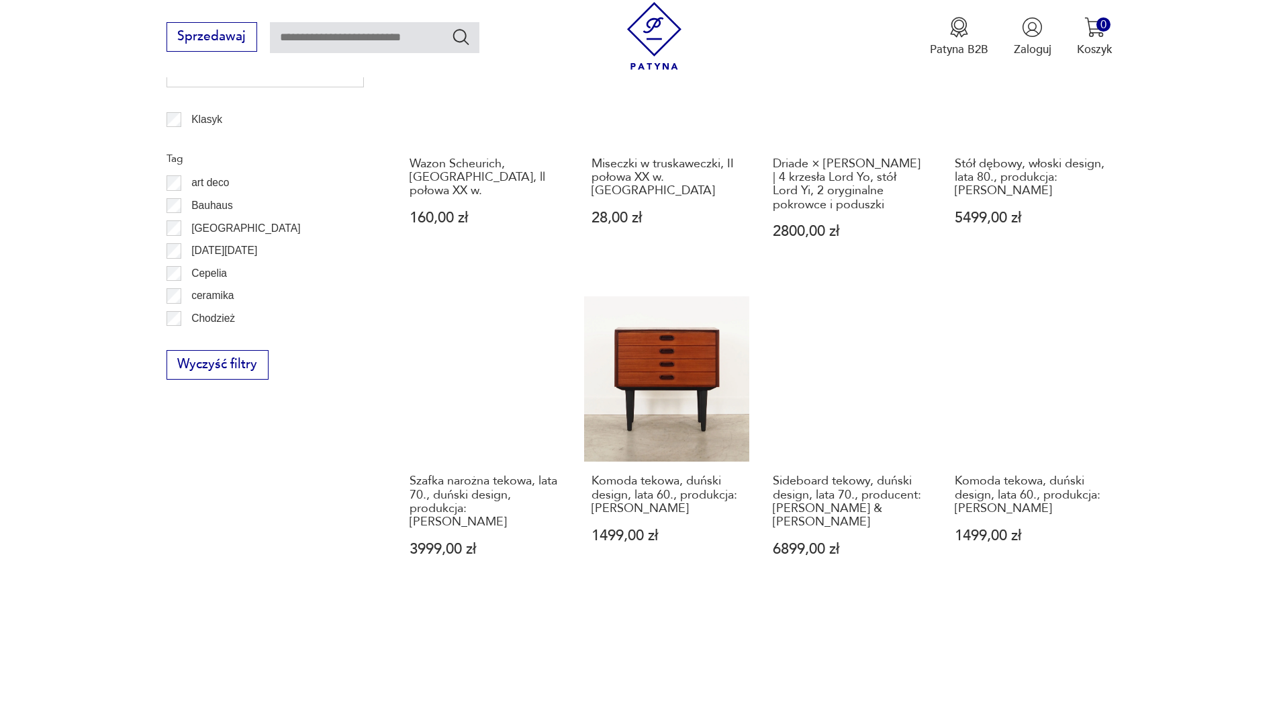
scroll to position [1101, 0]
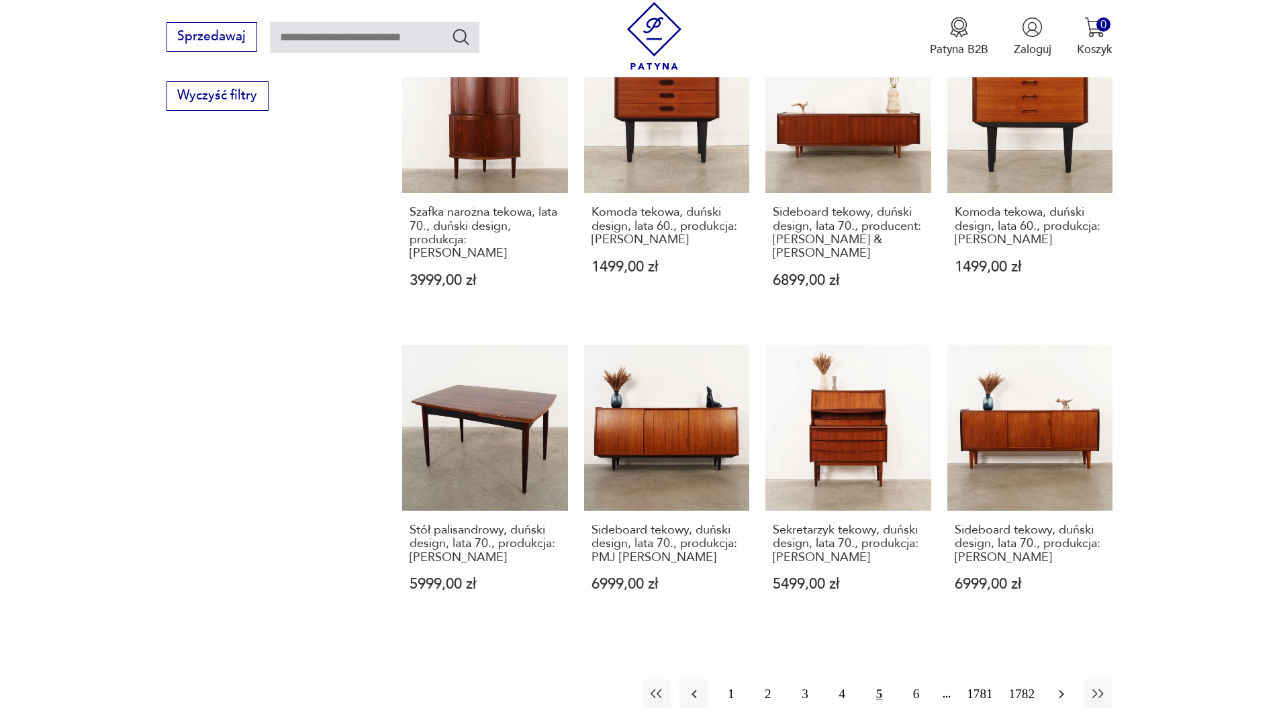
click at [1064, 686] on icon "button" at bounding box center [1062, 694] width 16 height 16
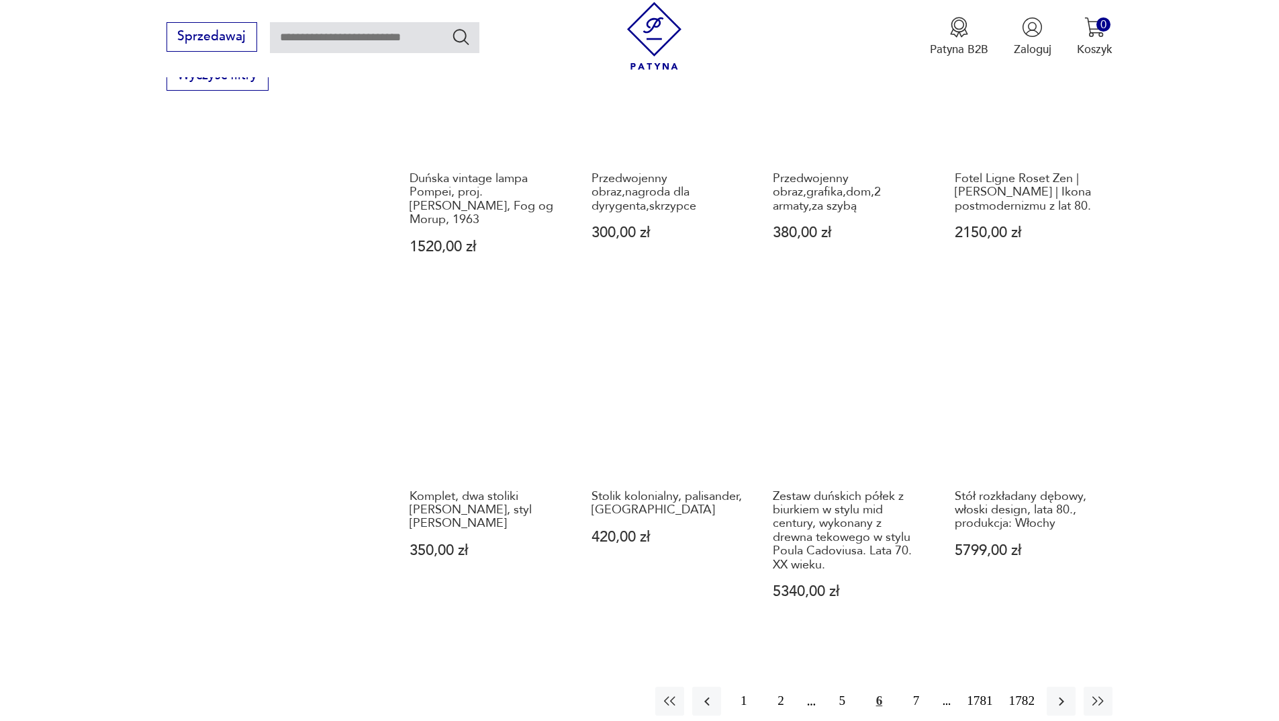
scroll to position [1437, 0]
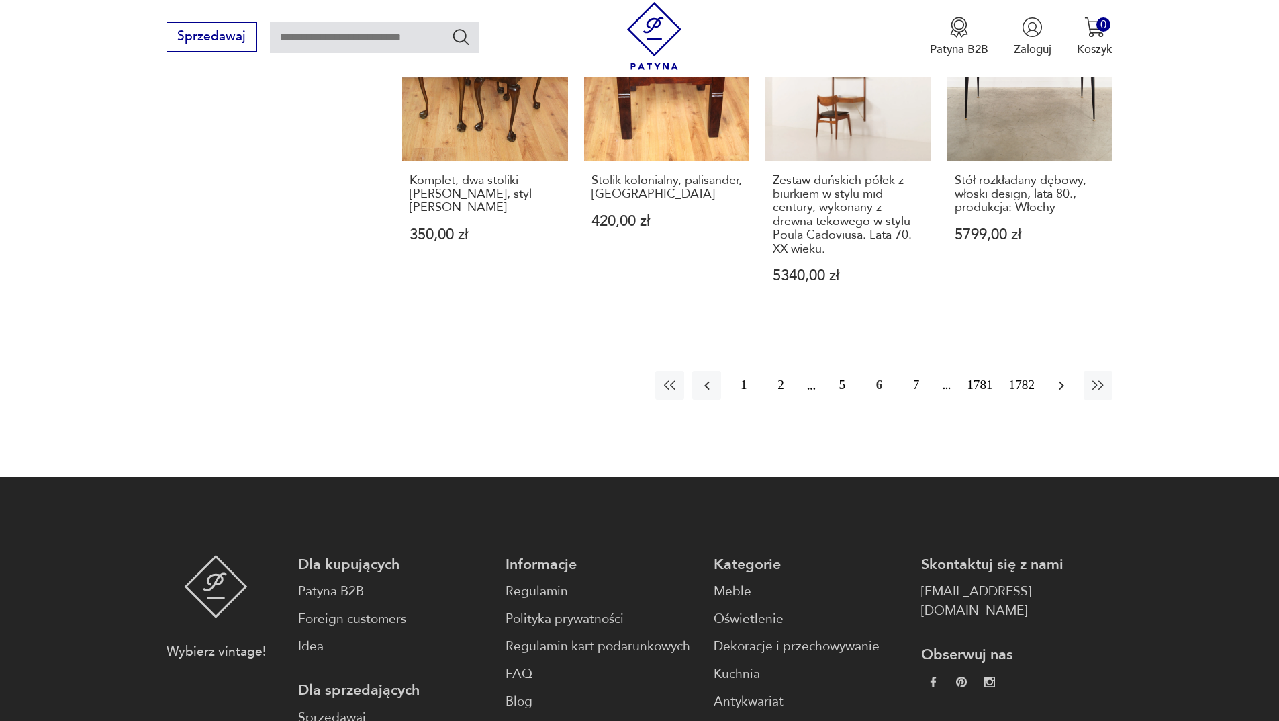
click at [1068, 377] on icon "button" at bounding box center [1062, 385] width 16 height 16
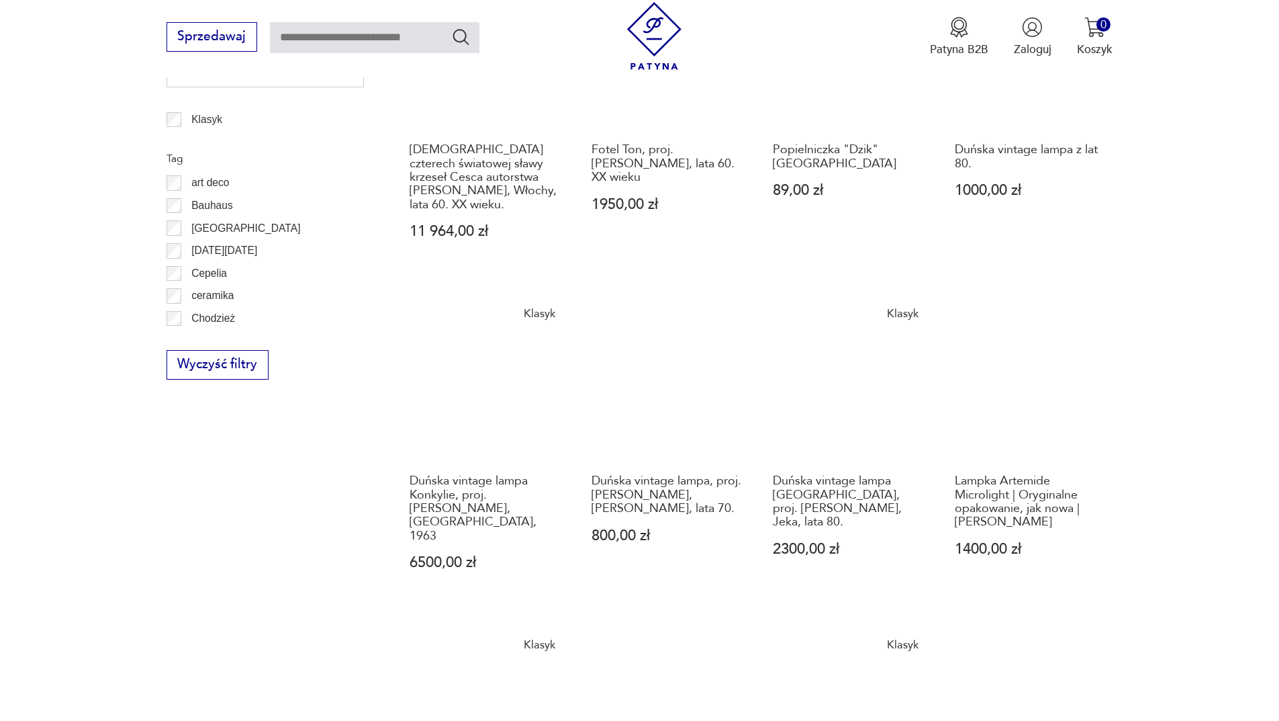
scroll to position [1101, 0]
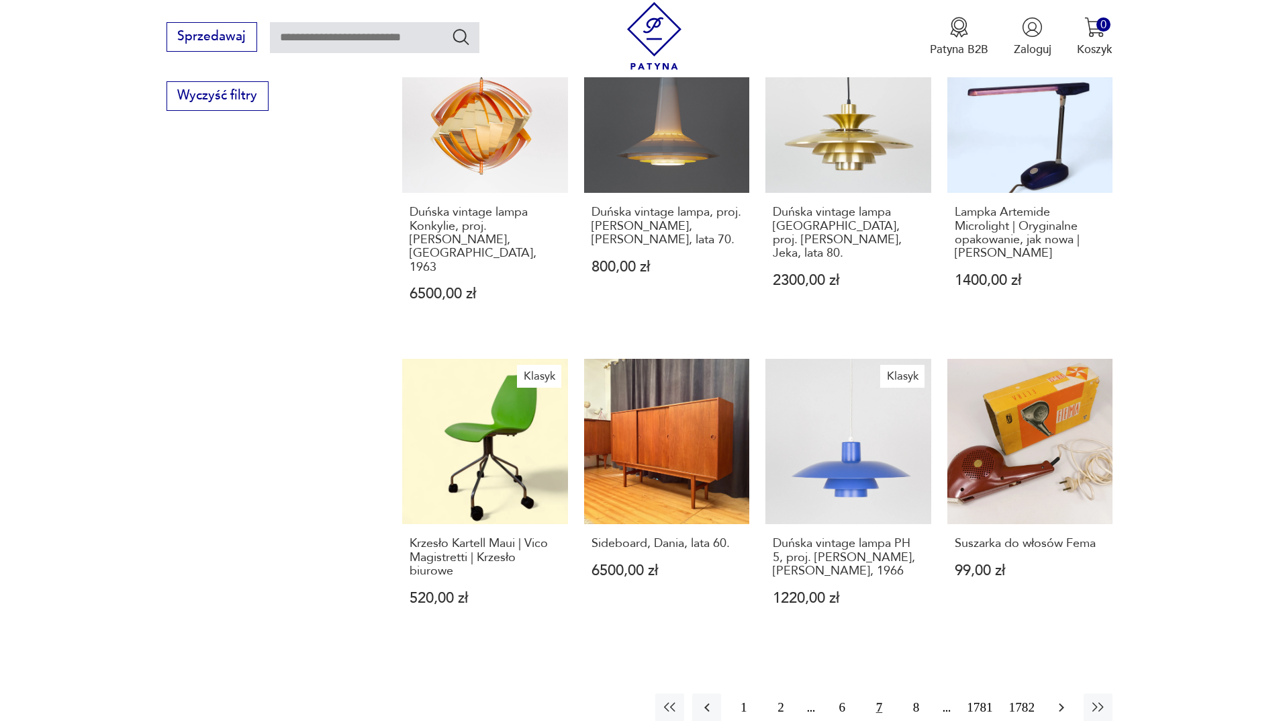
click at [1065, 699] on icon "button" at bounding box center [1062, 707] width 16 height 16
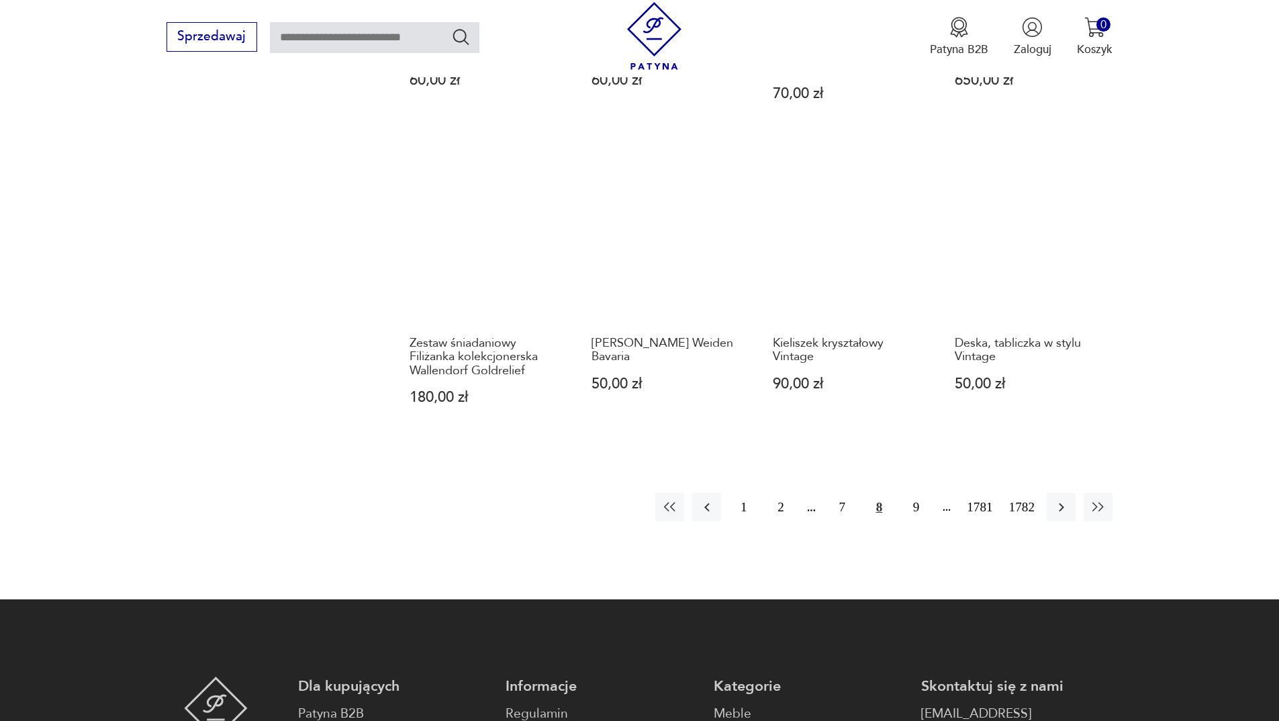
scroll to position [1302, 0]
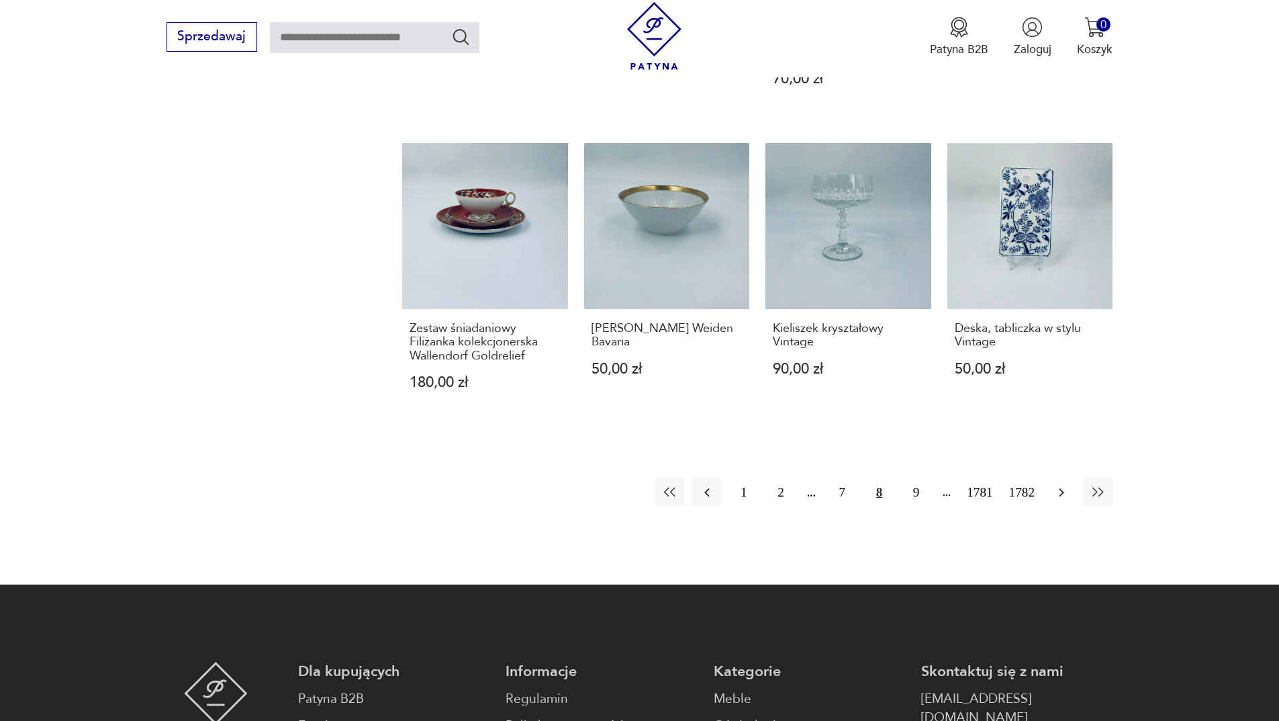
click at [1074, 478] on button "button" at bounding box center [1061, 492] width 29 height 29
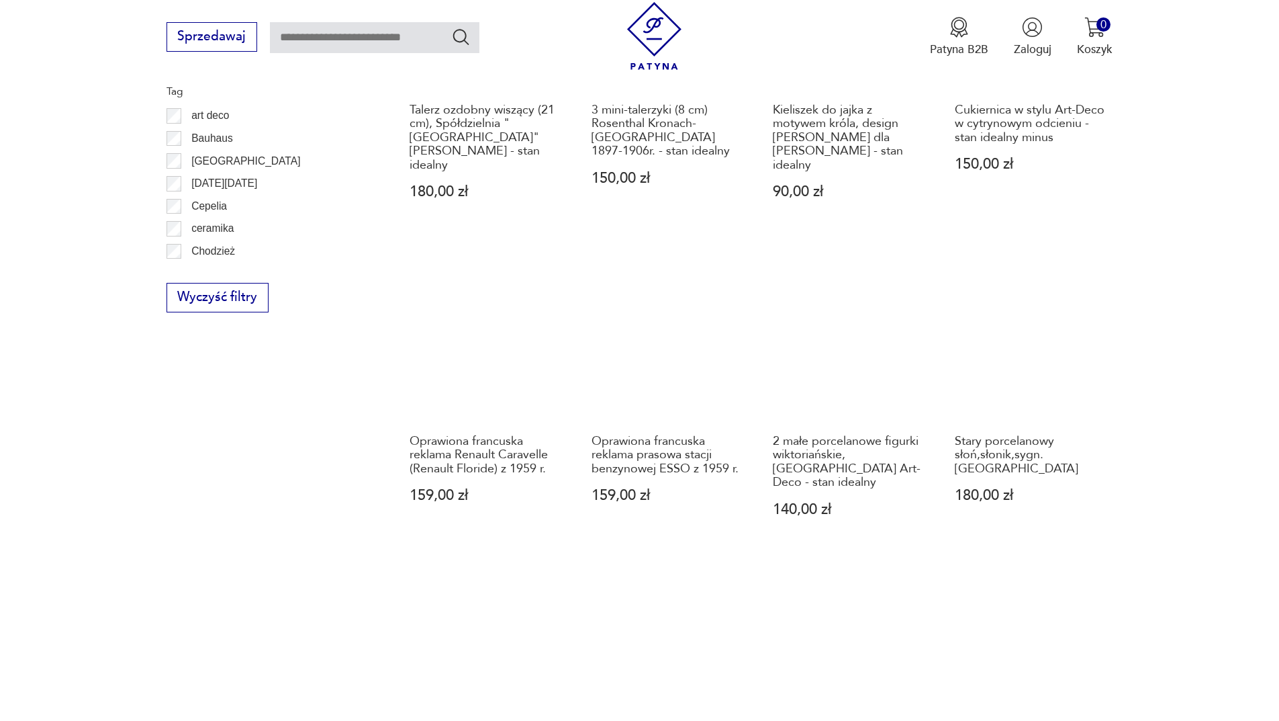
scroll to position [1369, 0]
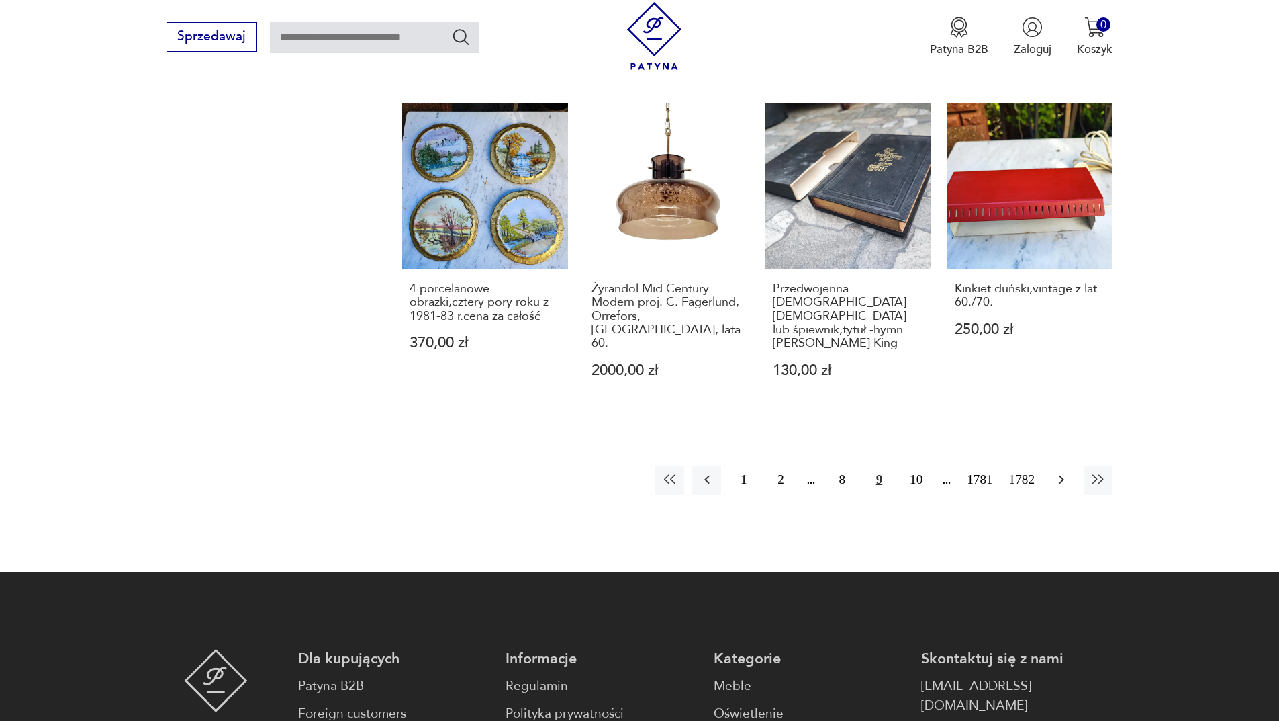
click at [1067, 471] on icon "button" at bounding box center [1062, 479] width 16 height 16
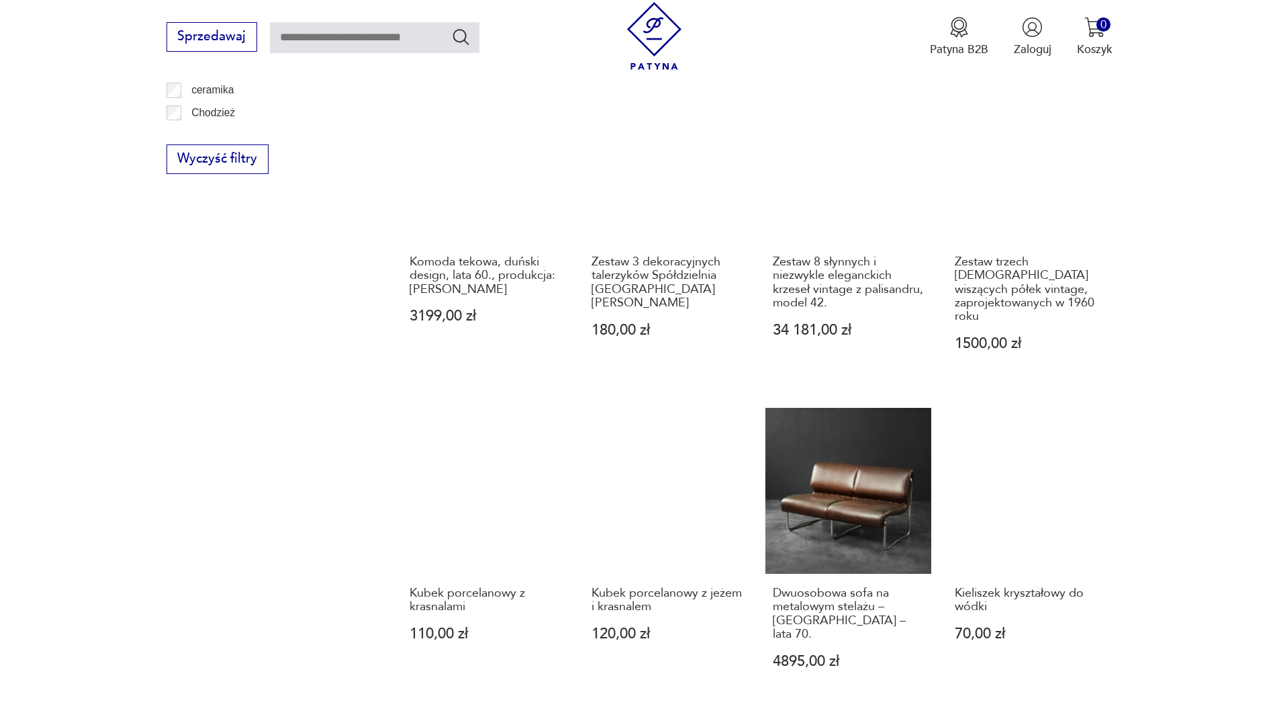
scroll to position [1235, 0]
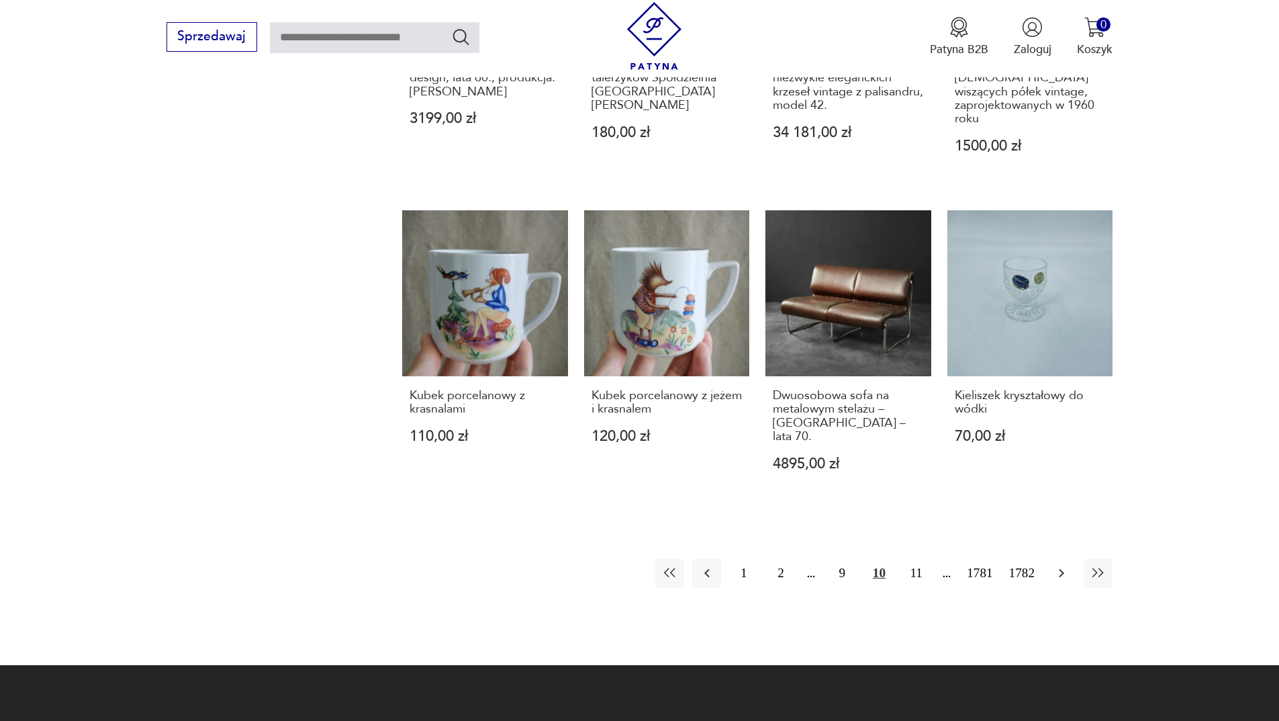
click at [1064, 565] on icon "button" at bounding box center [1062, 573] width 16 height 16
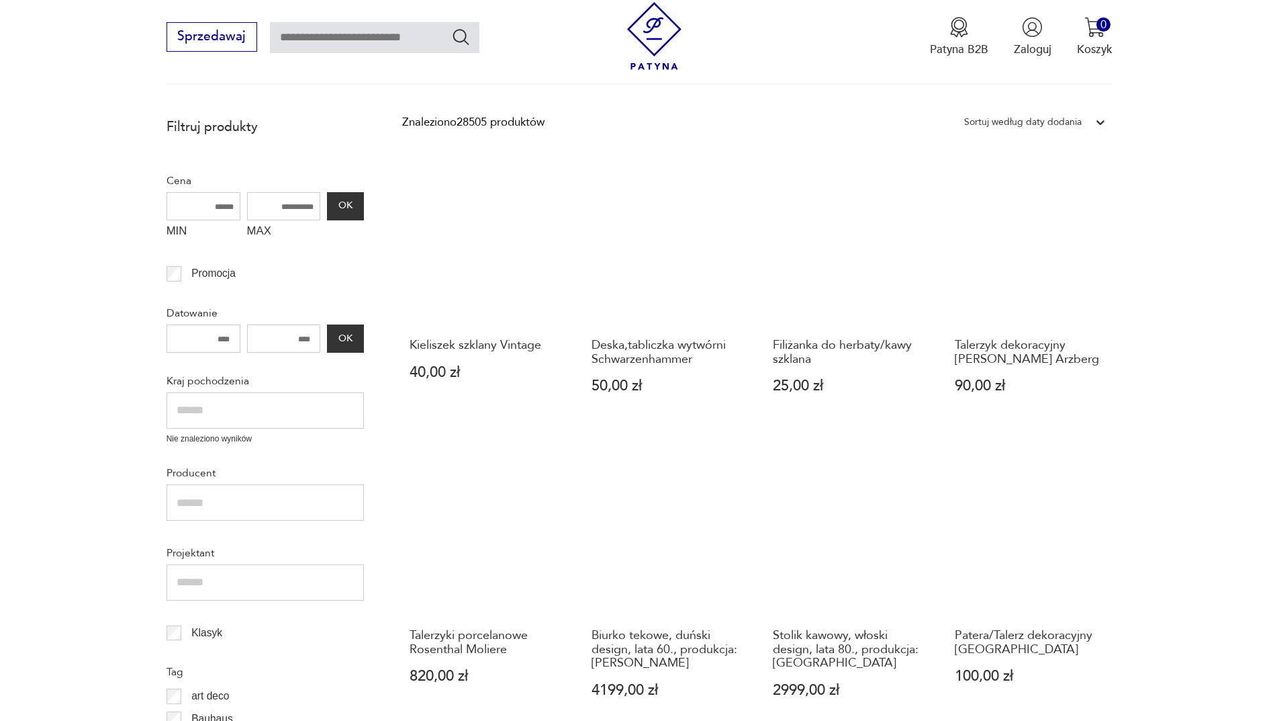
scroll to position [362, 0]
